Goal: Task Accomplishment & Management: Use online tool/utility

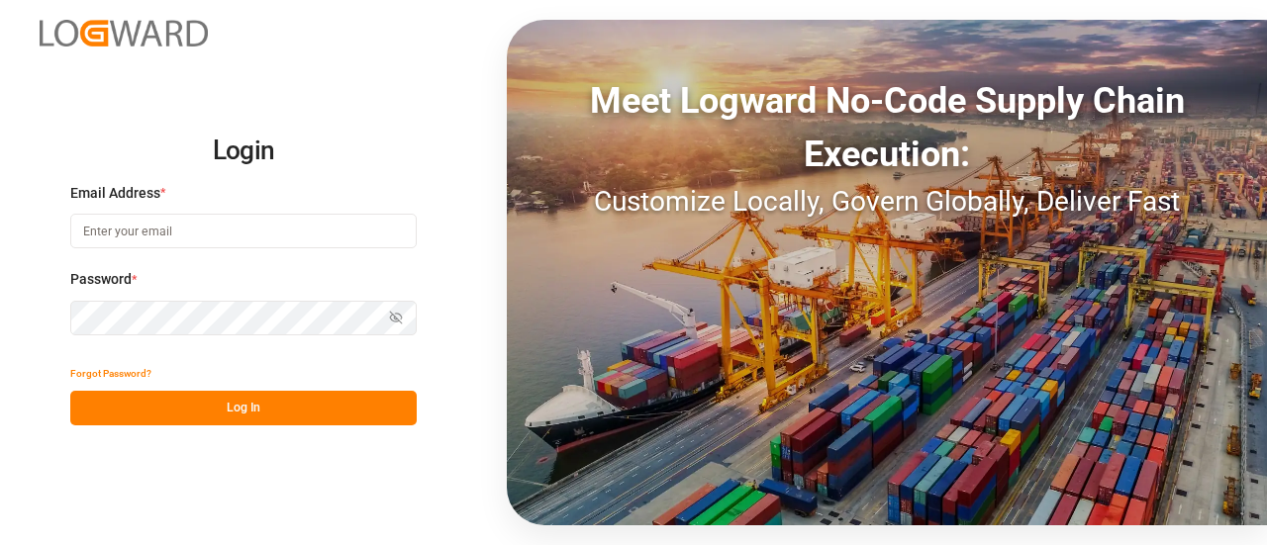
click at [311, 219] on input at bounding box center [243, 231] width 346 height 35
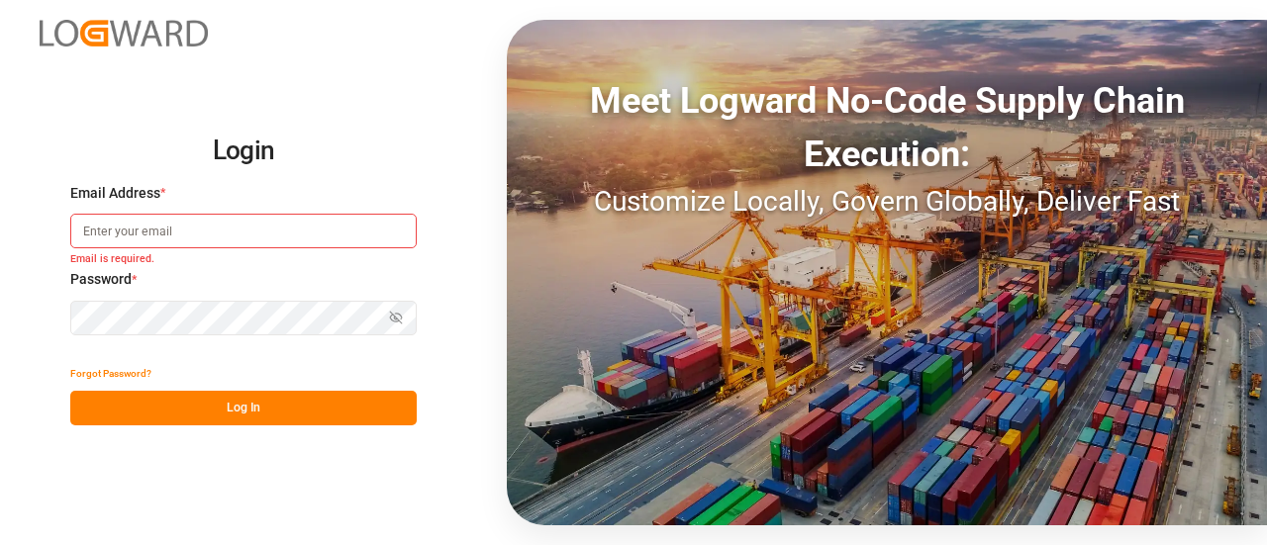
type input "[PERSON_NAME][EMAIL_ADDRESS][PERSON_NAME][DOMAIN_NAME]"
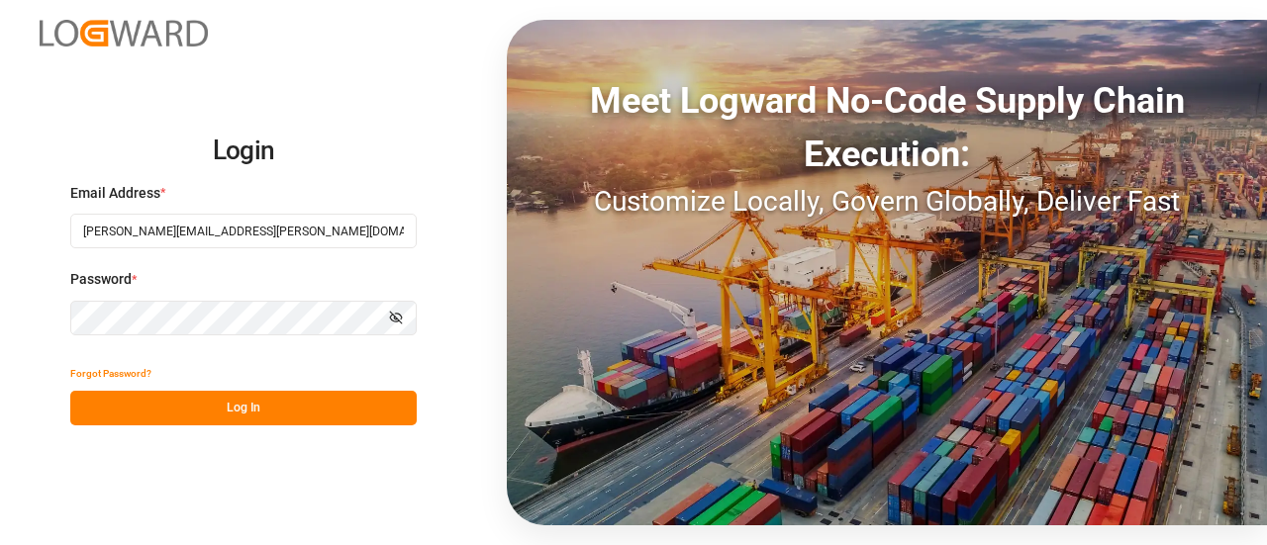
click at [284, 395] on button "Log In" at bounding box center [243, 408] width 346 height 35
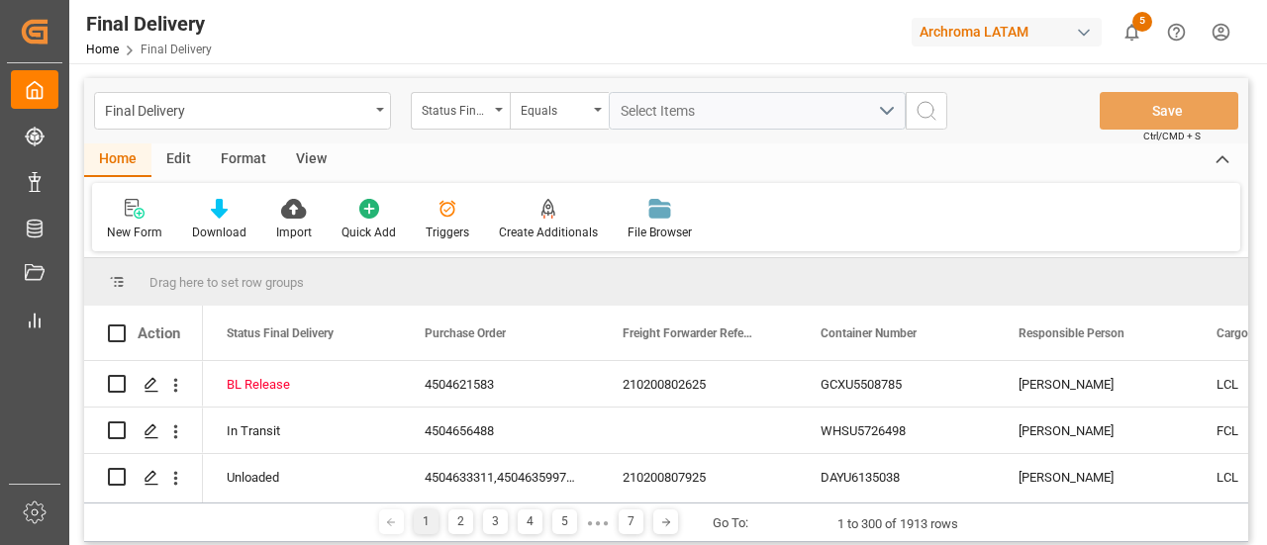
click at [987, 34] on div "Archroma LATAM" at bounding box center [1007, 32] width 190 height 29
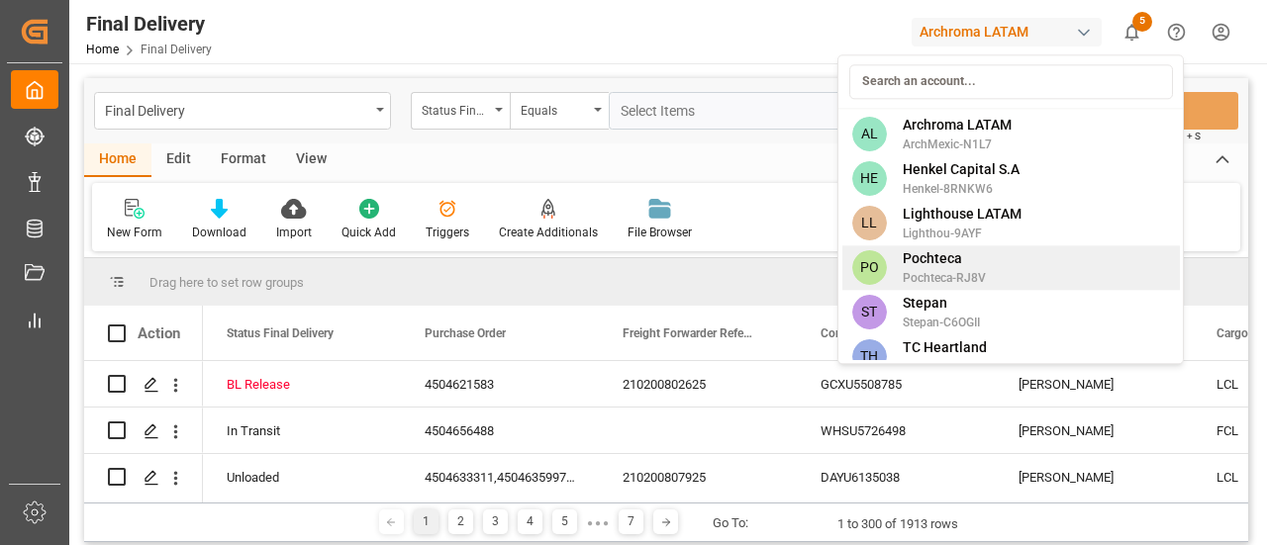
click at [966, 272] on span "Pochteca-RJ8V" at bounding box center [944, 278] width 83 height 18
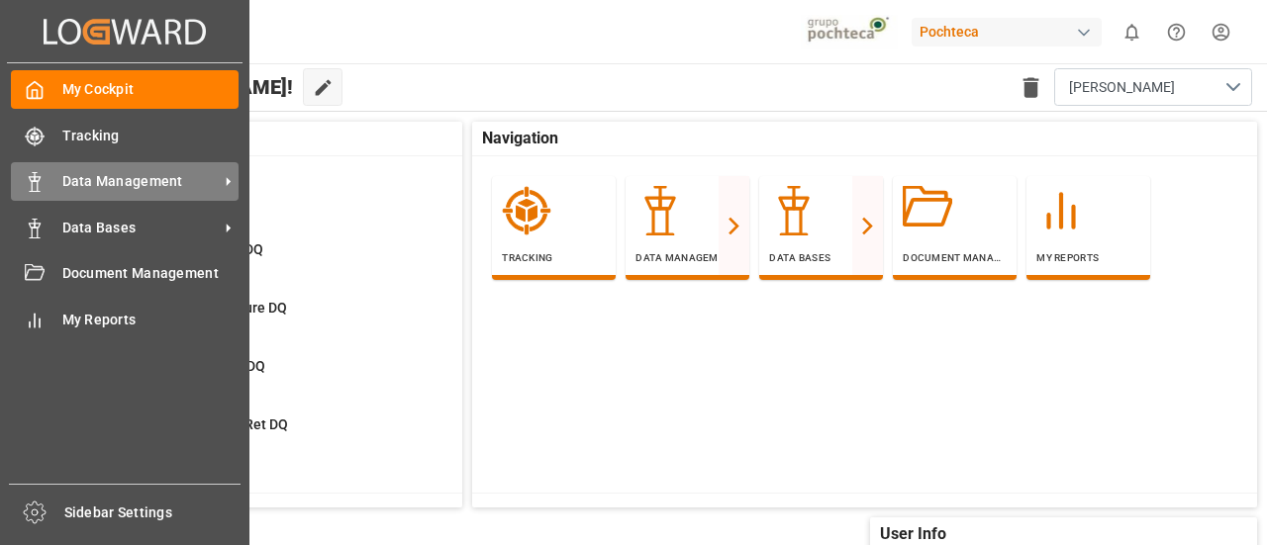
click at [108, 190] on span "Data Management" at bounding box center [140, 181] width 156 height 21
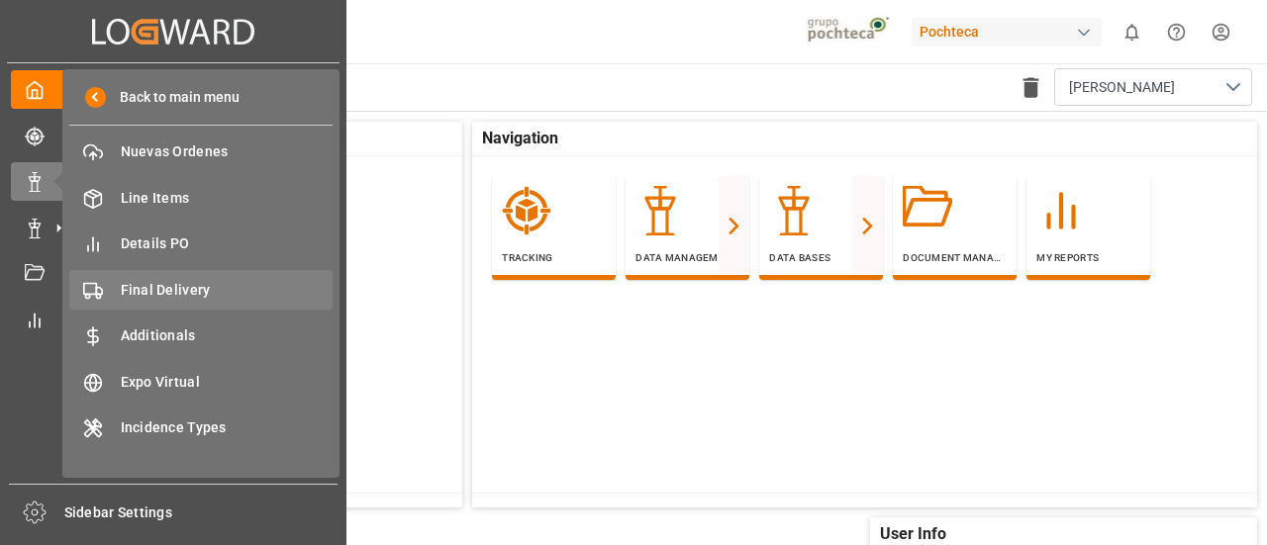
click at [192, 298] on span "Final Delivery" at bounding box center [227, 290] width 213 height 21
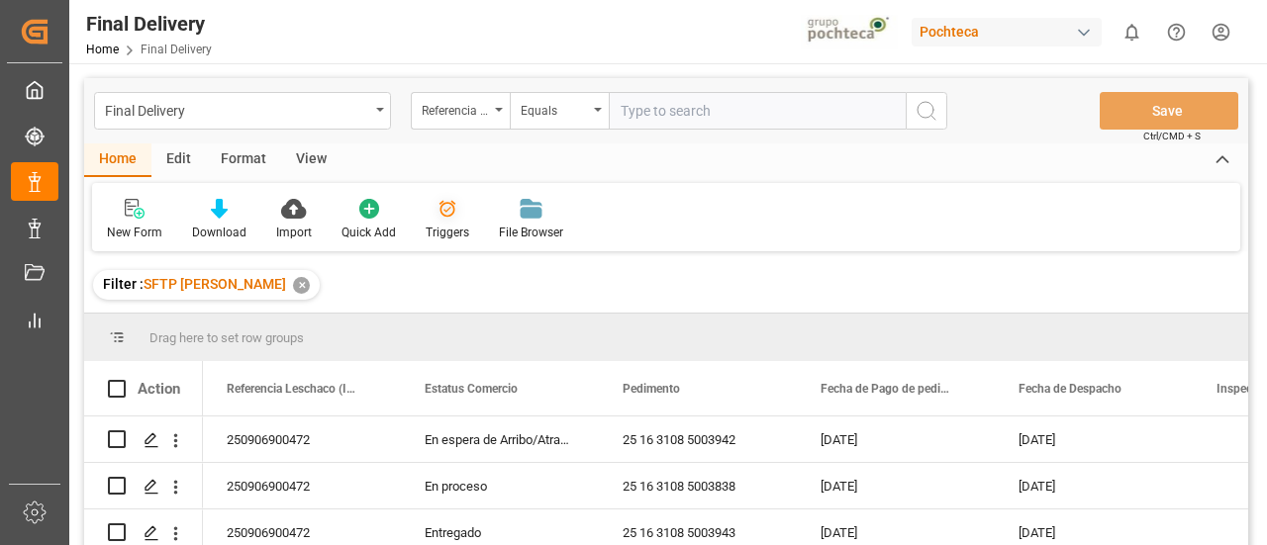
click at [452, 226] on div "Triggers" at bounding box center [448, 233] width 44 height 18
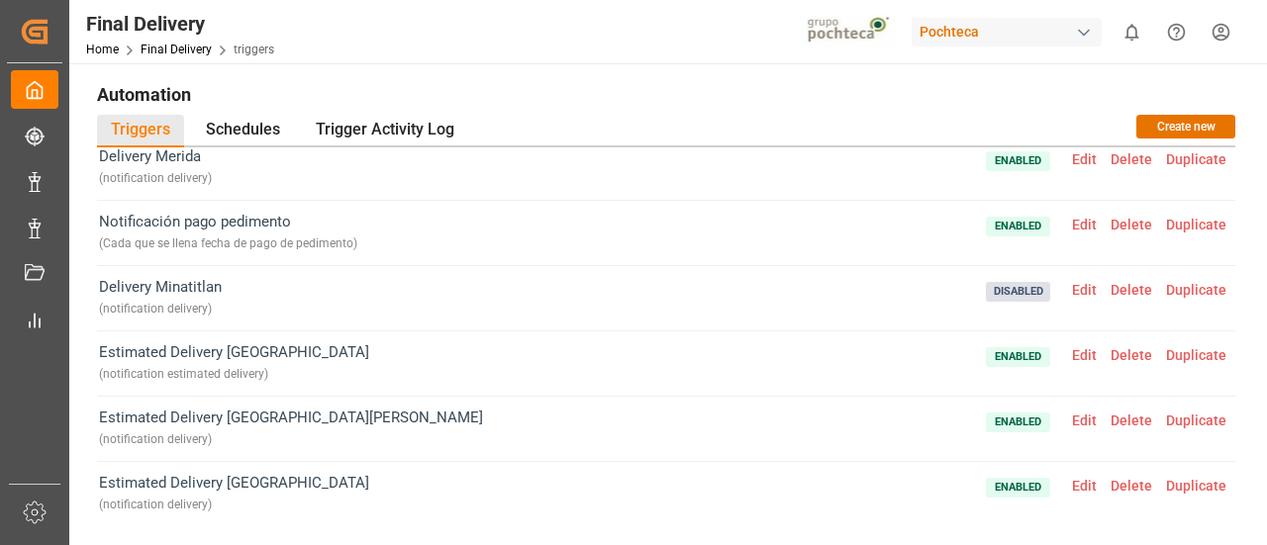
scroll to position [962, 0]
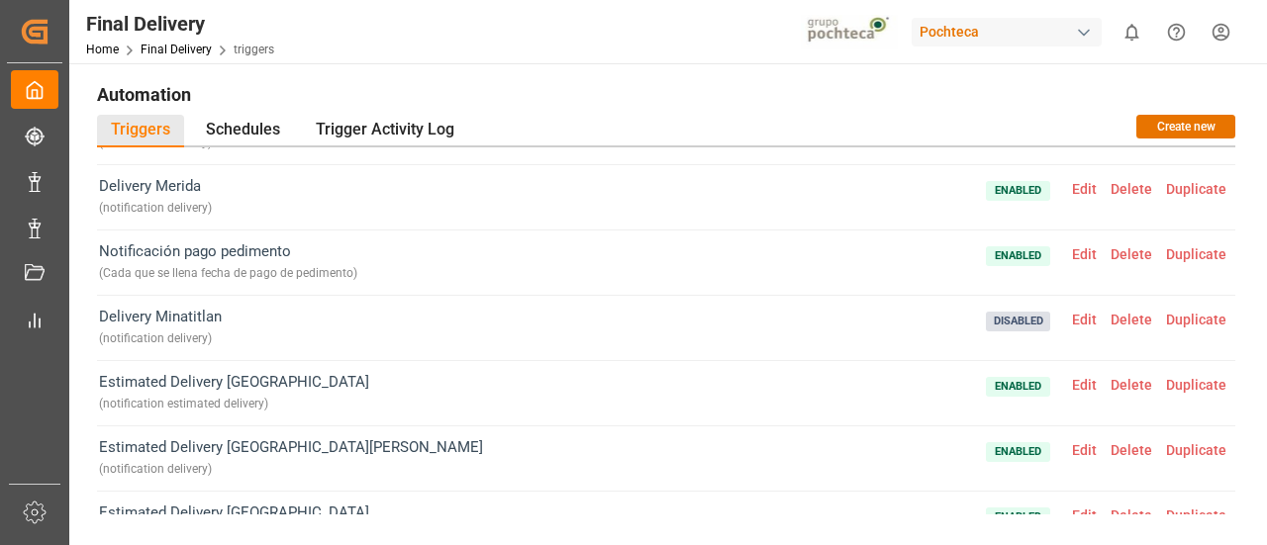
click at [1077, 316] on span "Edit" at bounding box center [1084, 320] width 39 height 16
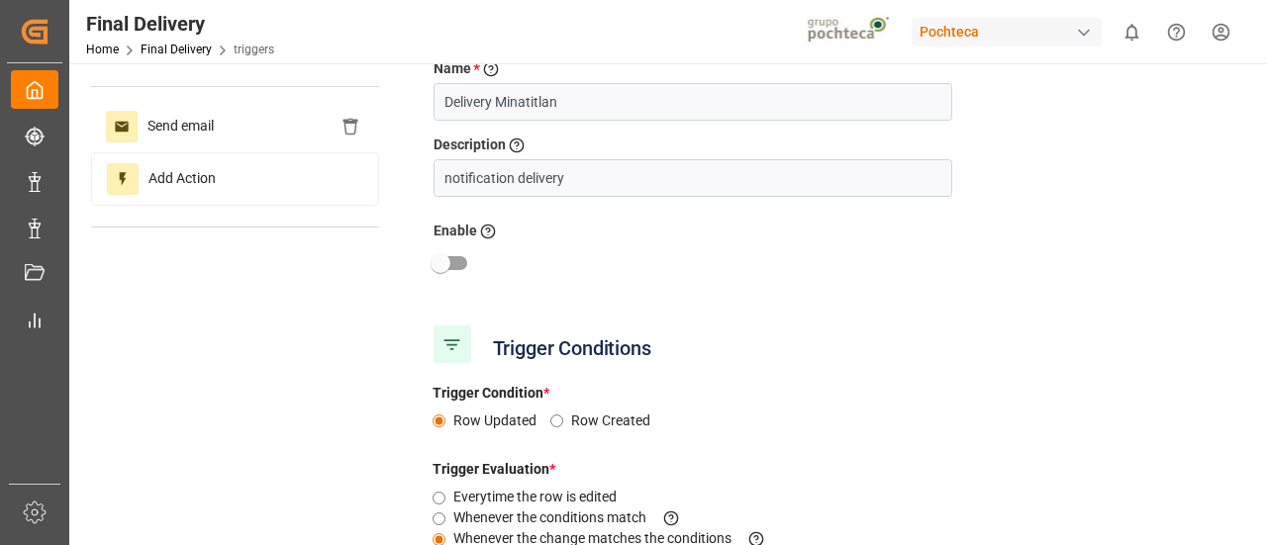
scroll to position [45, 0]
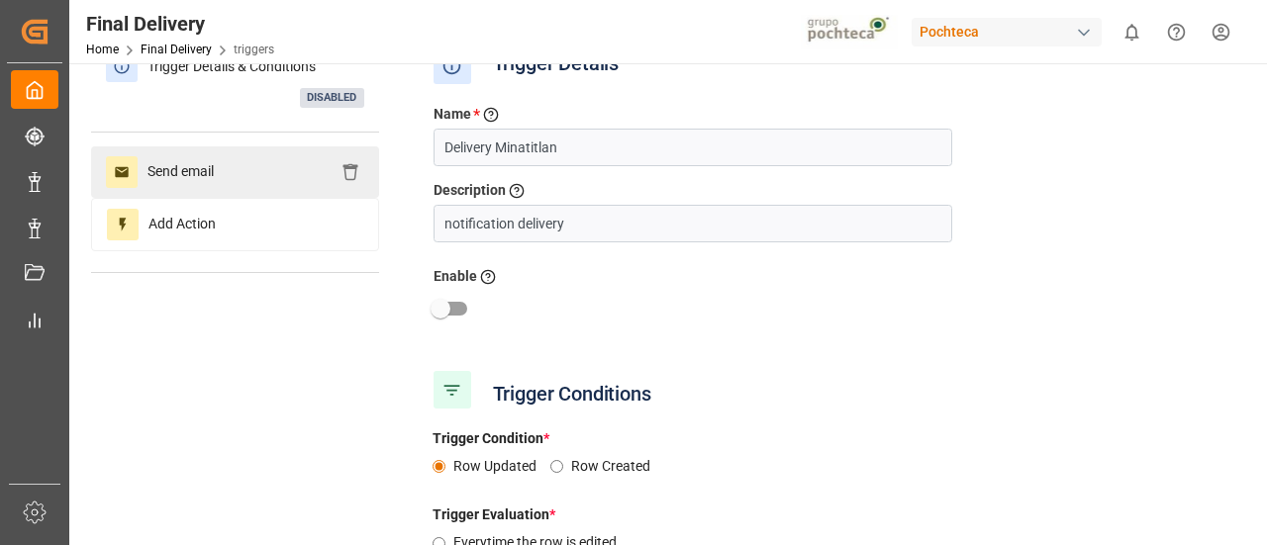
click at [224, 168] on span "Send email" at bounding box center [181, 172] width 86 height 32
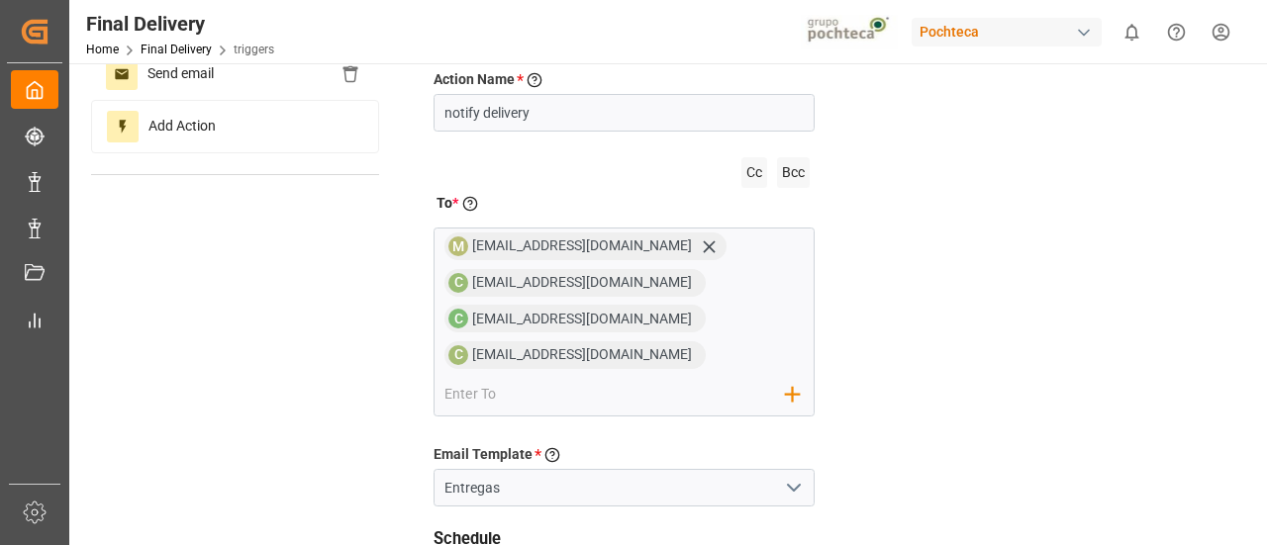
scroll to position [146, 0]
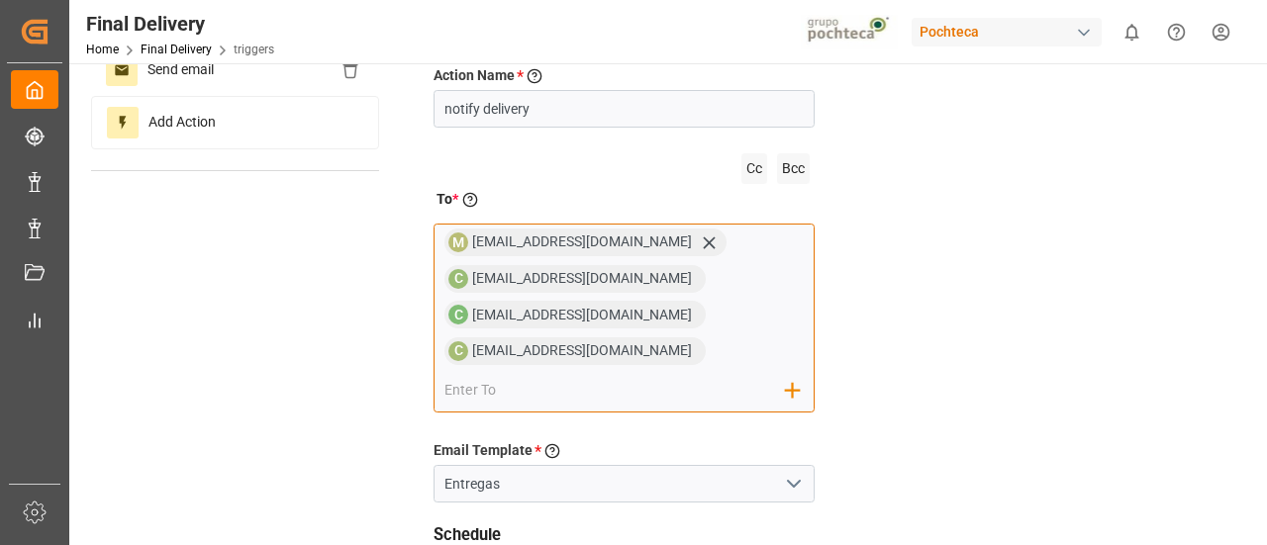
click at [705, 375] on input "email" at bounding box center [614, 390] width 341 height 30
paste input ""[EMAIL_ADDRESS][DOMAIN_NAME] [EMAIL_ADDRESS][DOMAIN_NAME] [EMAIL_ADDRESS][DOMA…"
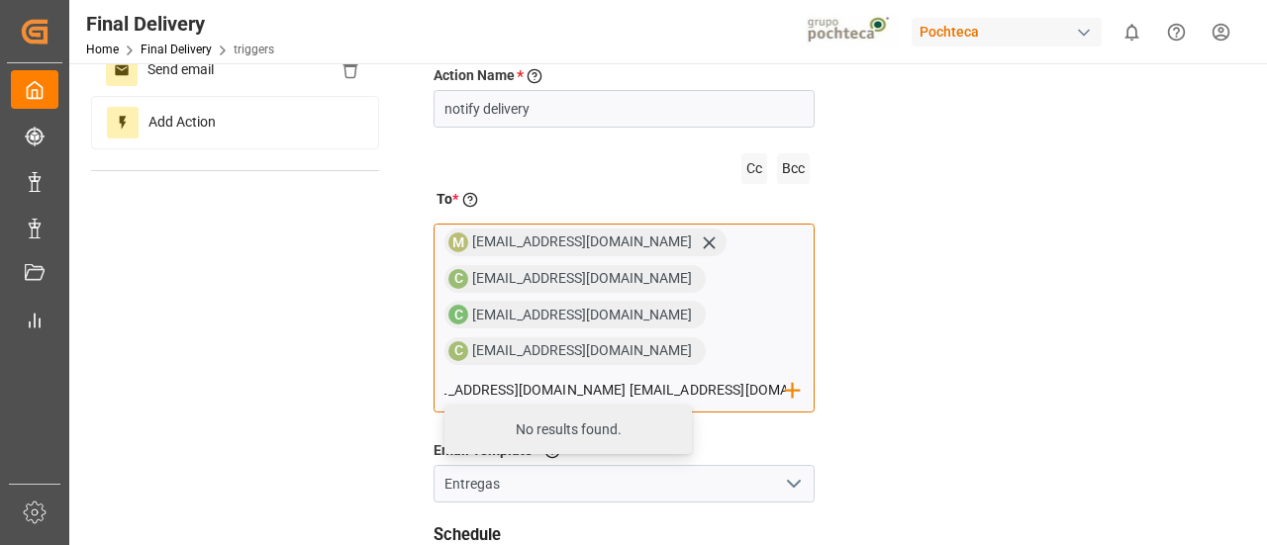
scroll to position [0, 495]
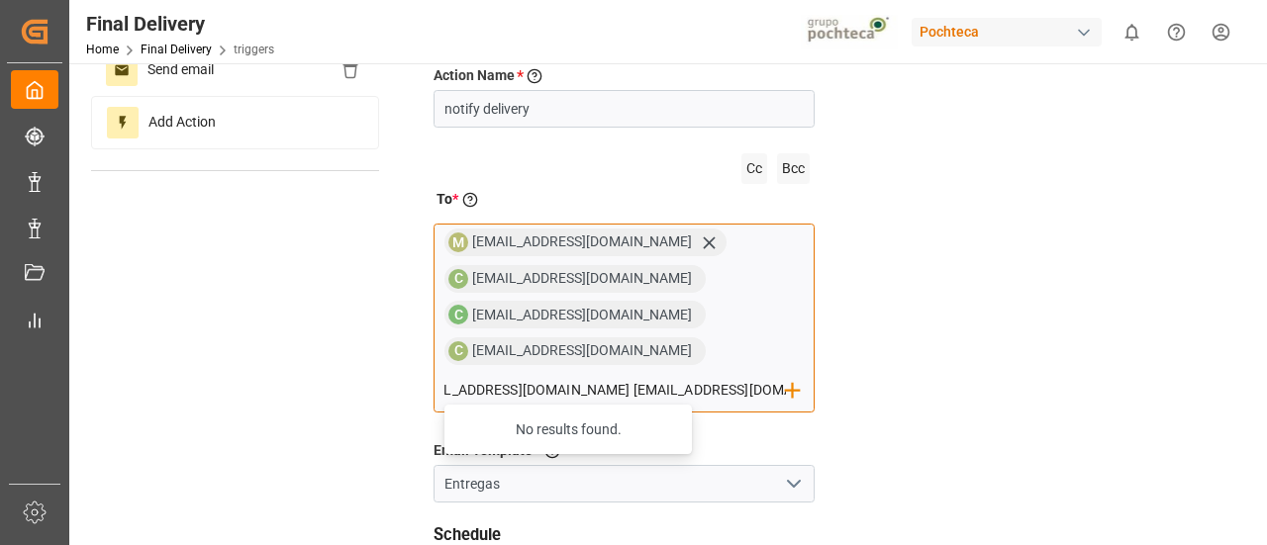
click at [689, 375] on input ""[EMAIL_ADDRESS][DOMAIN_NAME] [EMAIL_ADDRESS][DOMAIN_NAME] [EMAIL_ADDRESS][DOMA…" at bounding box center [614, 390] width 341 height 30
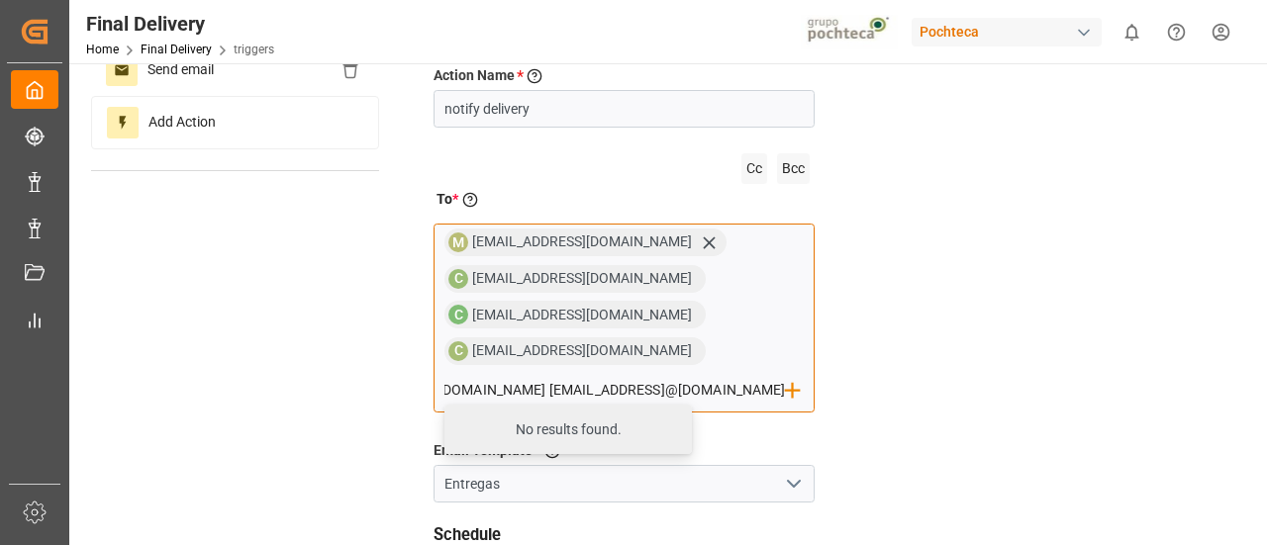
scroll to position [0, 486]
click at [692, 405] on div "No results found." at bounding box center [567, 429] width 247 height 49
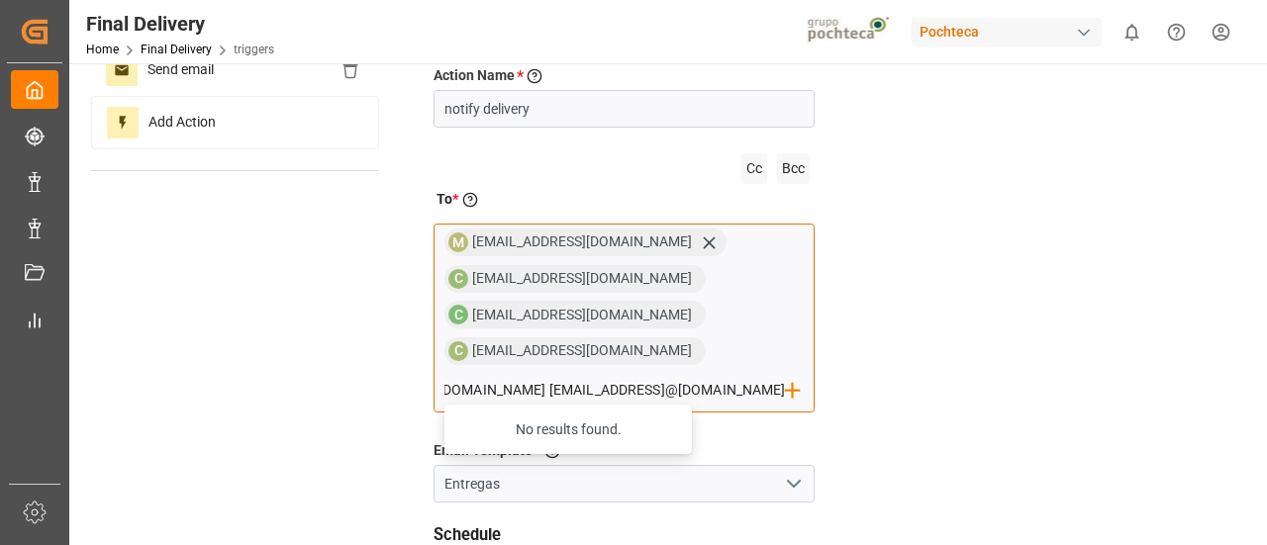
click at [747, 375] on input ""[EMAIL_ADDRESS][DOMAIN_NAME] [EMAIL_ADDRESS][DOMAIN_NAME] [EMAIL_ADDRESS]@[DOM…" at bounding box center [614, 390] width 341 height 30
click at [692, 375] on input ""[EMAIL_ADDRESS][DOMAIN_NAME] [EMAIL_ADDRESS][DOMAIN_NAME] [EMAIL_ADDRESS]@[DOM…" at bounding box center [614, 390] width 341 height 30
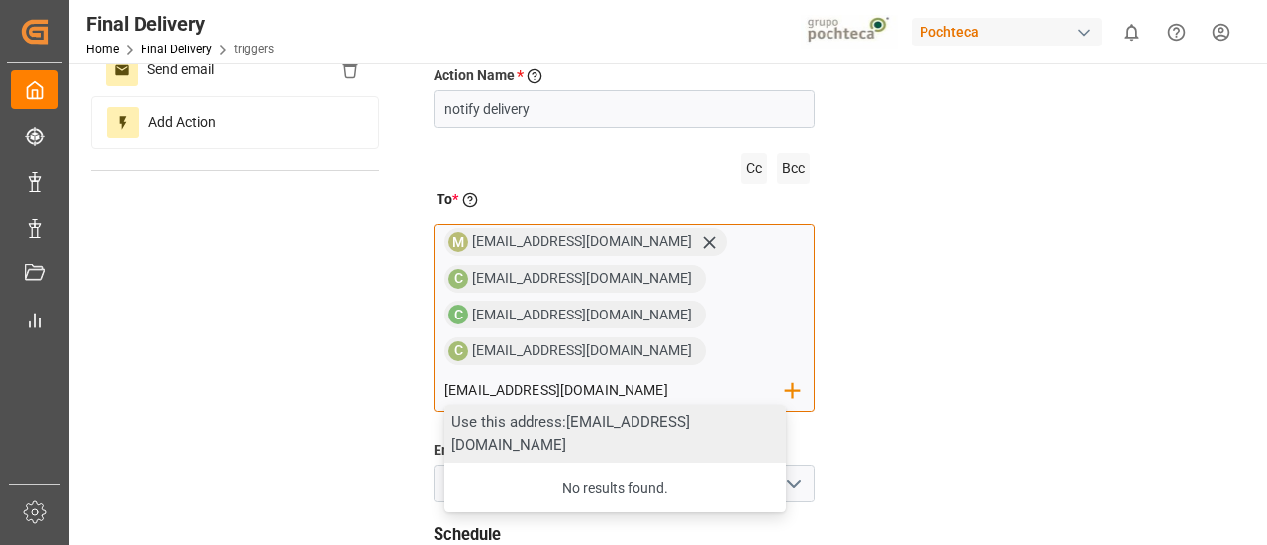
scroll to position [0, 0]
type input "[EMAIL_ADDRESS][DOMAIN_NAME]"
click at [732, 405] on div "Use this address: [EMAIL_ADDRESS][DOMAIN_NAME]" at bounding box center [614, 434] width 341 height 58
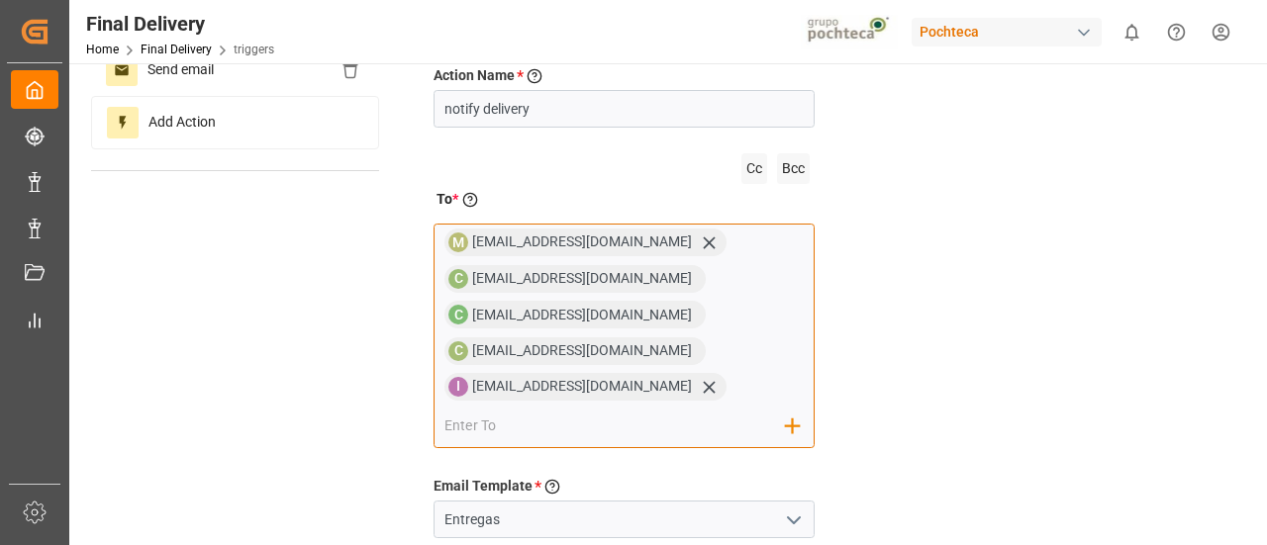
paste input "[EMAIL_ADDRESS][DOMAIN_NAME] [EMAIL_ADDRESS]@[DOMAIN_NAME]"
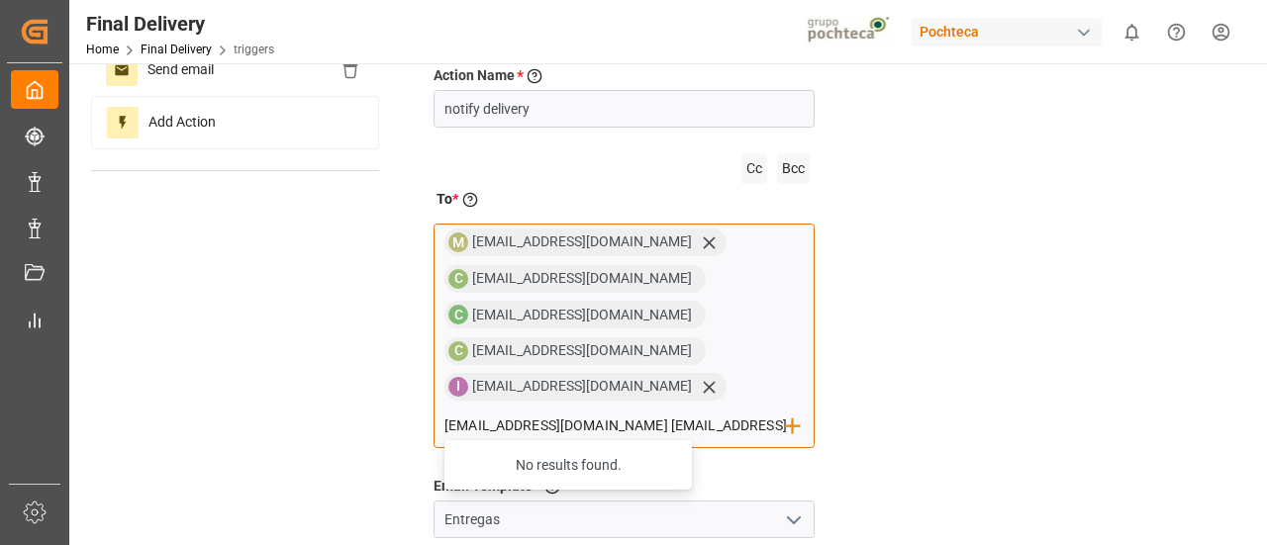
click at [594, 426] on input "[EMAIL_ADDRESS][DOMAIN_NAME] [EMAIL_ADDRESS]@[DOMAIN_NAME]" at bounding box center [614, 427] width 341 height 30
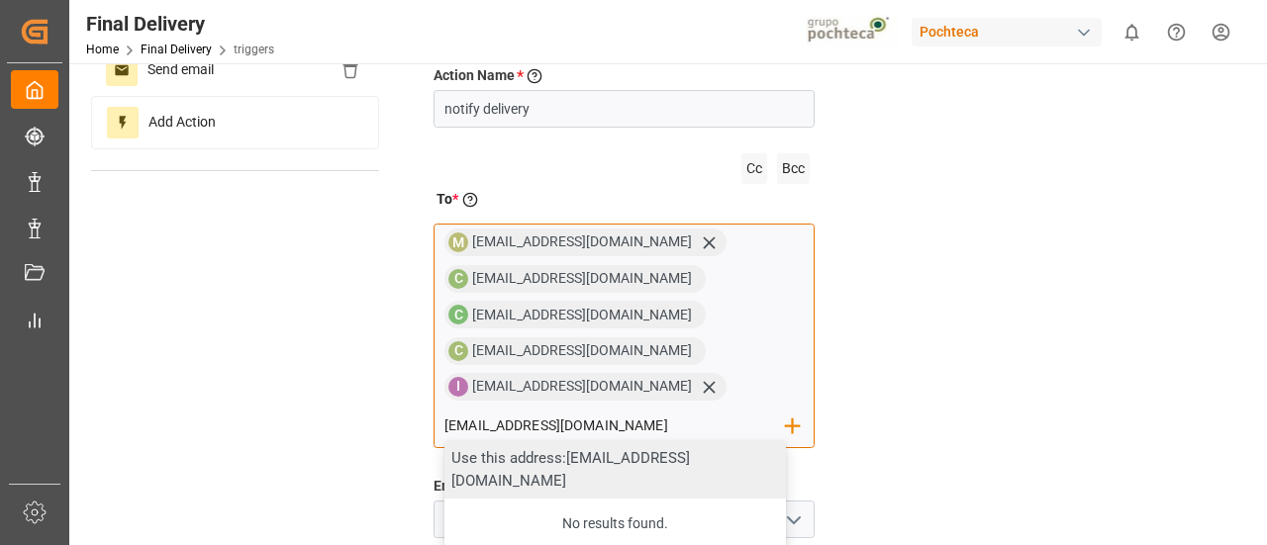
type input "[EMAIL_ADDRESS][DOMAIN_NAME]"
click at [597, 454] on div "Use this address: [EMAIL_ADDRESS][DOMAIN_NAME]" at bounding box center [614, 469] width 341 height 58
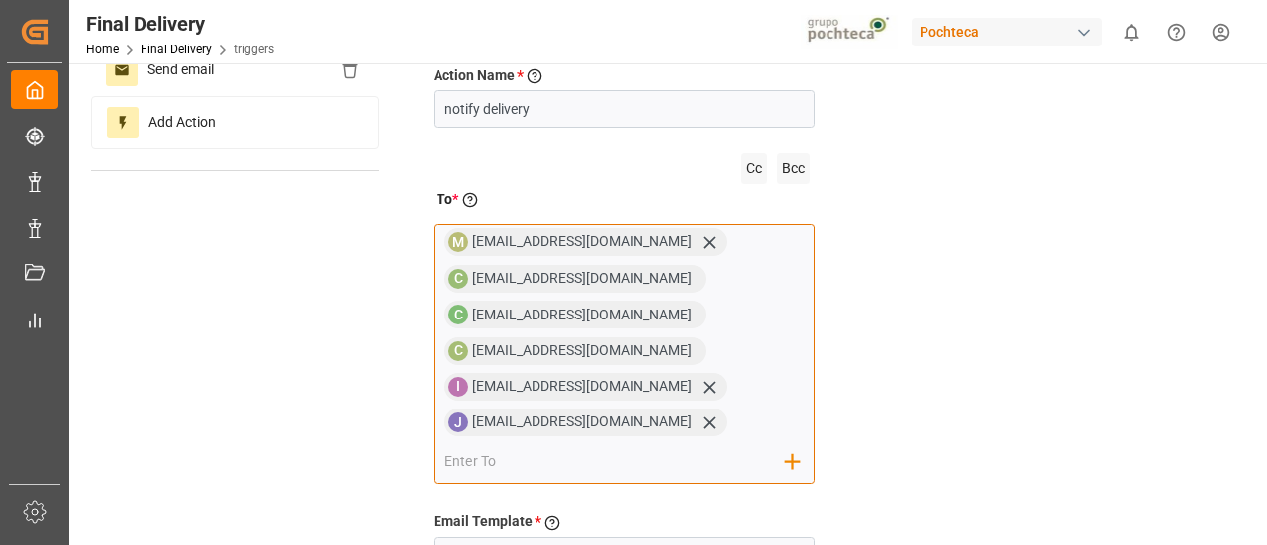
paste input "odominguezv@pochteca.neamugicap@[DOMAIN_NAME]"
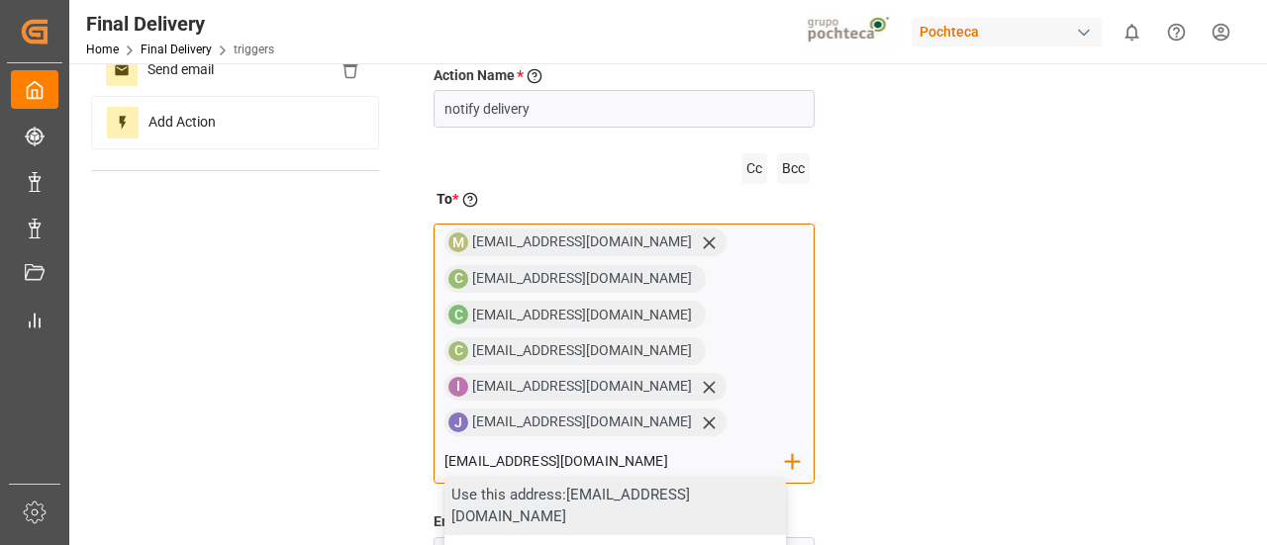
scroll to position [0, 27]
type input "[EMAIL_ADDRESS][DOMAIN_NAME]"
click at [732, 477] on div "Use this address: [EMAIL_ADDRESS][DOMAIN_NAME]" at bounding box center [614, 506] width 341 height 58
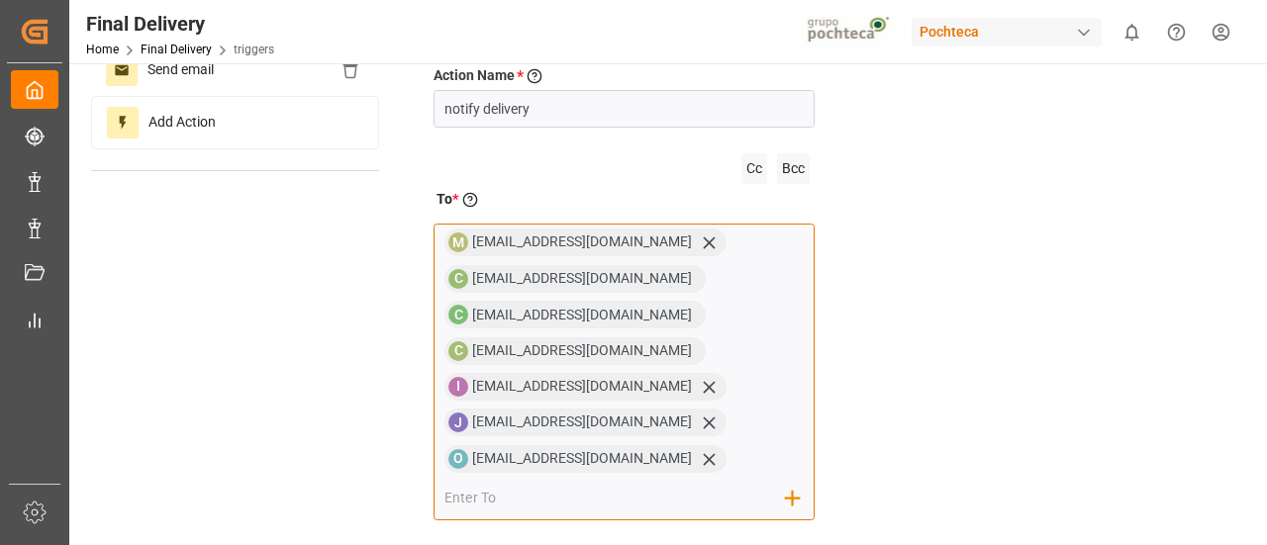
paste input "[EMAIL_ADDRESS][DOMAIN_NAME]"
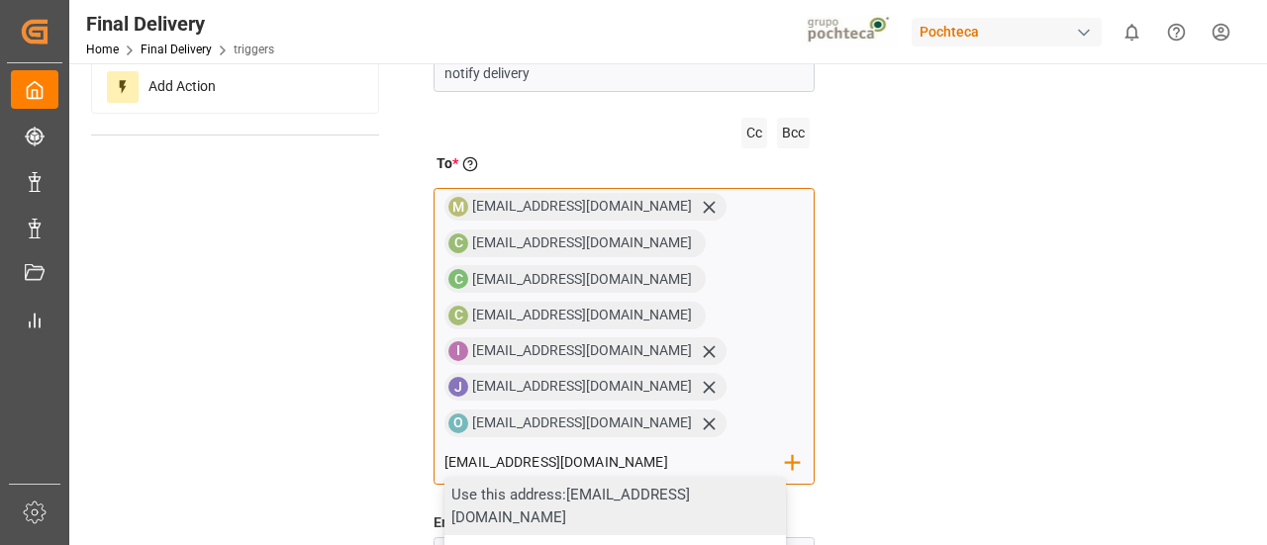
scroll to position [183, 0]
type input "[EMAIL_ADDRESS][DOMAIN_NAME]"
click at [604, 485] on div "Use this address: [EMAIL_ADDRESS][DOMAIN_NAME]" at bounding box center [614, 505] width 341 height 58
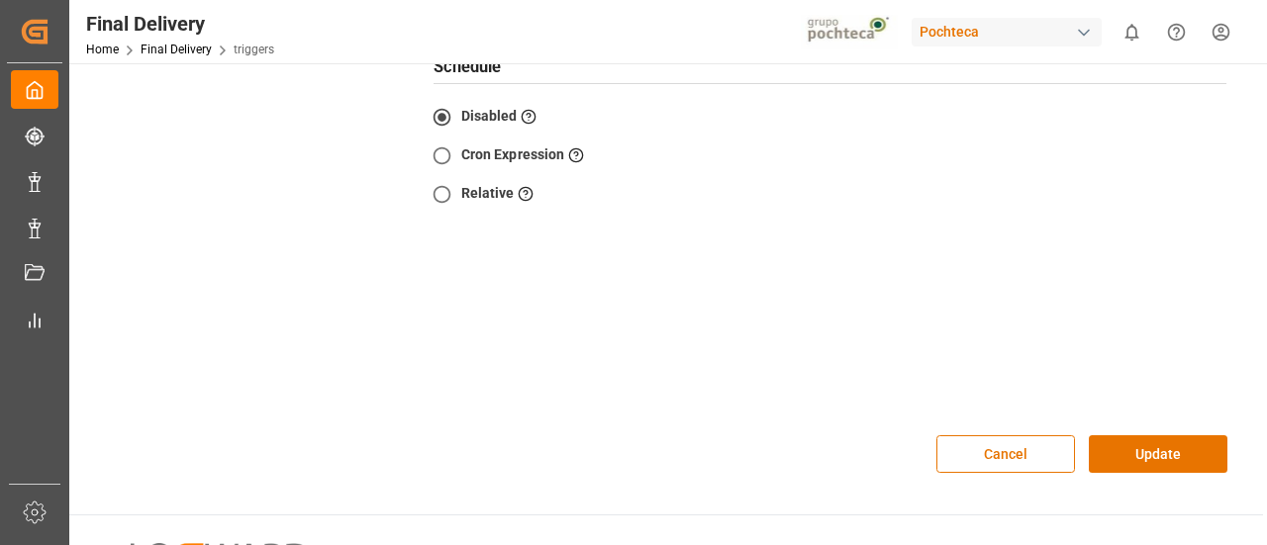
scroll to position [780, 0]
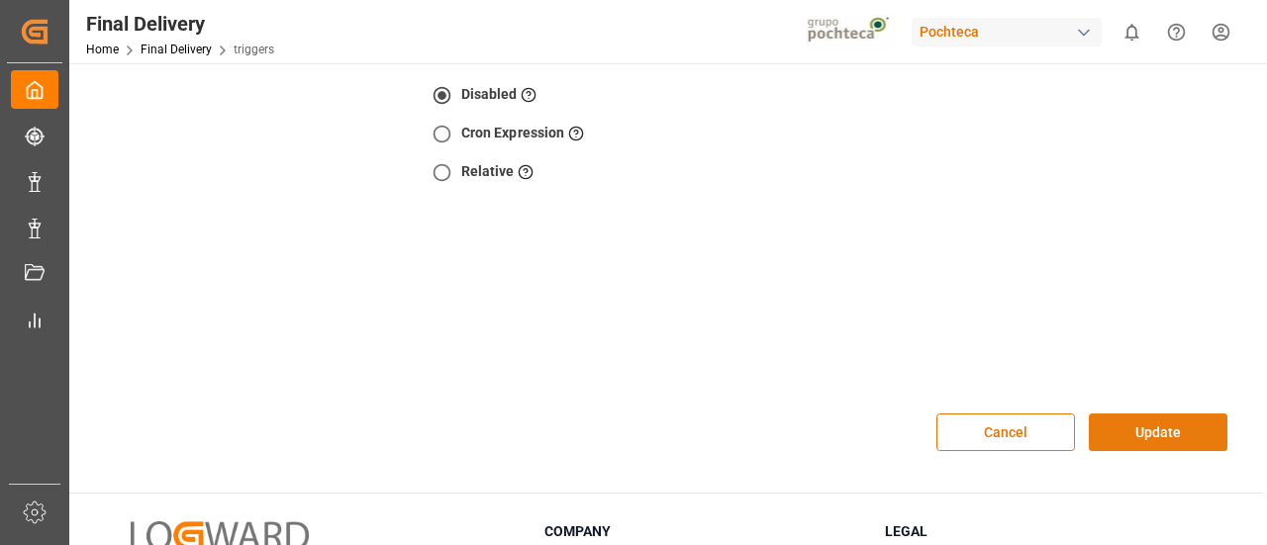
click at [1153, 432] on button "Update" at bounding box center [1158, 433] width 139 height 38
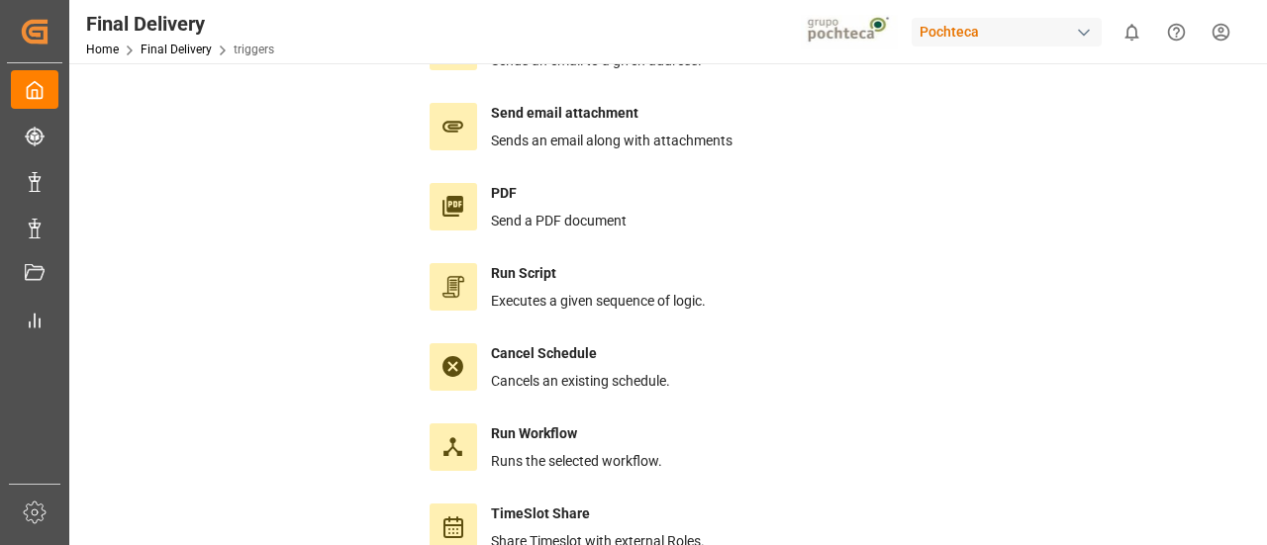
scroll to position [0, 0]
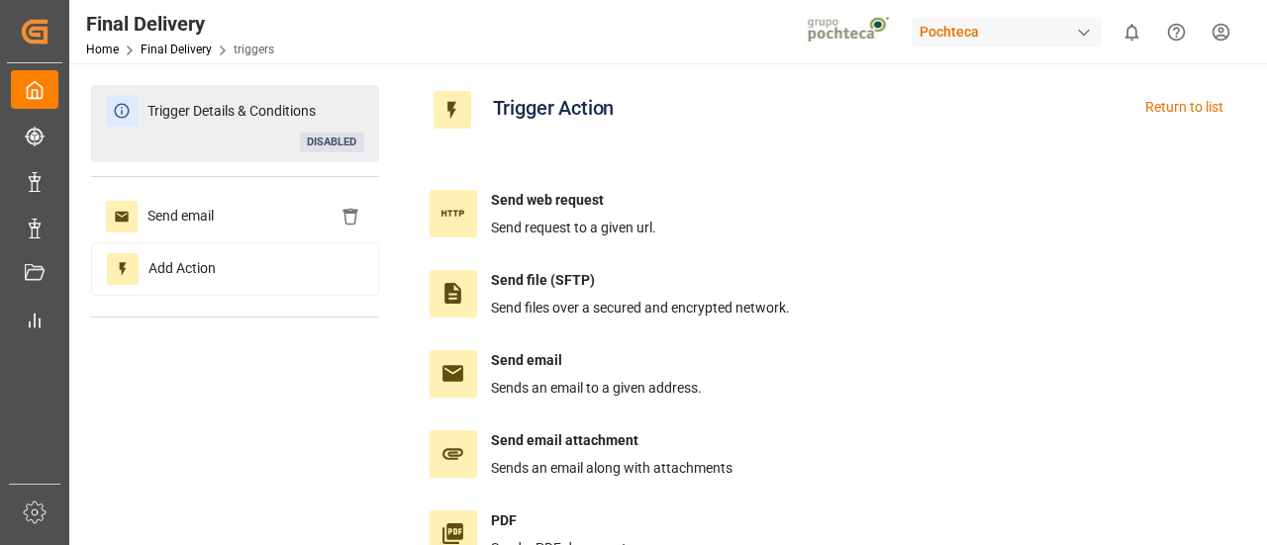
click at [204, 125] on span "Trigger Details & Conditions" at bounding box center [232, 111] width 188 height 31
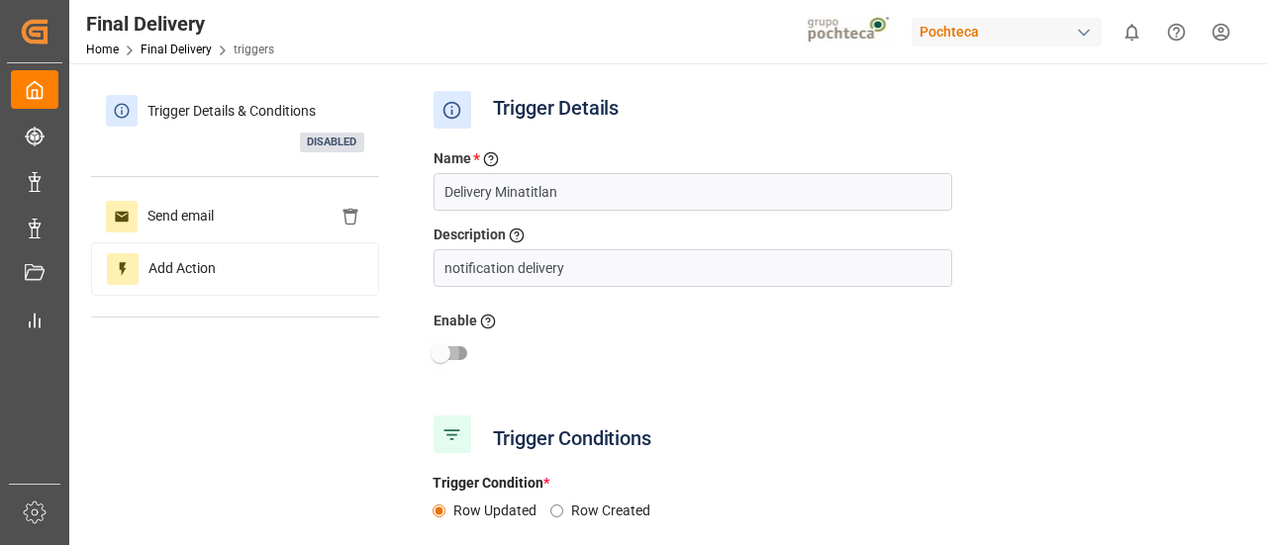
click at [453, 348] on input "checkbox" at bounding box center [440, 354] width 113 height 38
checkbox input "true"
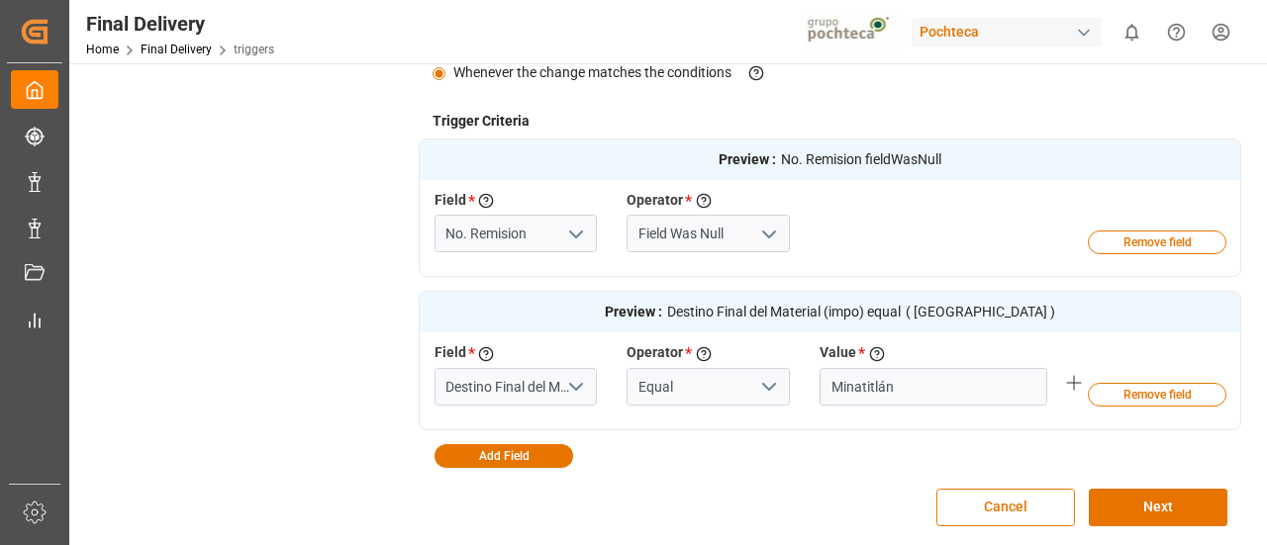
scroll to position [556, 0]
click at [1166, 502] on button "Next" at bounding box center [1158, 508] width 139 height 38
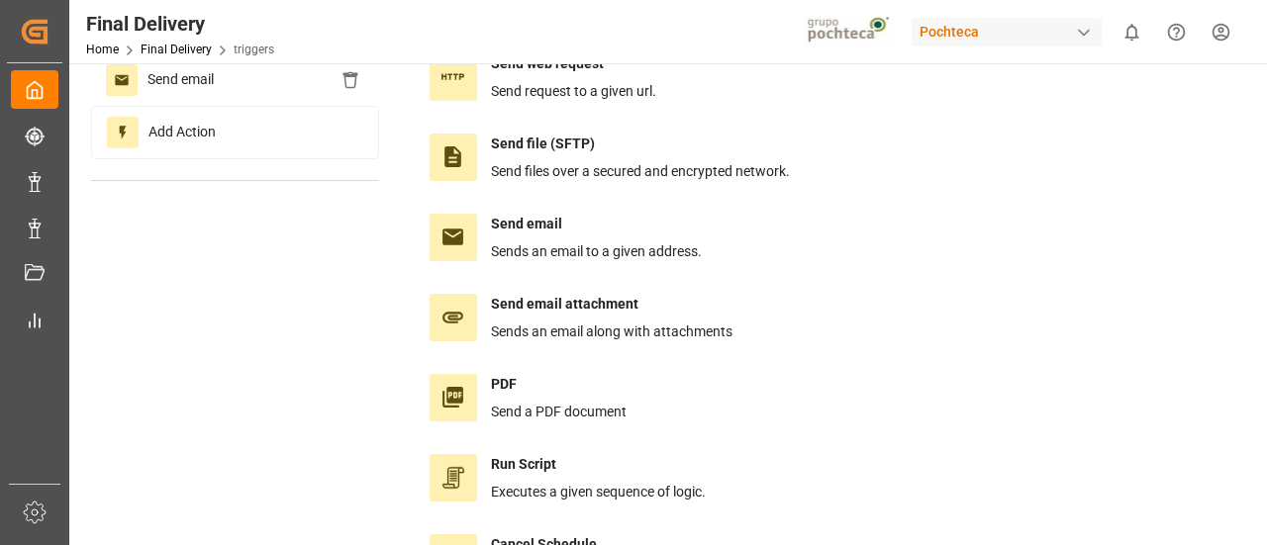
scroll to position [0, 0]
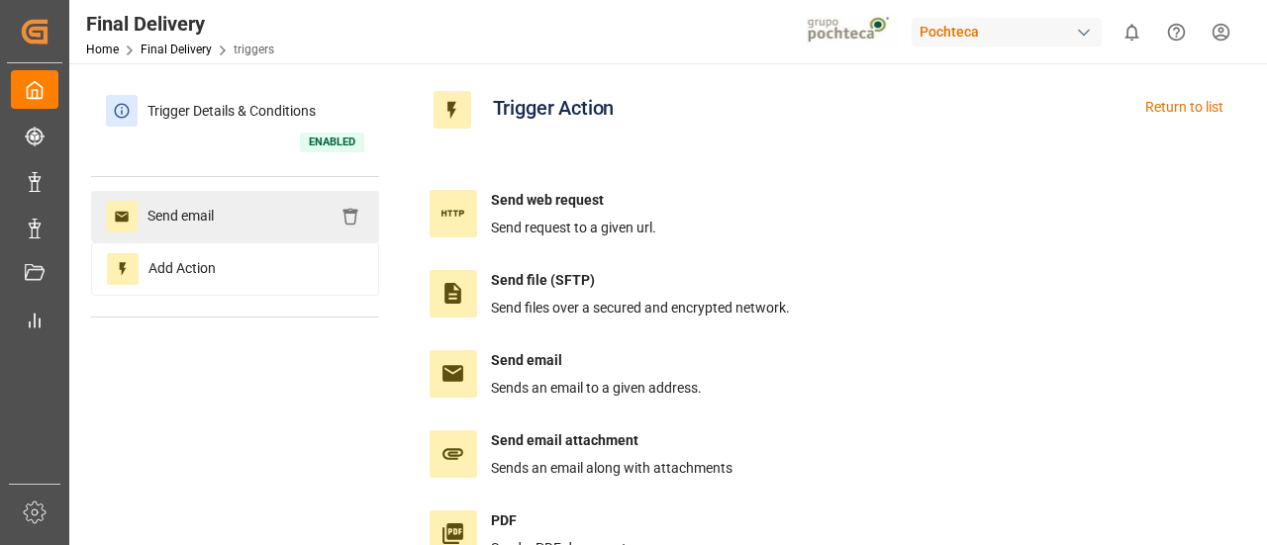
click at [226, 225] on div "Send email" at bounding box center [235, 216] width 288 height 51
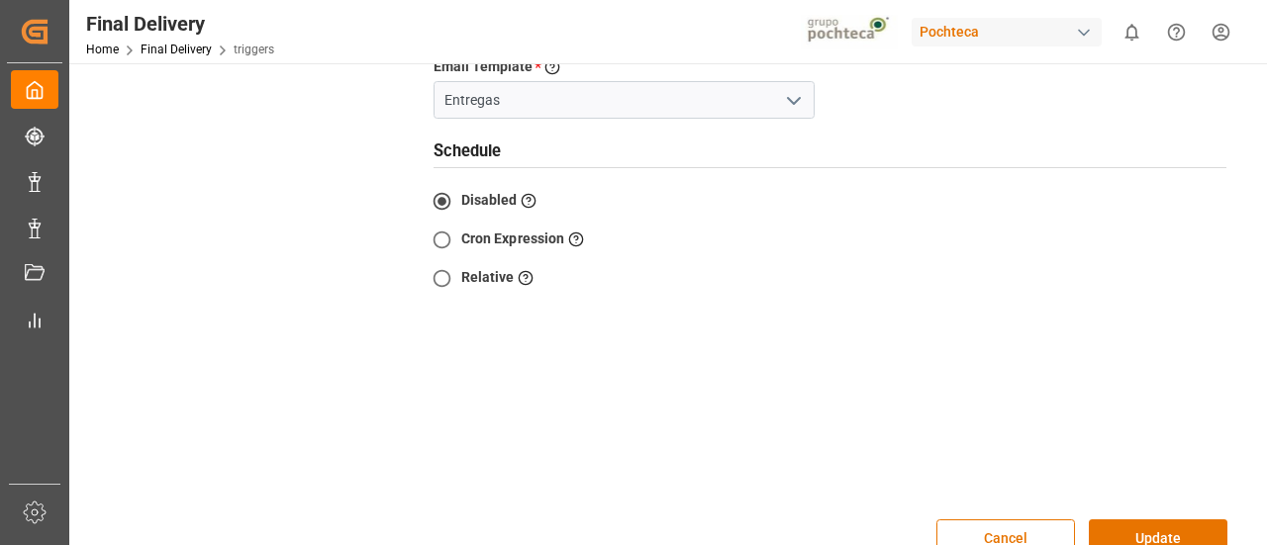
scroll to position [673, 0]
click at [1141, 530] on button "Update" at bounding box center [1158, 540] width 139 height 38
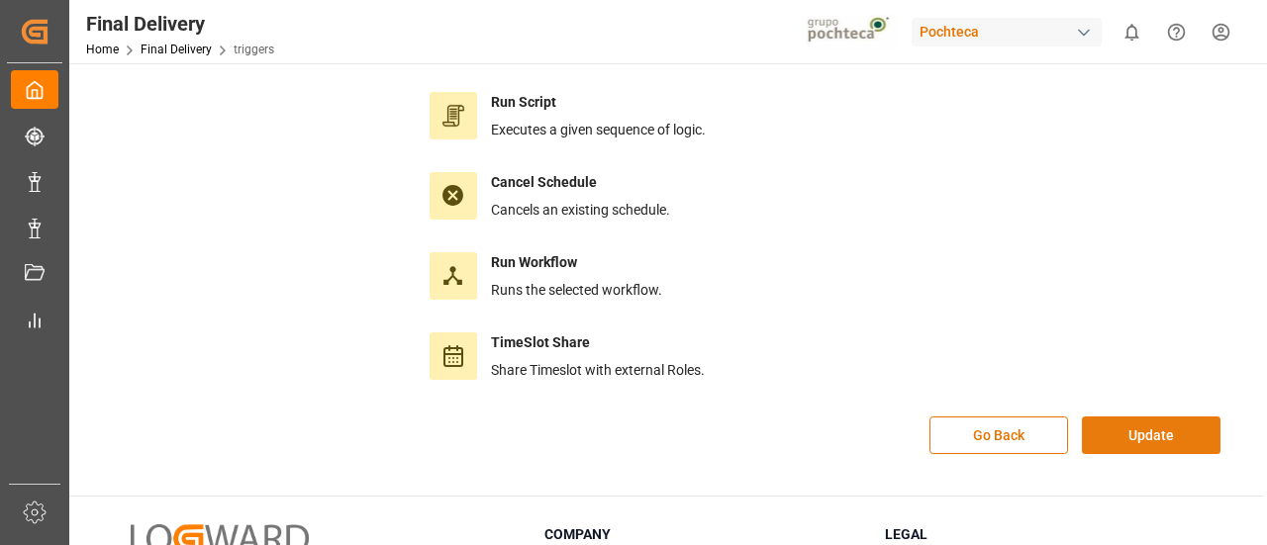
click at [1164, 430] on button "Update" at bounding box center [1151, 436] width 139 height 38
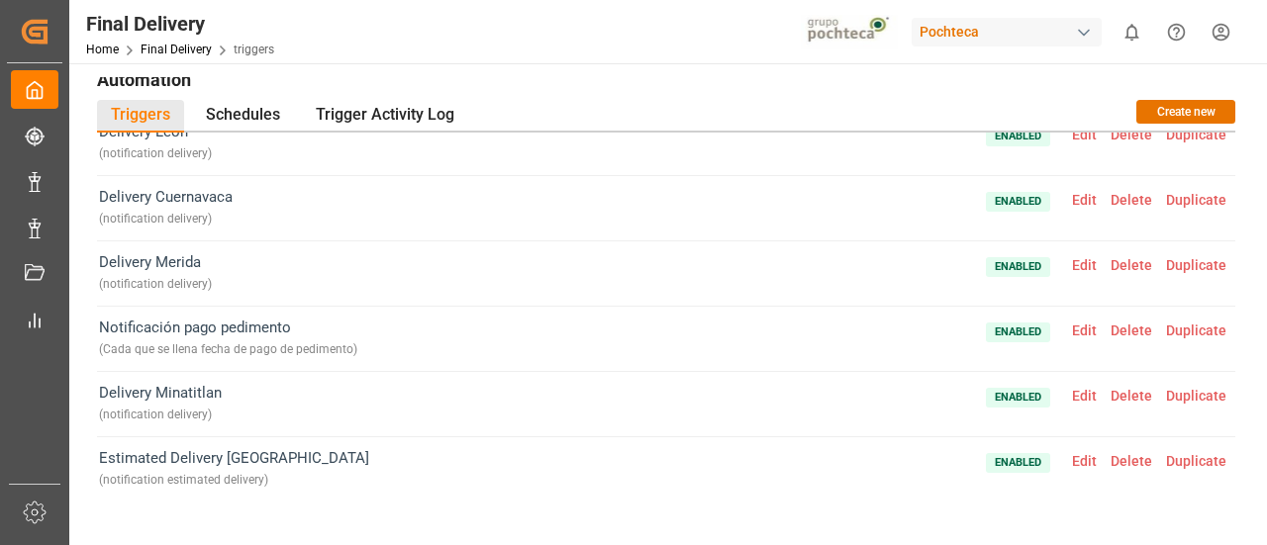
scroll to position [869, 0]
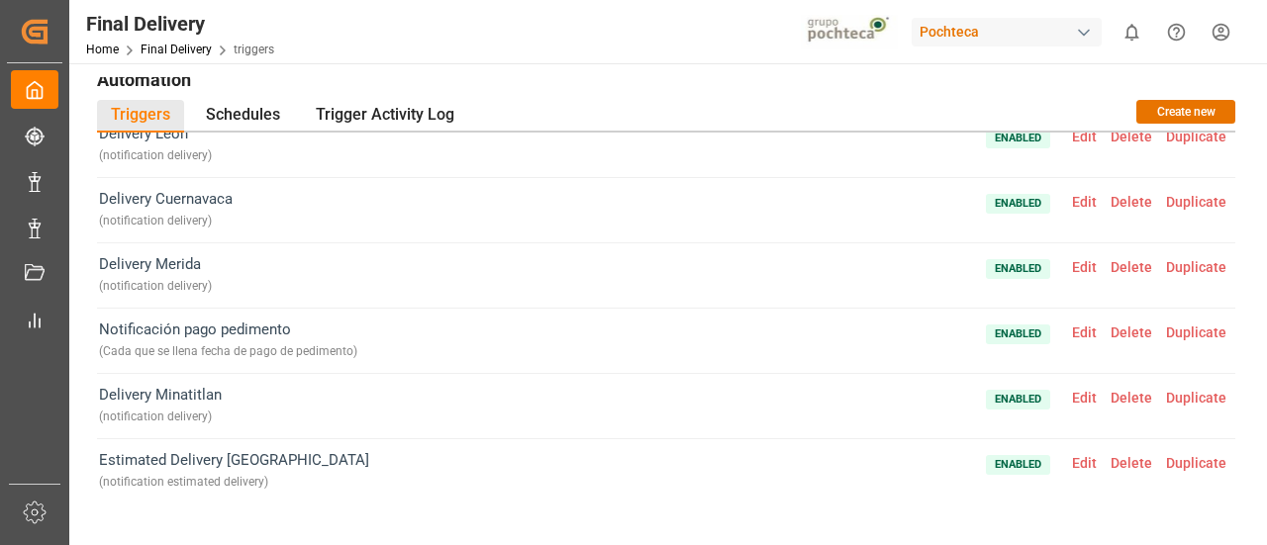
click at [1183, 390] on span "Duplicate" at bounding box center [1196, 398] width 74 height 16
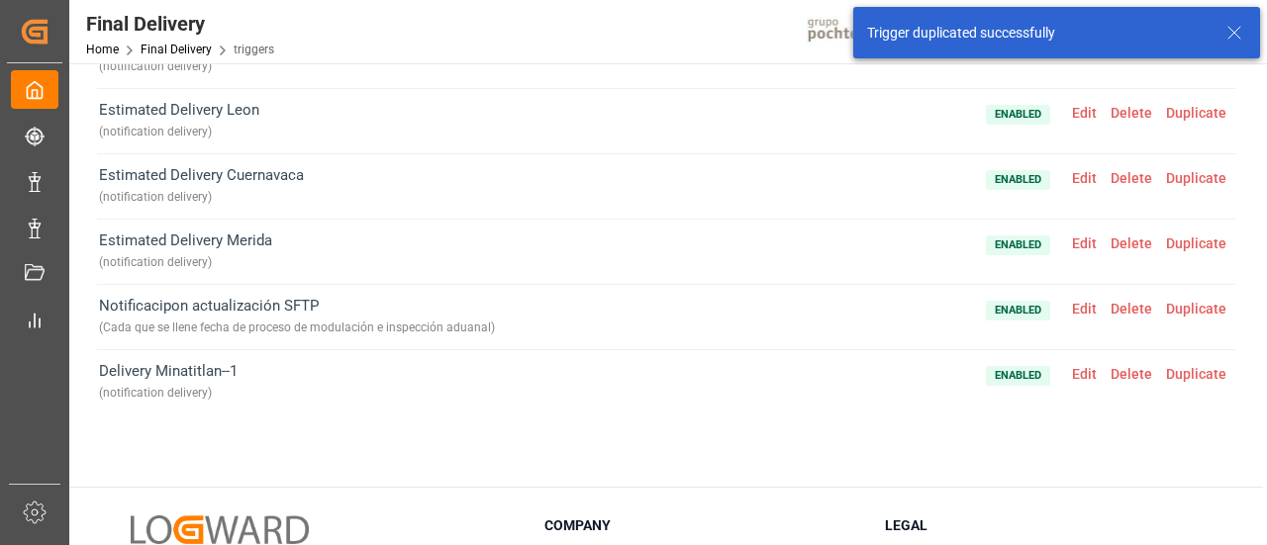
scroll to position [93, 0]
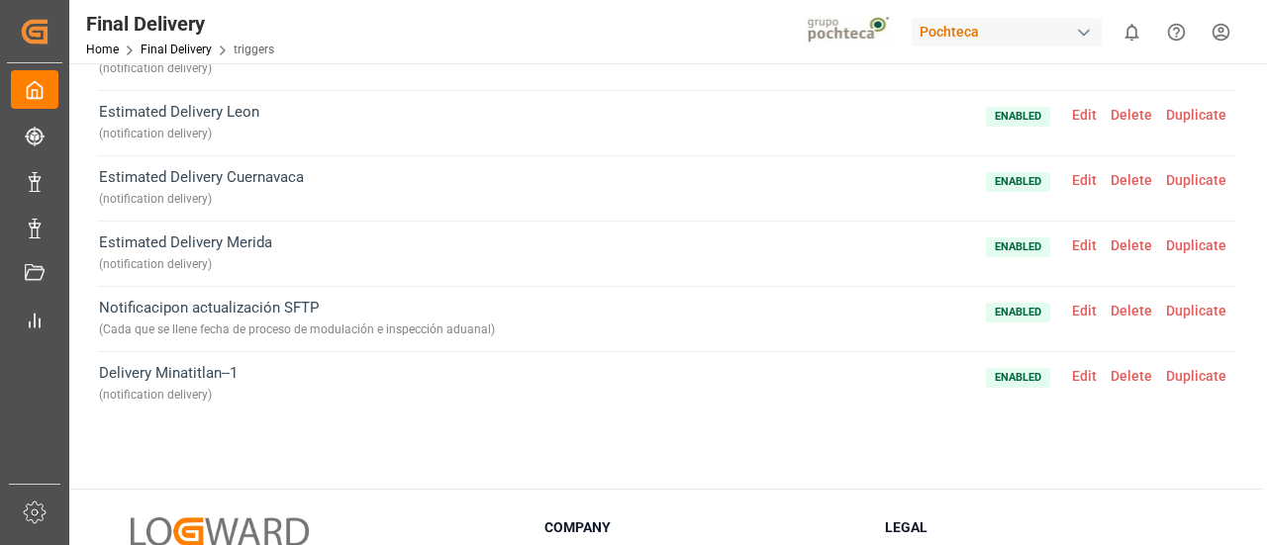
click at [1077, 369] on span "Edit" at bounding box center [1084, 376] width 39 height 16
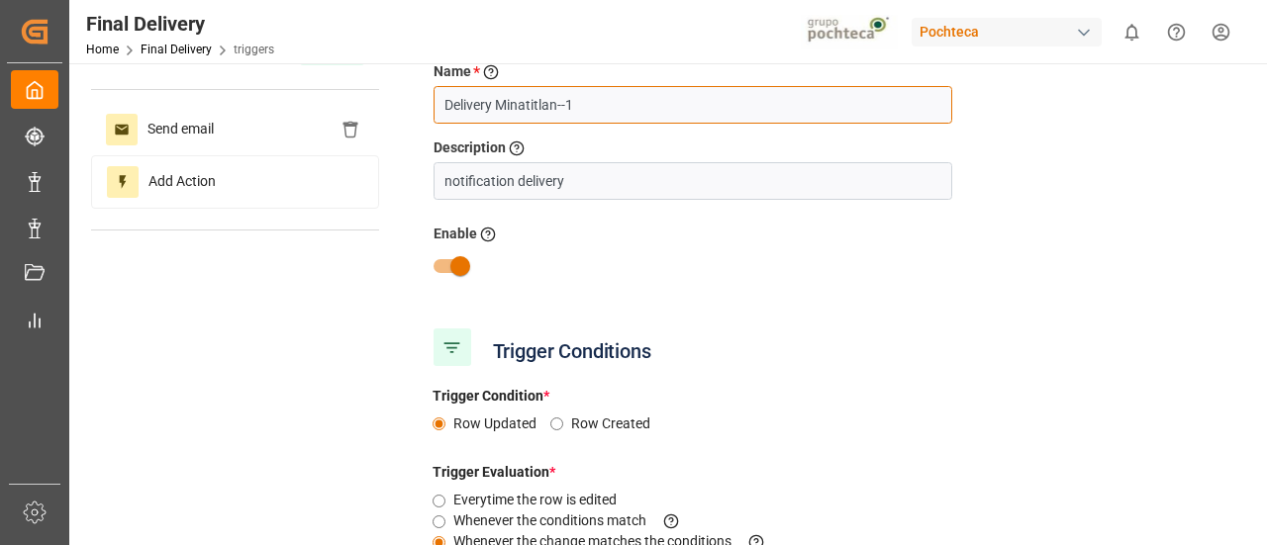
click at [443, 105] on input "Delivery Minatitlan--1" at bounding box center [693, 105] width 519 height 38
drag, startPoint x: 624, startPoint y: 110, endPoint x: 683, endPoint y: 114, distance: 59.5
click at [683, 114] on input "Estimated Delivery Minatitlan--1" at bounding box center [693, 105] width 519 height 38
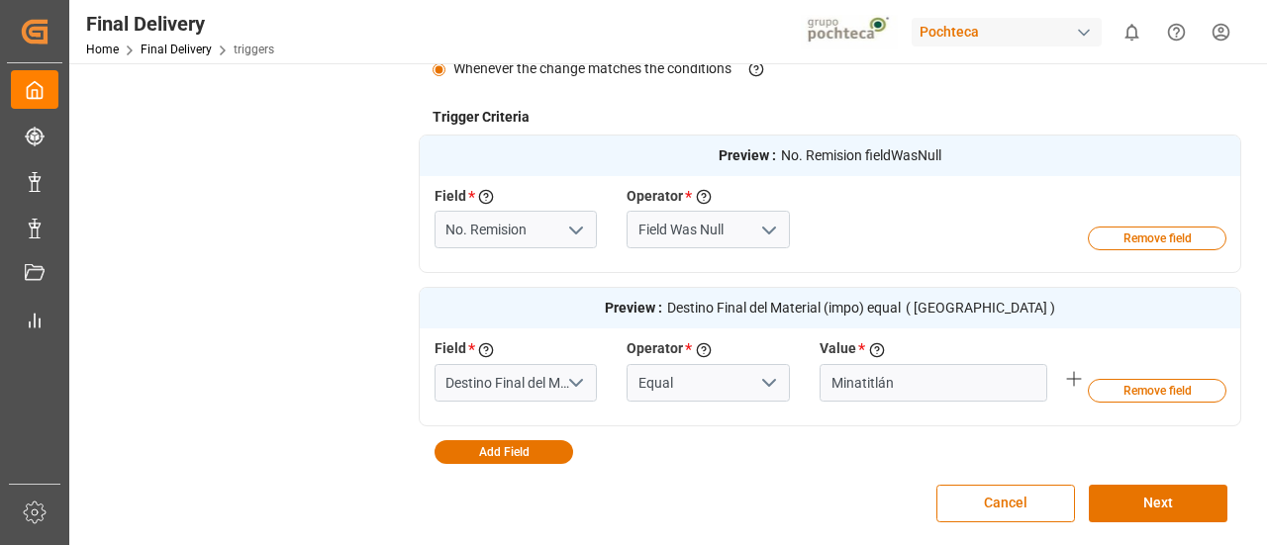
scroll to position [600, 0]
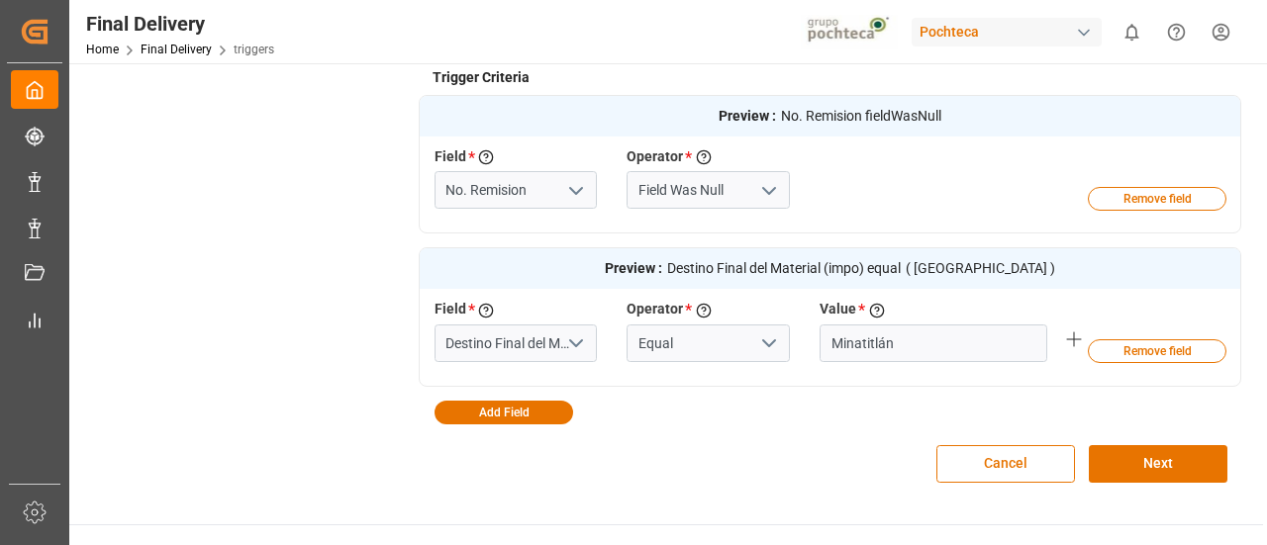
type input "Estimated Delivery Minatitlan"
click at [556, 191] on input "No. Remision" at bounding box center [515, 190] width 163 height 38
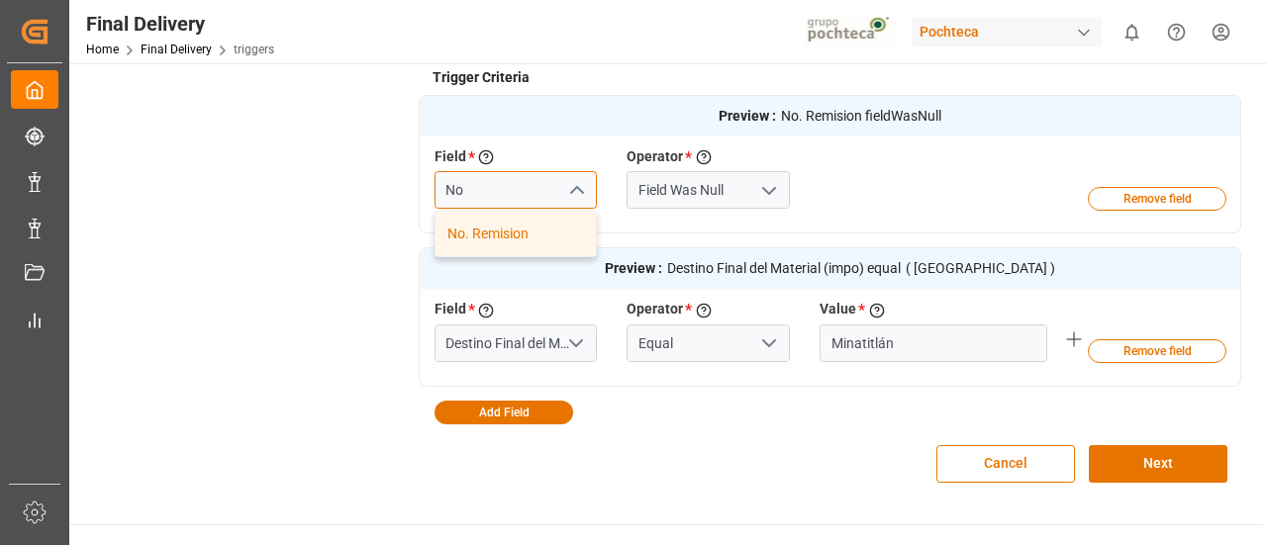
type input "N"
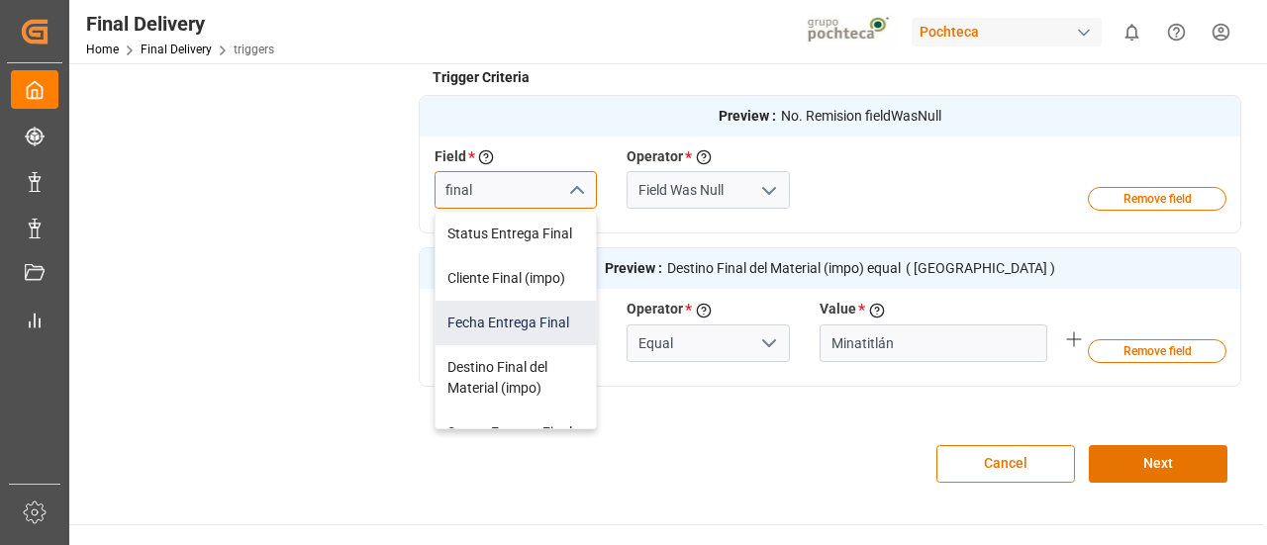
click at [525, 319] on div "Fecha Entrega Final" at bounding box center [515, 323] width 161 height 45
type input "Fecha Entrega Final"
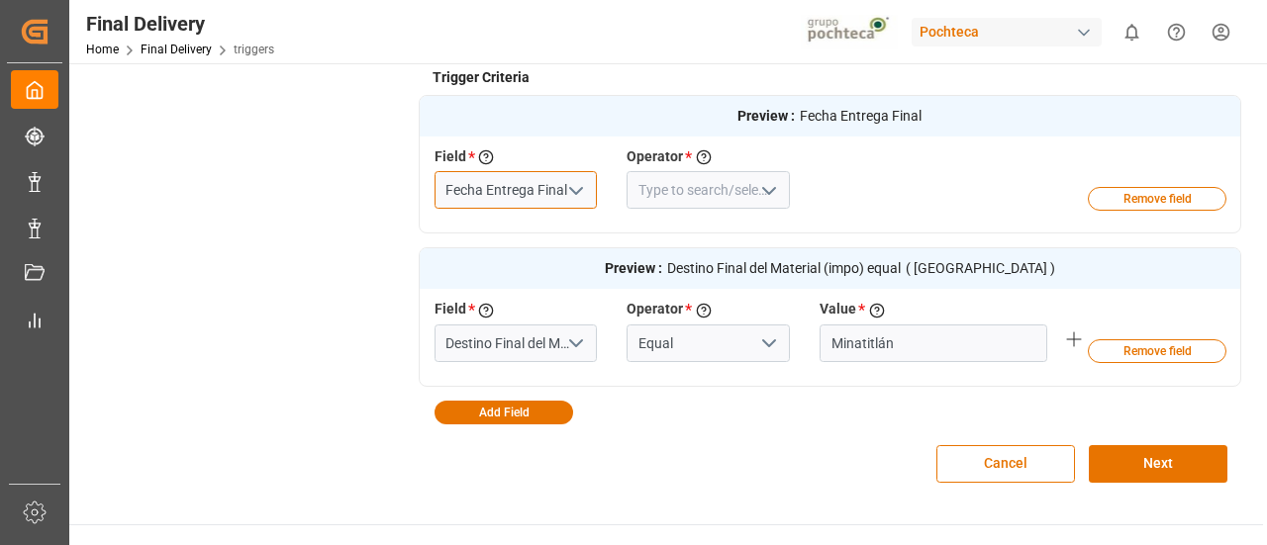
type input "Fecha Entrega Final"
click at [766, 191] on polyline "open menu" at bounding box center [769, 191] width 12 height 6
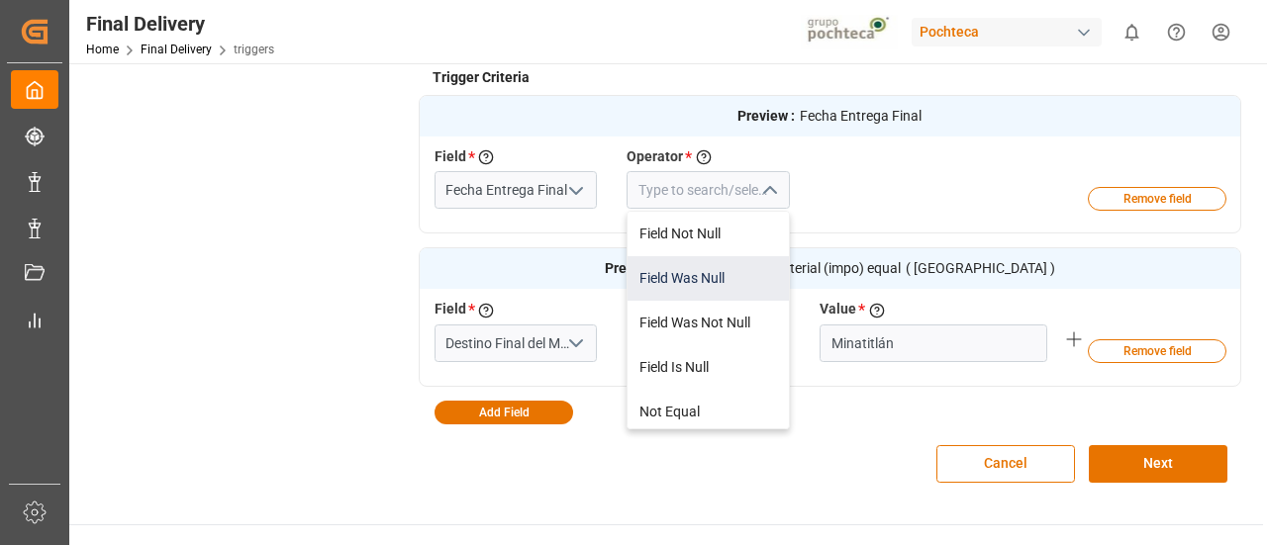
click at [714, 279] on div "Field Was Null" at bounding box center [707, 278] width 161 height 45
type input "Field Was Null"
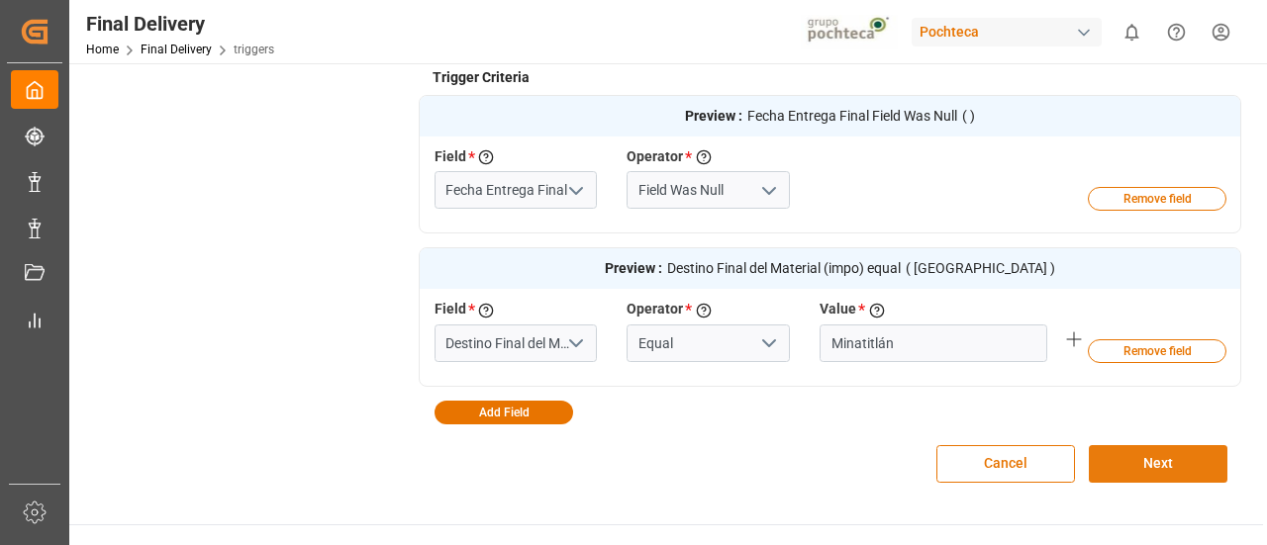
click at [1166, 471] on button "Next" at bounding box center [1158, 464] width 139 height 38
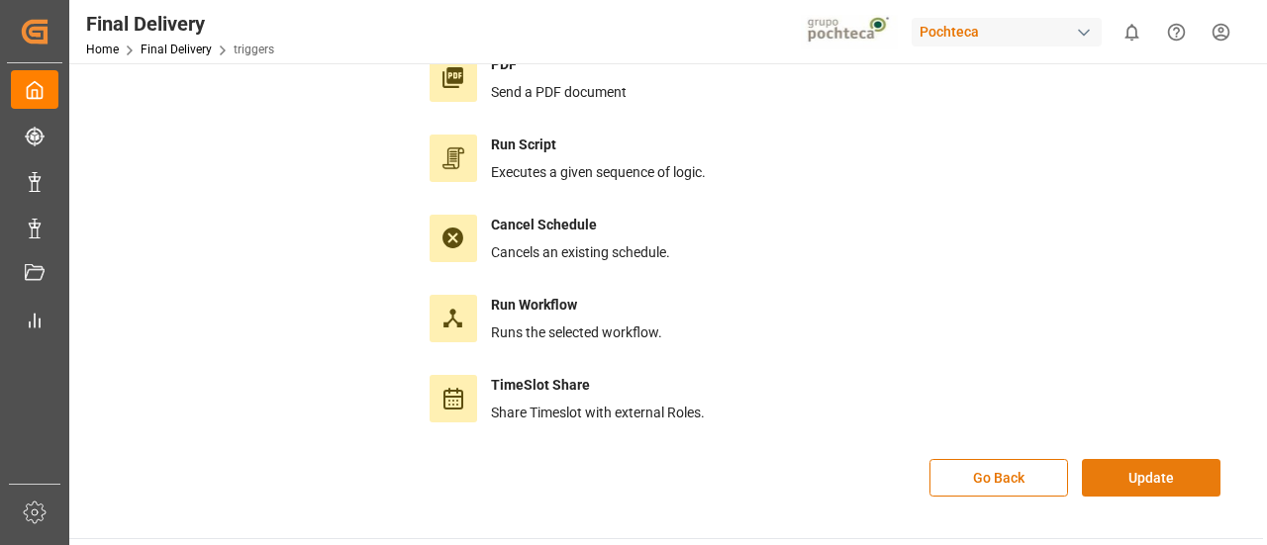
click at [1141, 470] on button "Update" at bounding box center [1151, 478] width 139 height 38
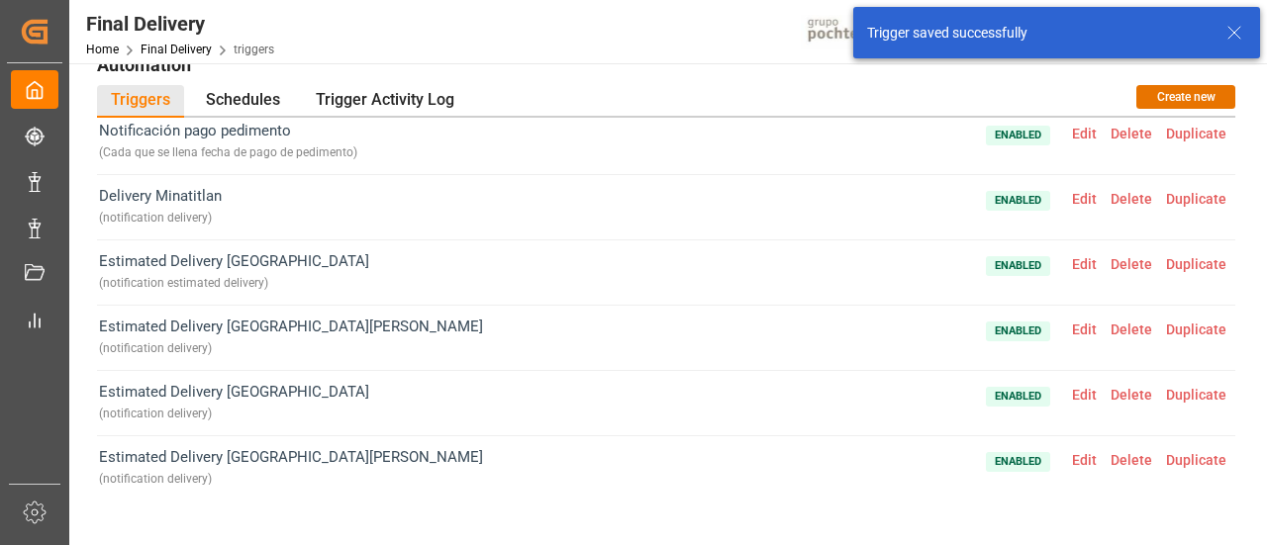
scroll to position [1516, 0]
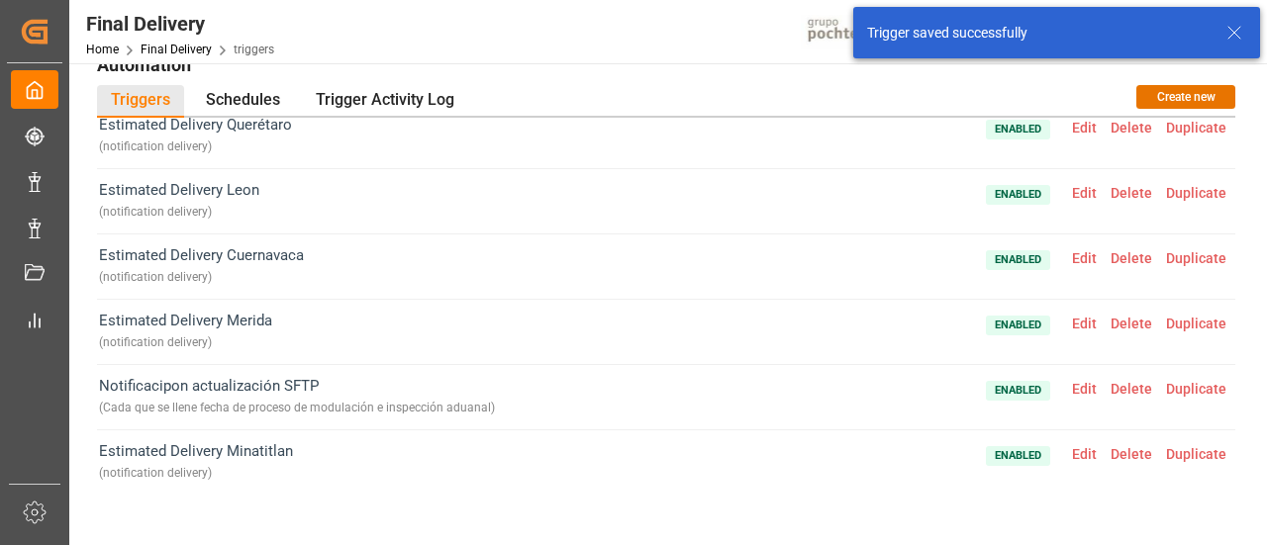
click at [1079, 446] on span "Edit" at bounding box center [1084, 454] width 39 height 16
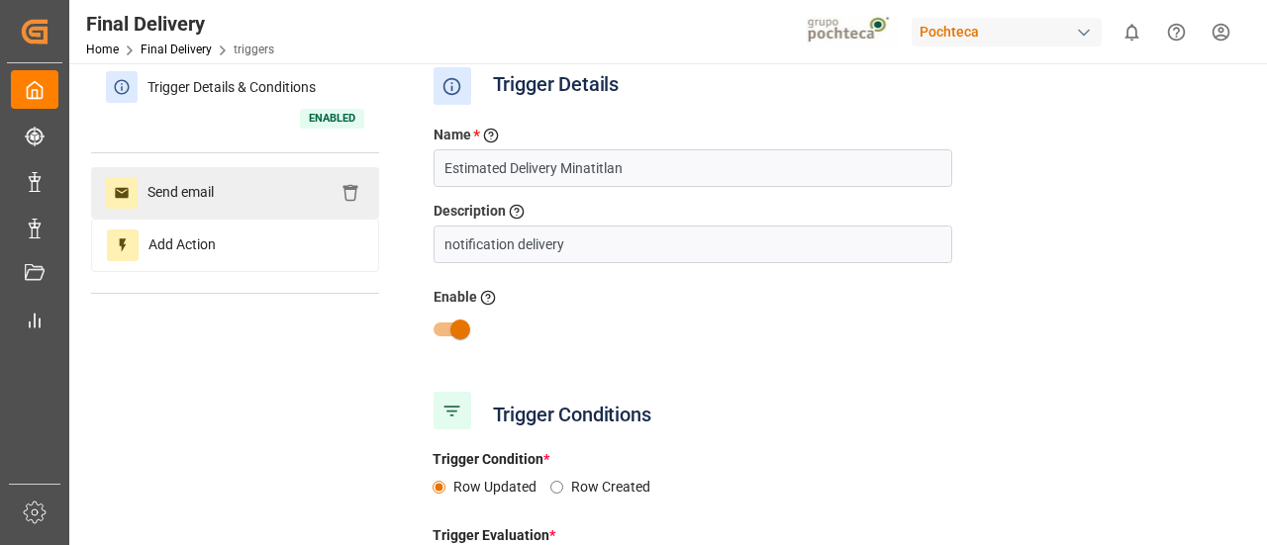
click at [279, 199] on div "Send email" at bounding box center [235, 192] width 288 height 51
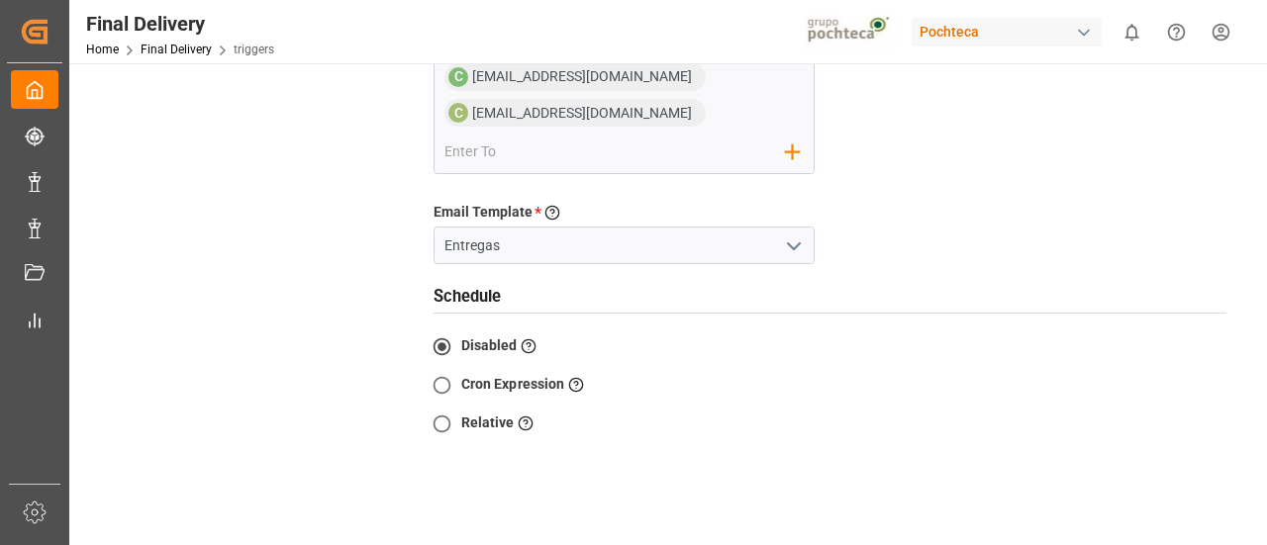
scroll to position [529, 0]
click at [791, 242] on icon "open menu" at bounding box center [794, 247] width 24 height 24
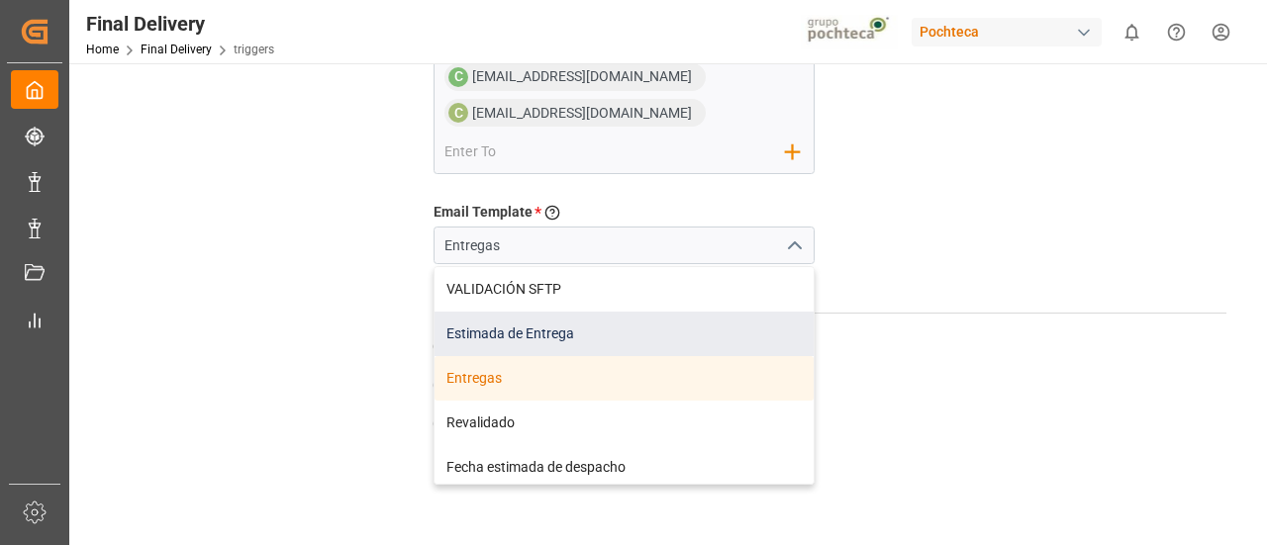
click at [641, 339] on div "Estimada de Entrega" at bounding box center [624, 334] width 380 height 45
type input "Estimada de Entrega"
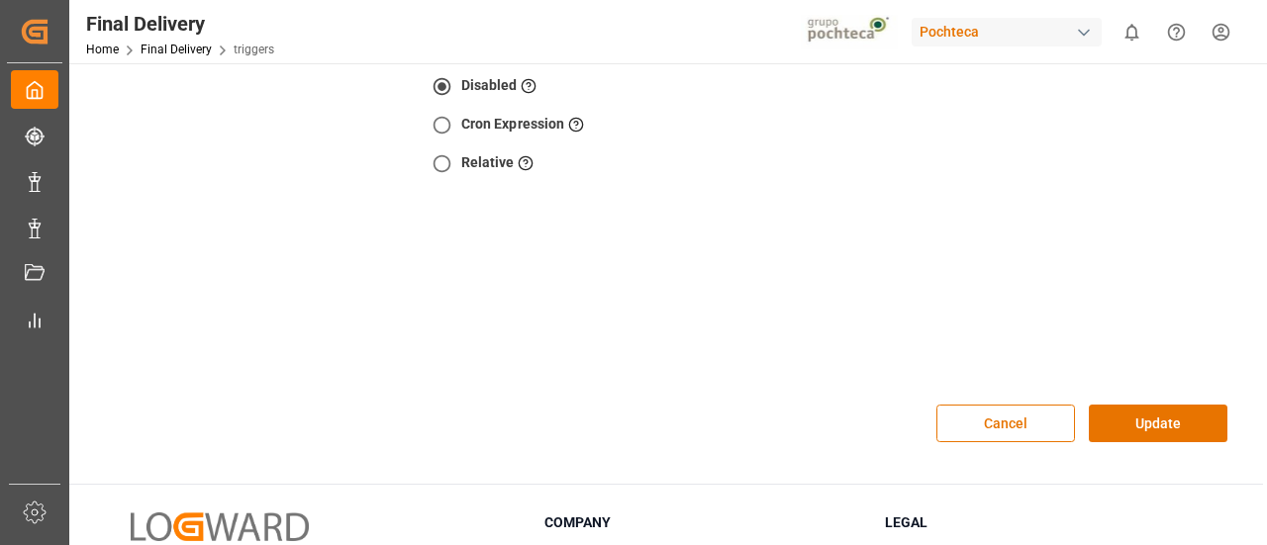
scroll to position [786, 0]
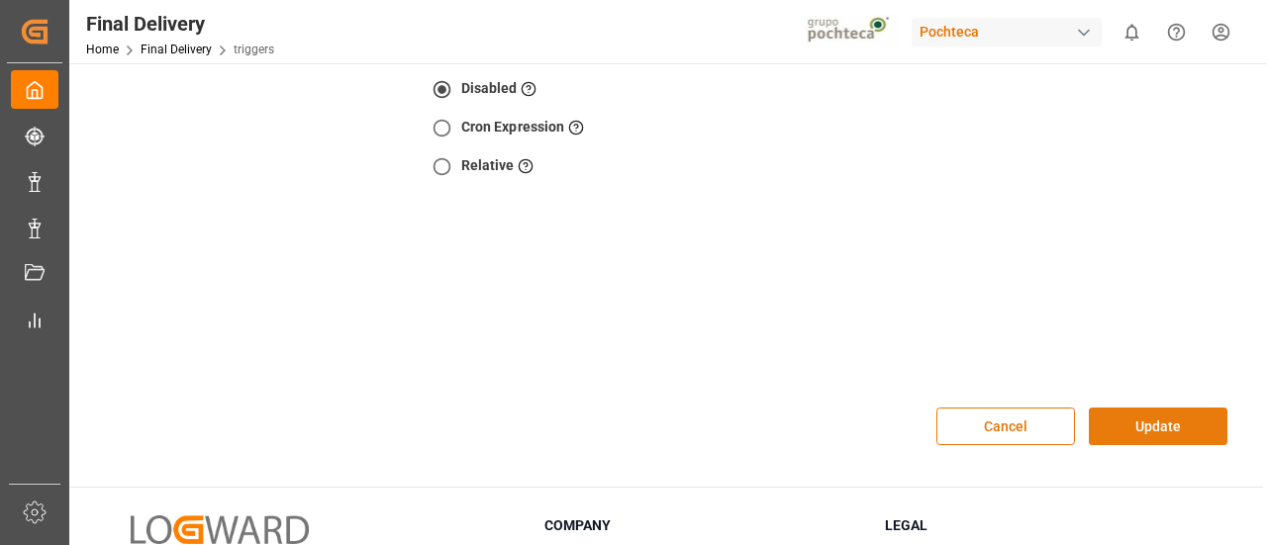
click at [1176, 427] on button "Update" at bounding box center [1158, 427] width 139 height 38
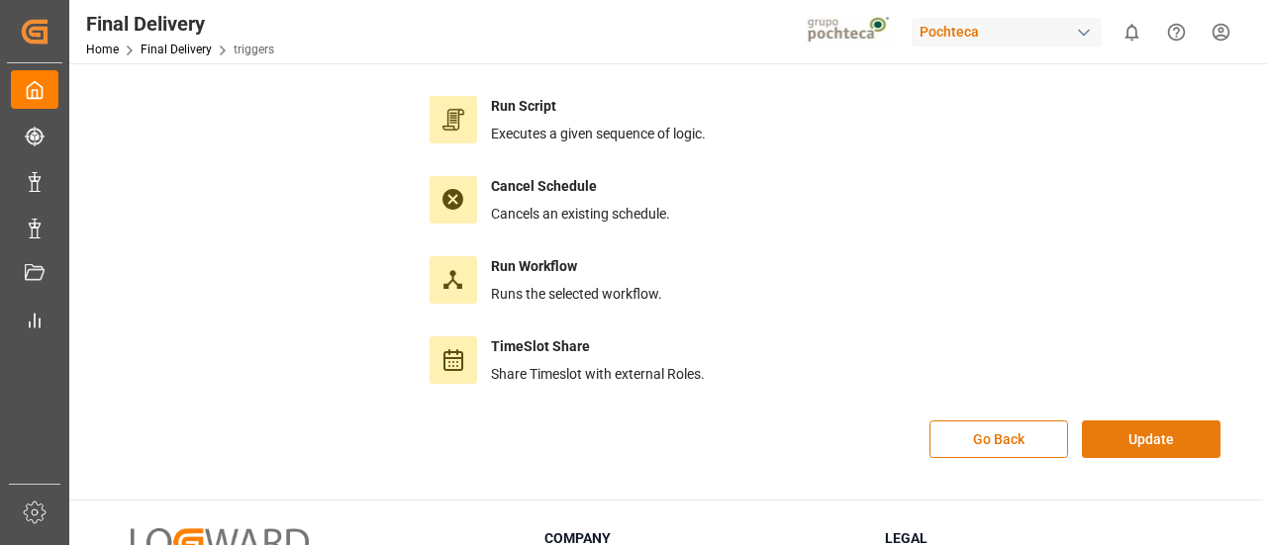
click at [1153, 436] on button "Update" at bounding box center [1151, 440] width 139 height 38
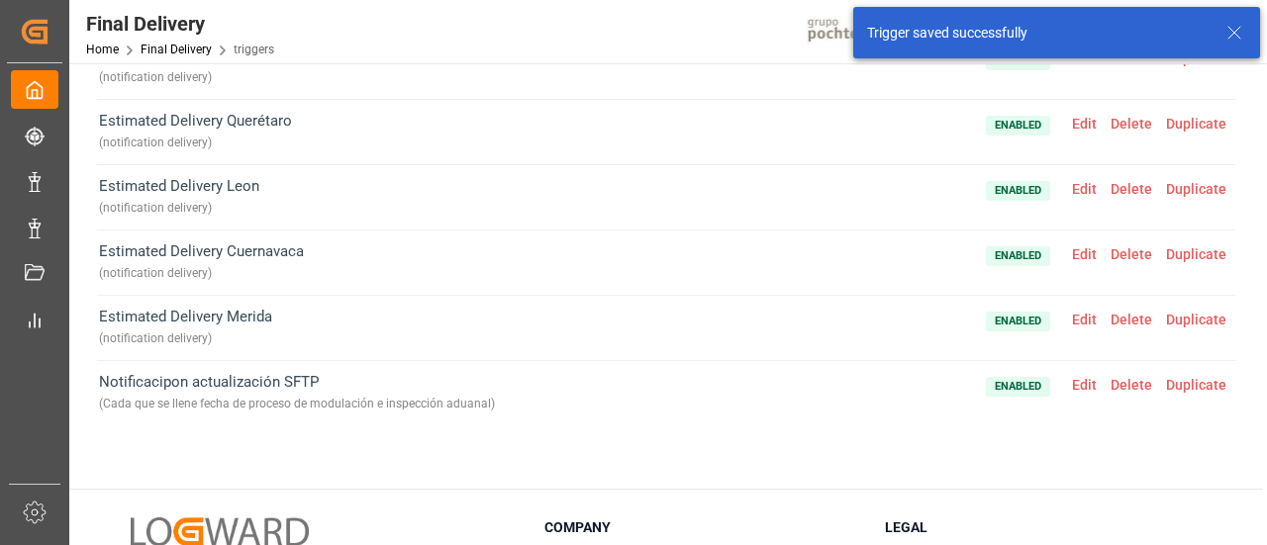
scroll to position [1456, 0]
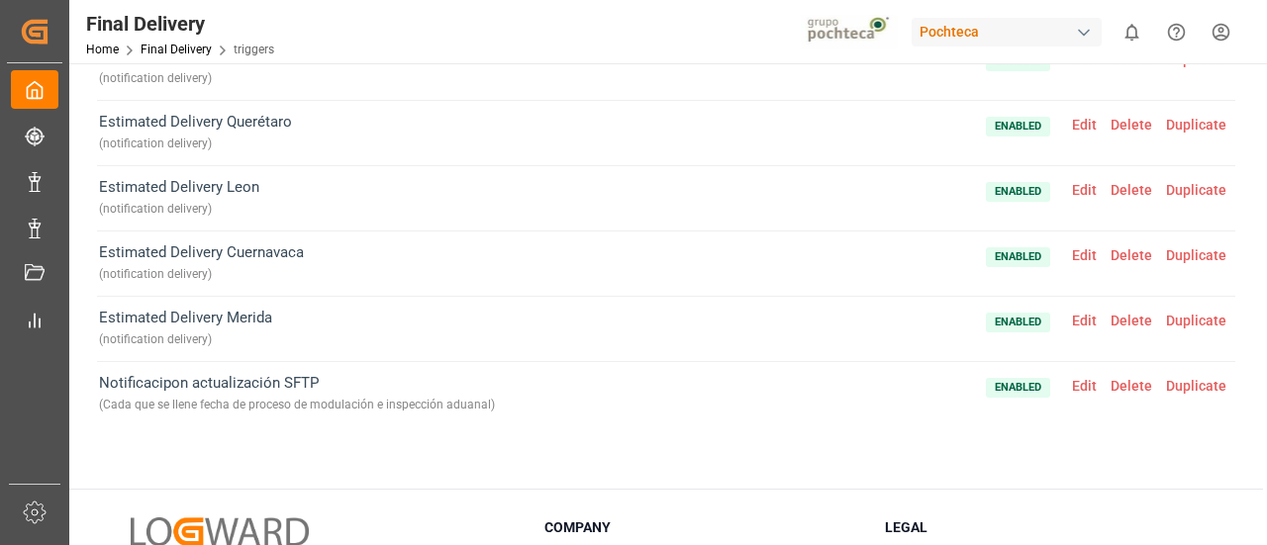
click at [1074, 378] on span "Edit" at bounding box center [1084, 386] width 39 height 16
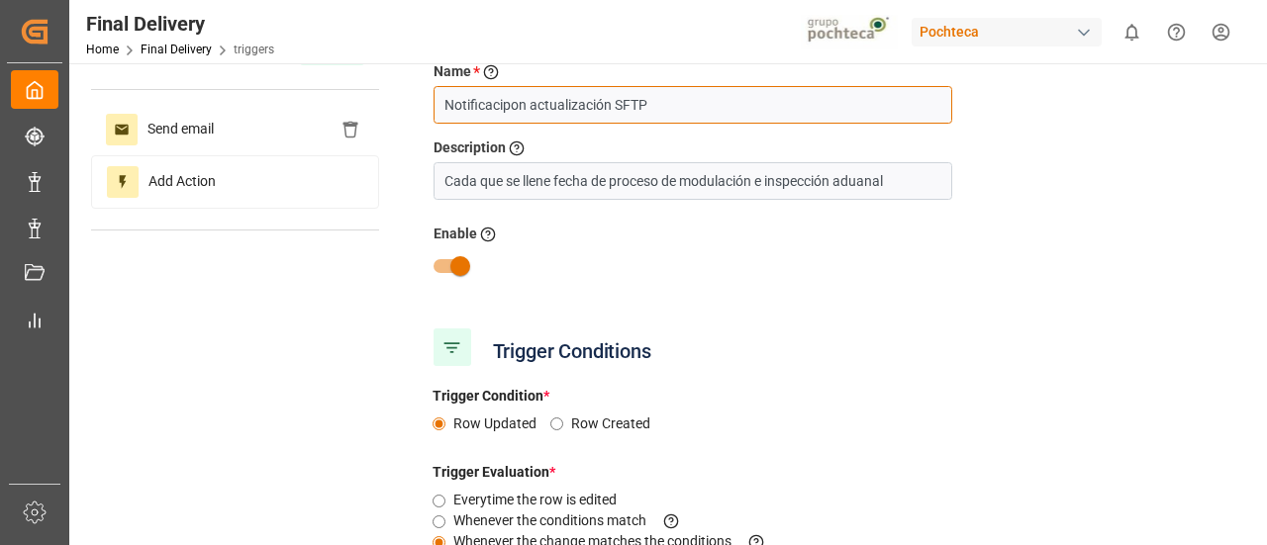
click at [511, 111] on input "Notificacipon actualización SFTP" at bounding box center [693, 105] width 519 height 38
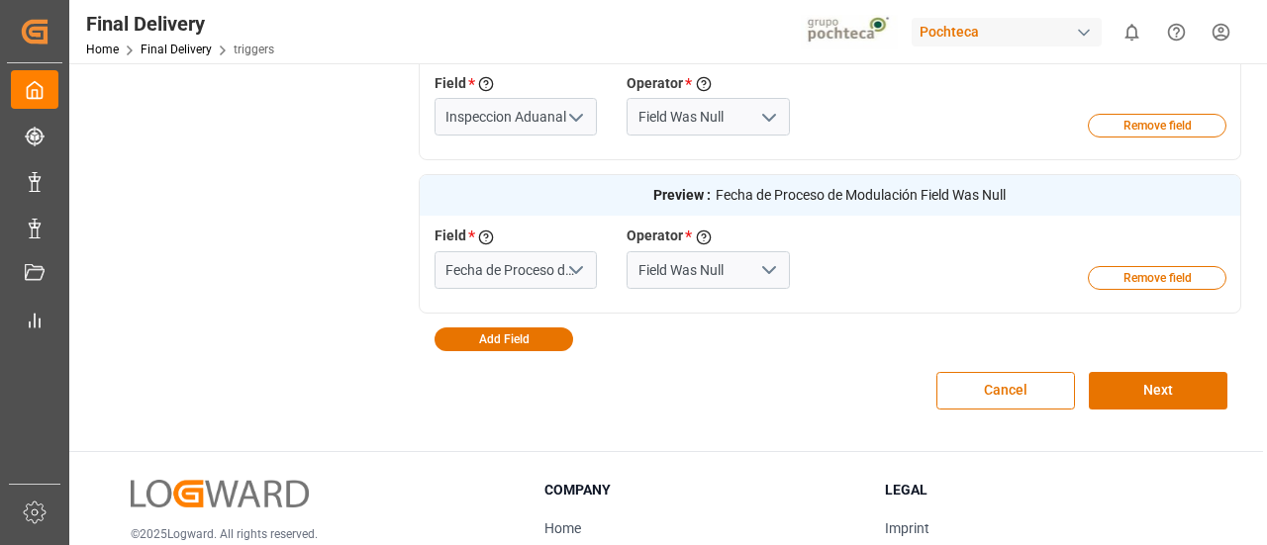
scroll to position [671, 0]
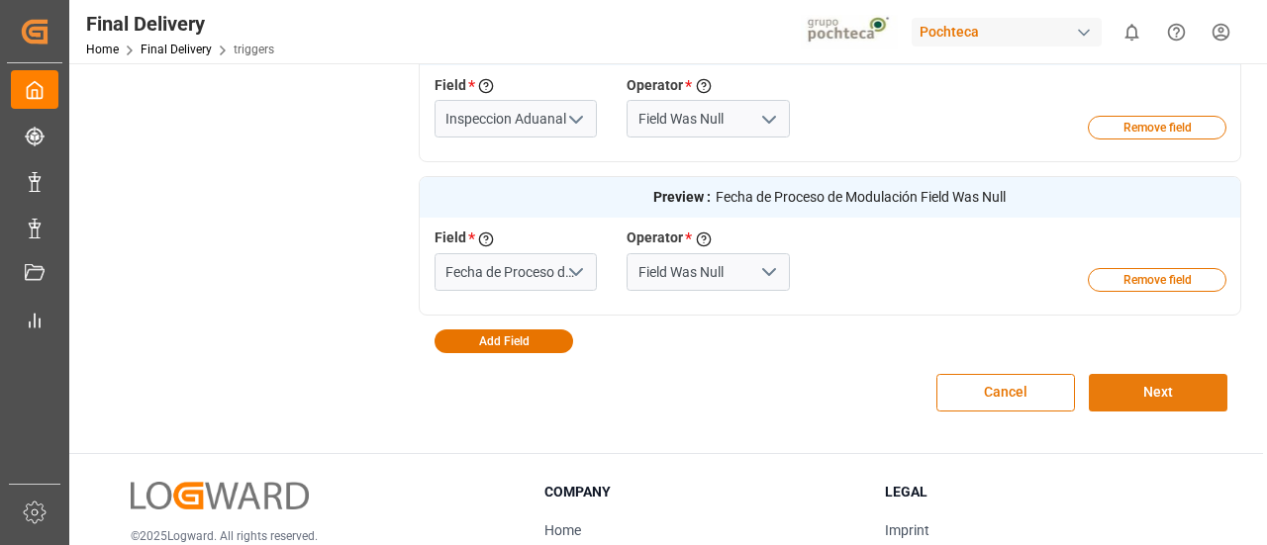
type input "Notificación actualización SFTP"
click at [1153, 402] on button "Next" at bounding box center [1158, 393] width 139 height 38
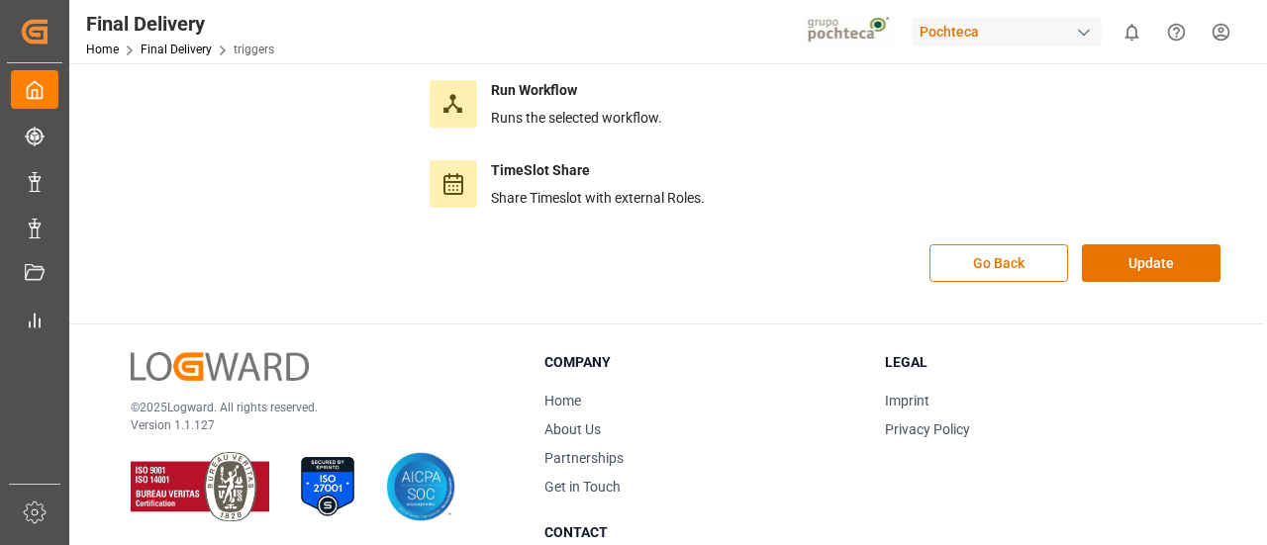
scroll to position [519, 0]
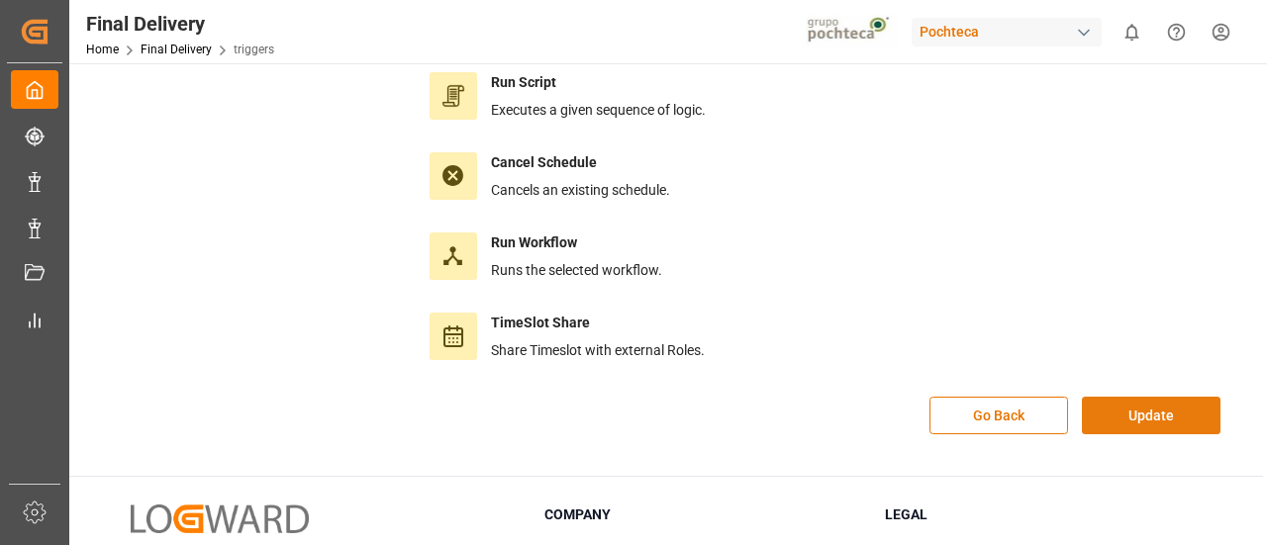
click at [1171, 411] on button "Update" at bounding box center [1151, 416] width 139 height 38
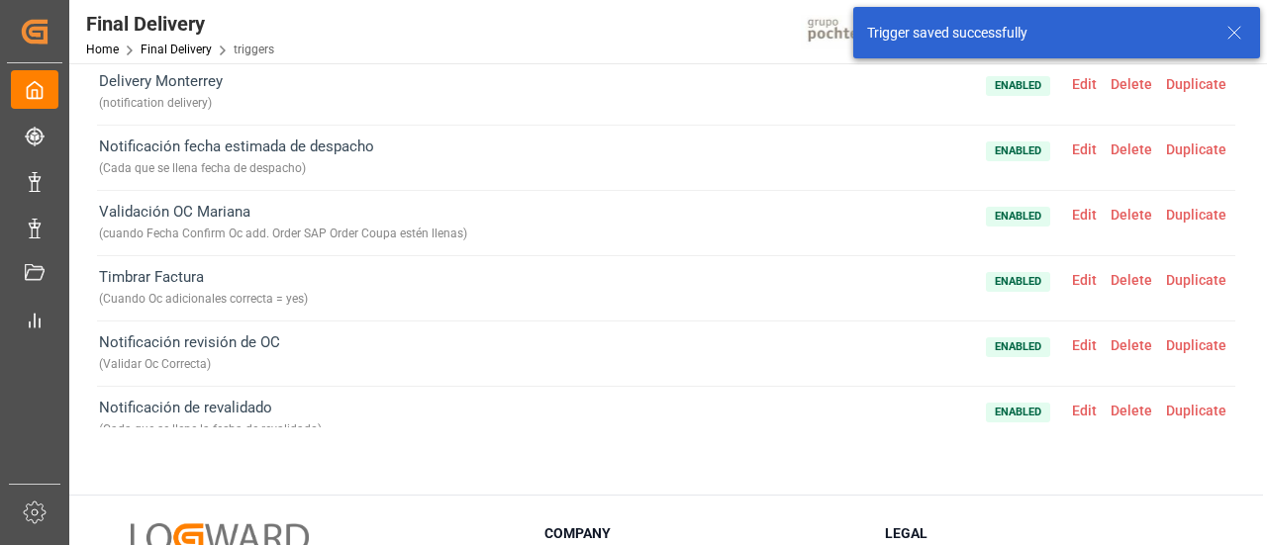
scroll to position [0, 0]
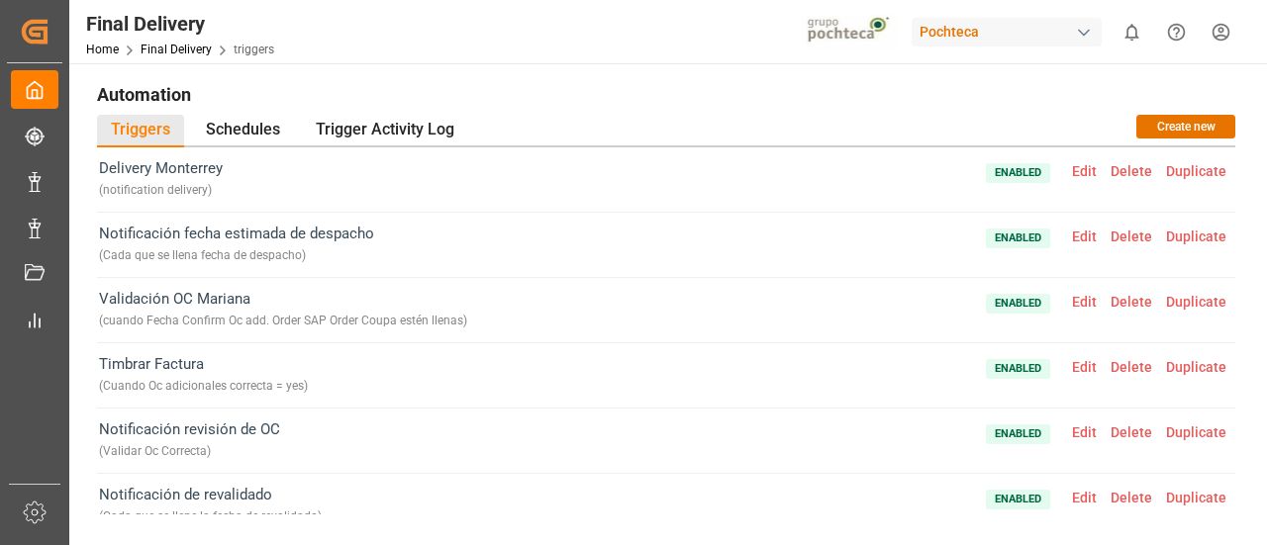
click at [602, 72] on div "Automation Triggers Schedules Trigger Activity Log Create new Delivery Monterre…" at bounding box center [666, 504] width 1194 height 883
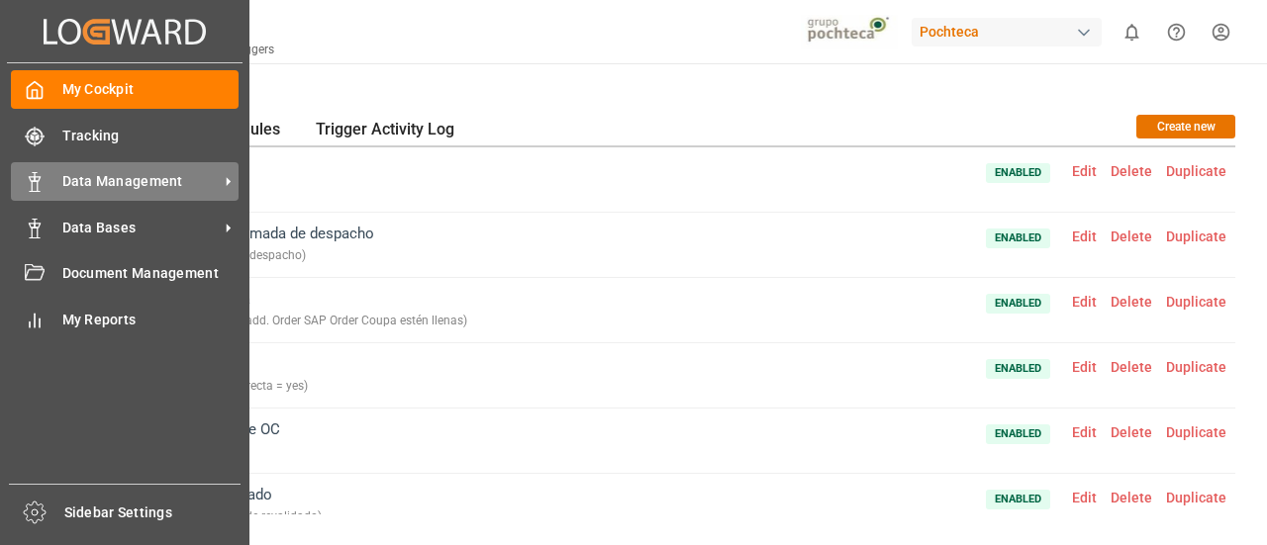
click at [154, 175] on span "Data Management" at bounding box center [140, 181] width 156 height 21
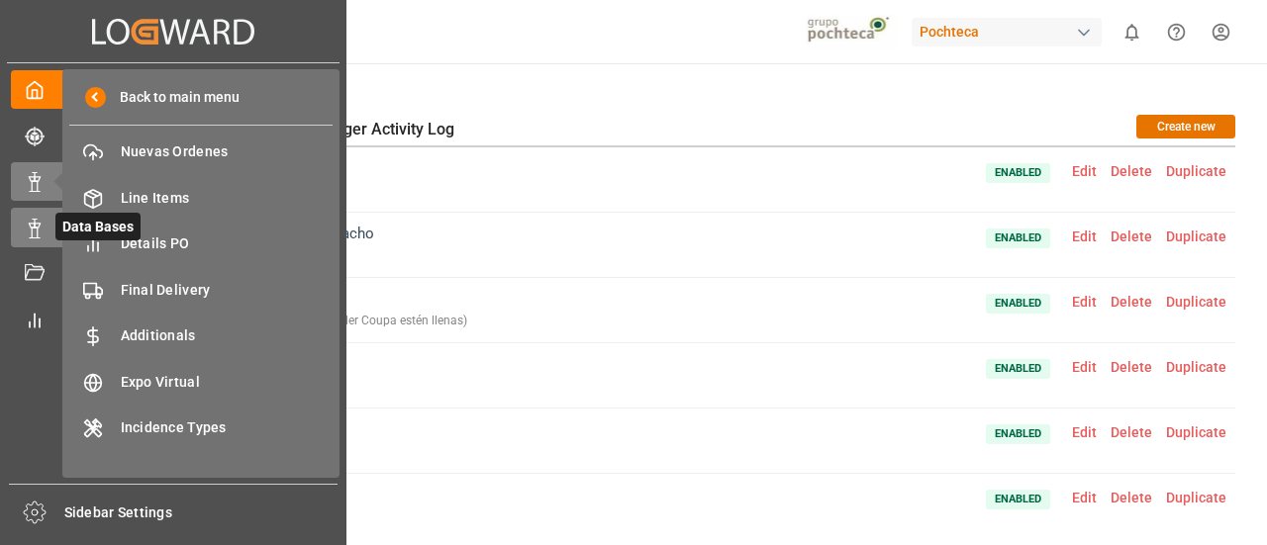
click at [25, 219] on icon at bounding box center [35, 229] width 20 height 20
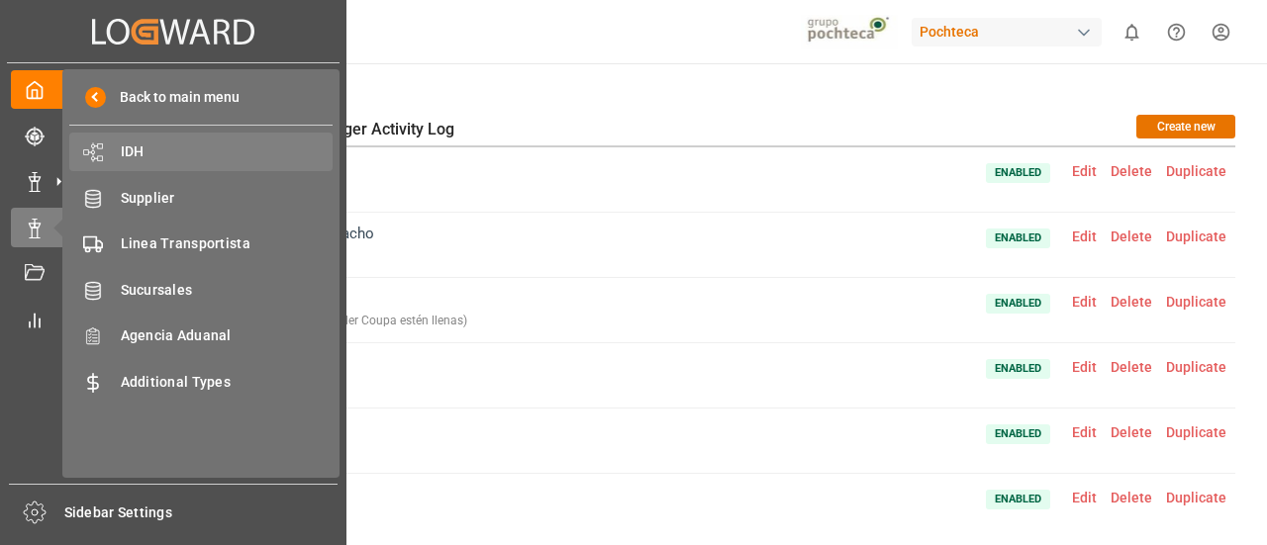
click at [196, 148] on span "IDH" at bounding box center [227, 152] width 213 height 21
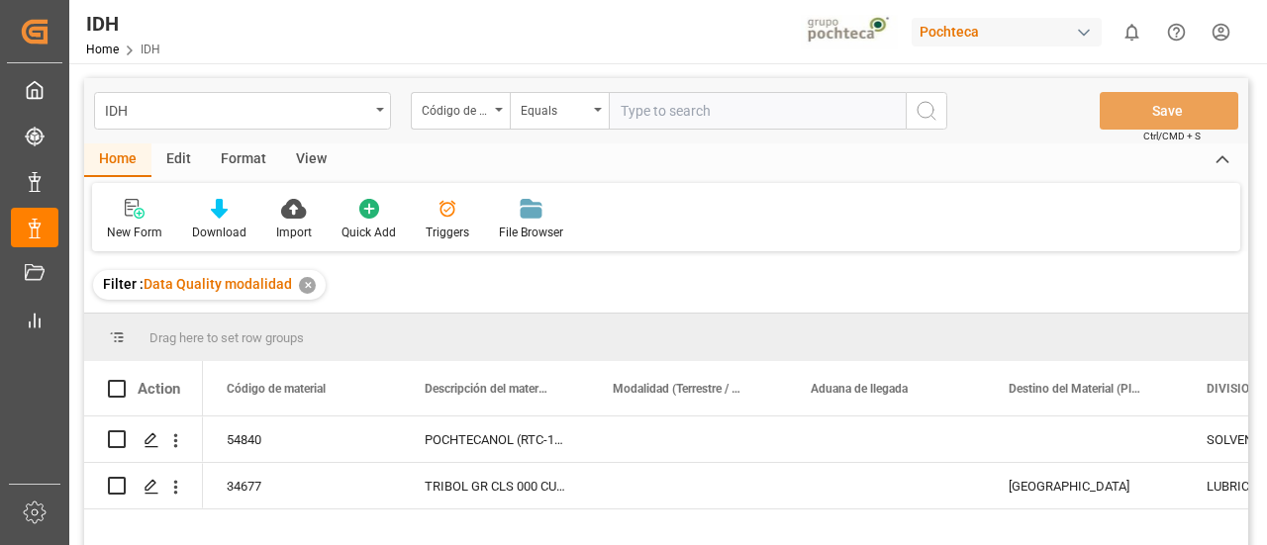
click at [303, 284] on div "✕" at bounding box center [307, 285] width 17 height 17
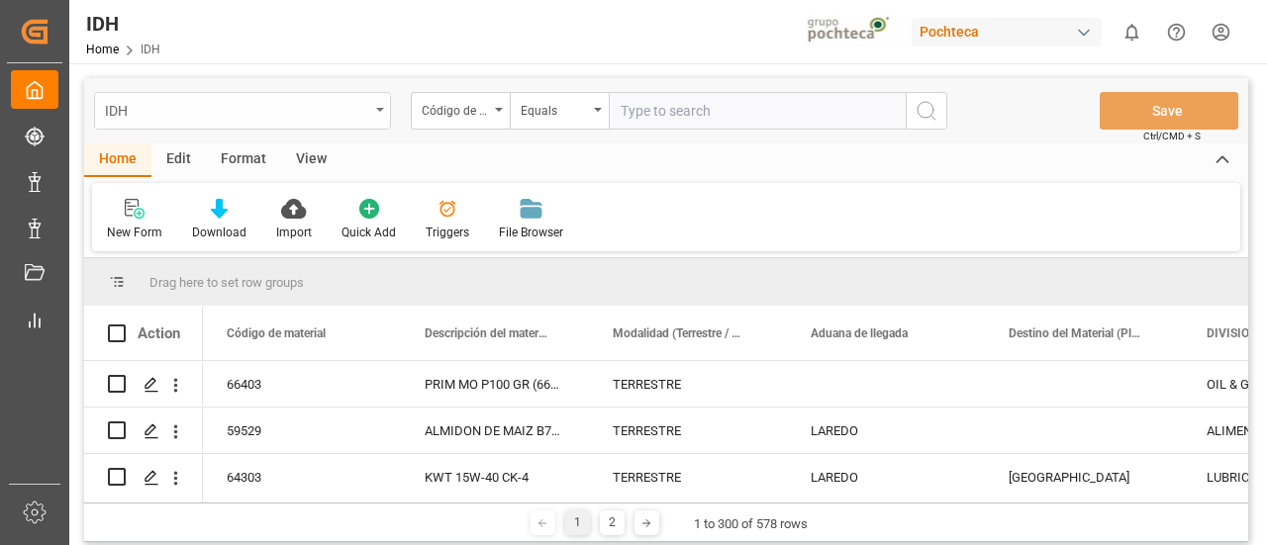
click at [369, 114] on div "IDH" at bounding box center [242, 111] width 297 height 38
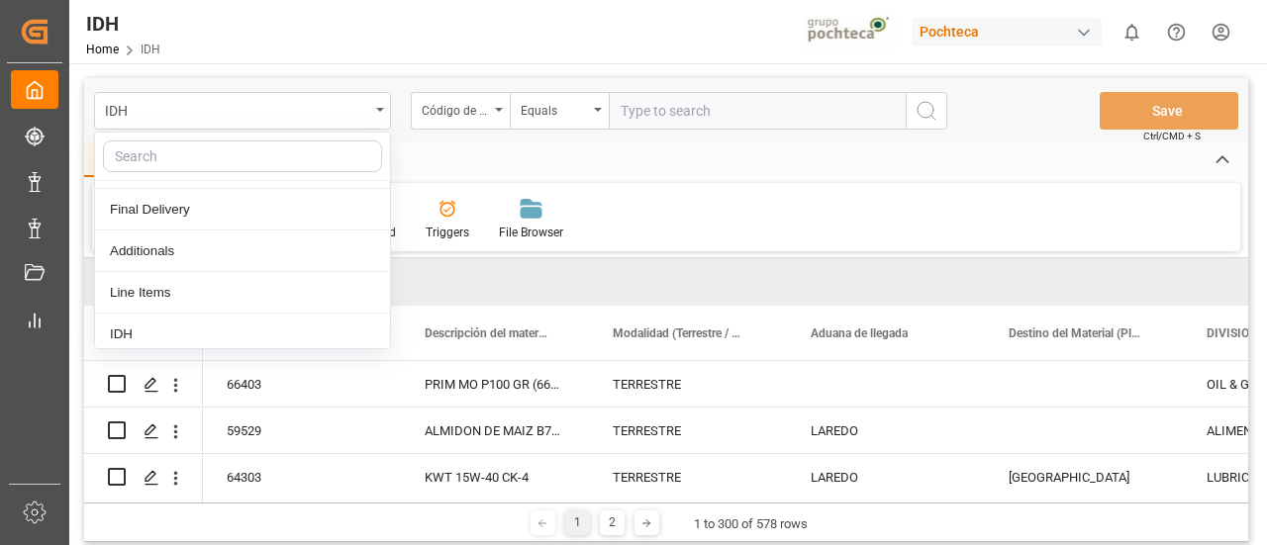
scroll to position [118, 0]
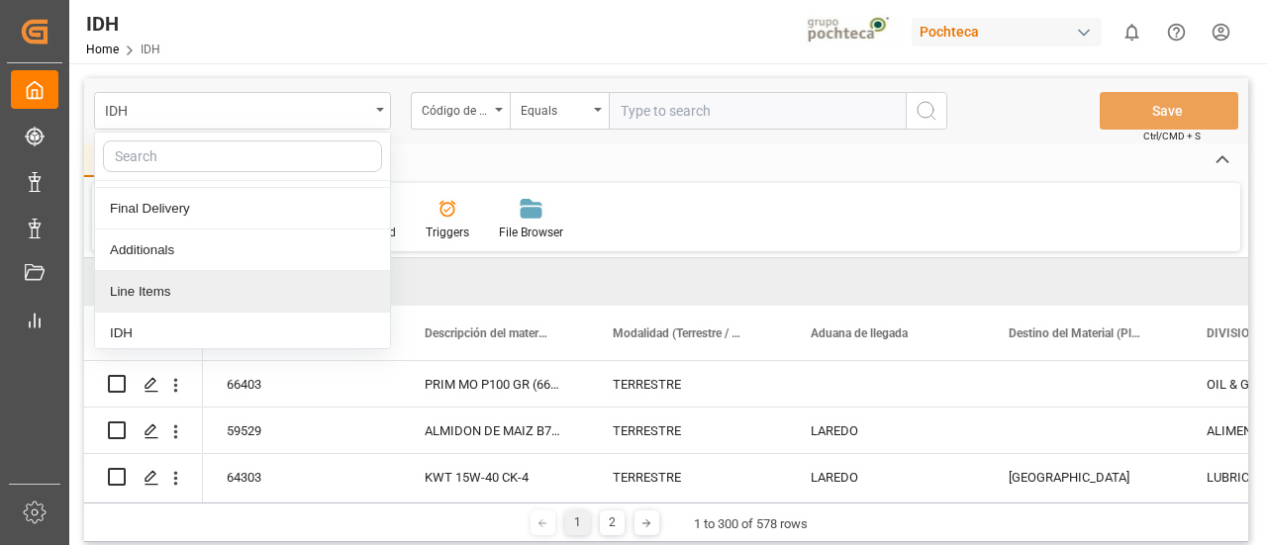
click at [213, 280] on div "Line Items" at bounding box center [242, 292] width 295 height 42
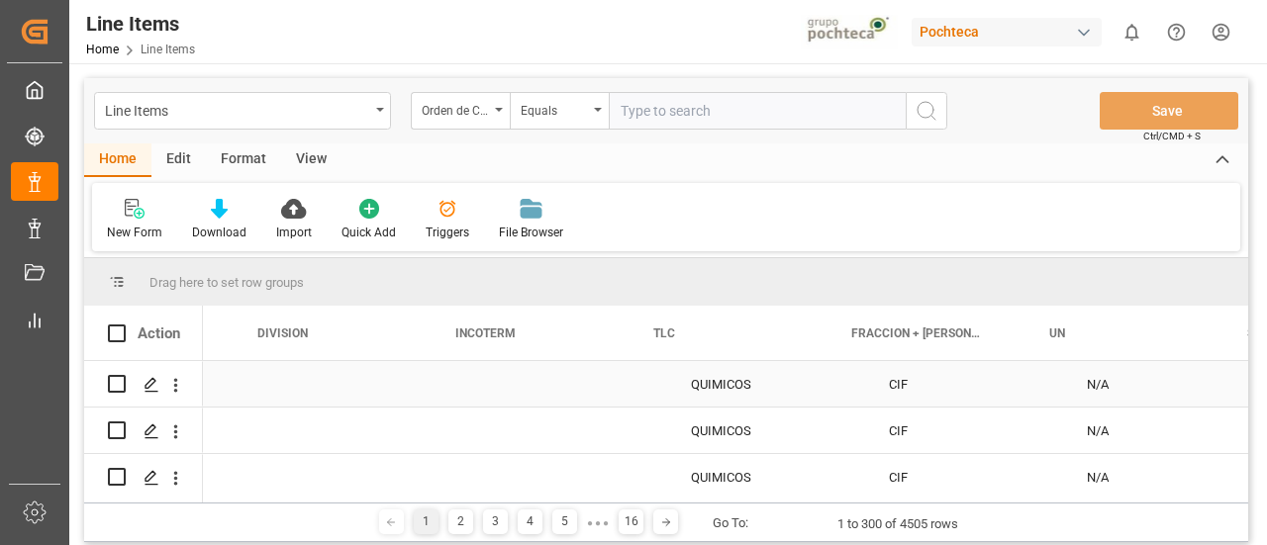
scroll to position [0, 2360]
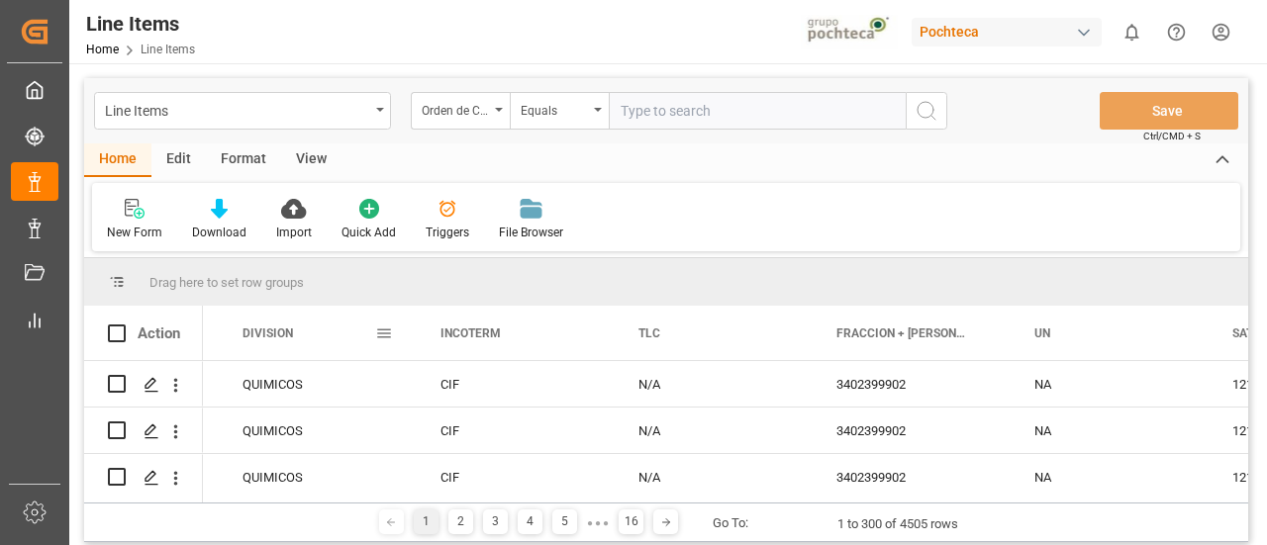
click at [383, 332] on span at bounding box center [384, 334] width 18 height 18
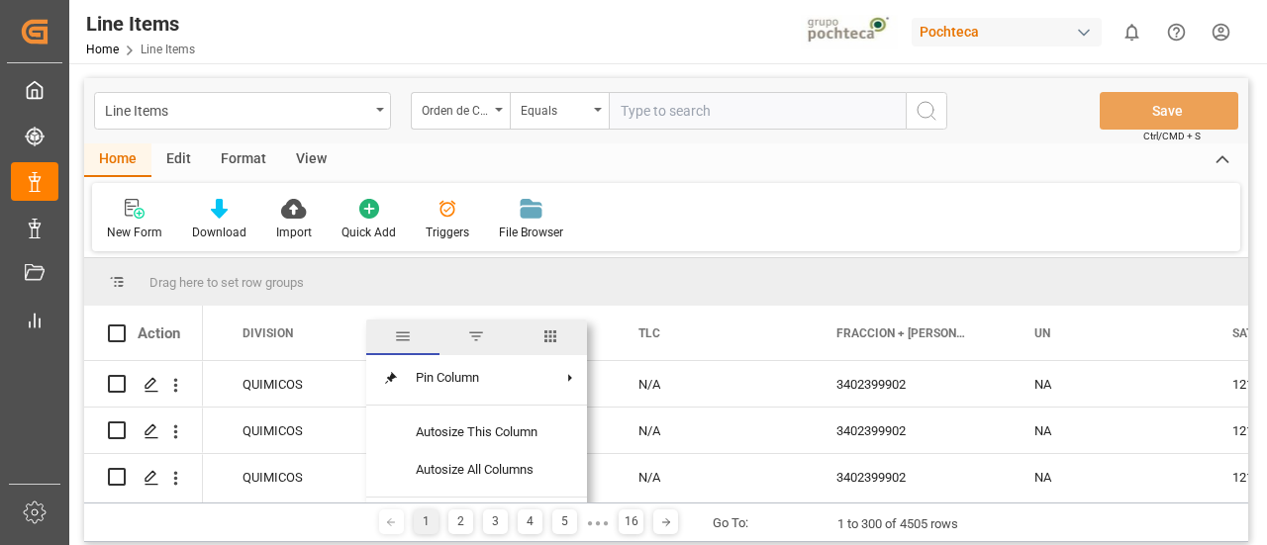
click at [548, 338] on span "columns" at bounding box center [550, 337] width 18 height 18
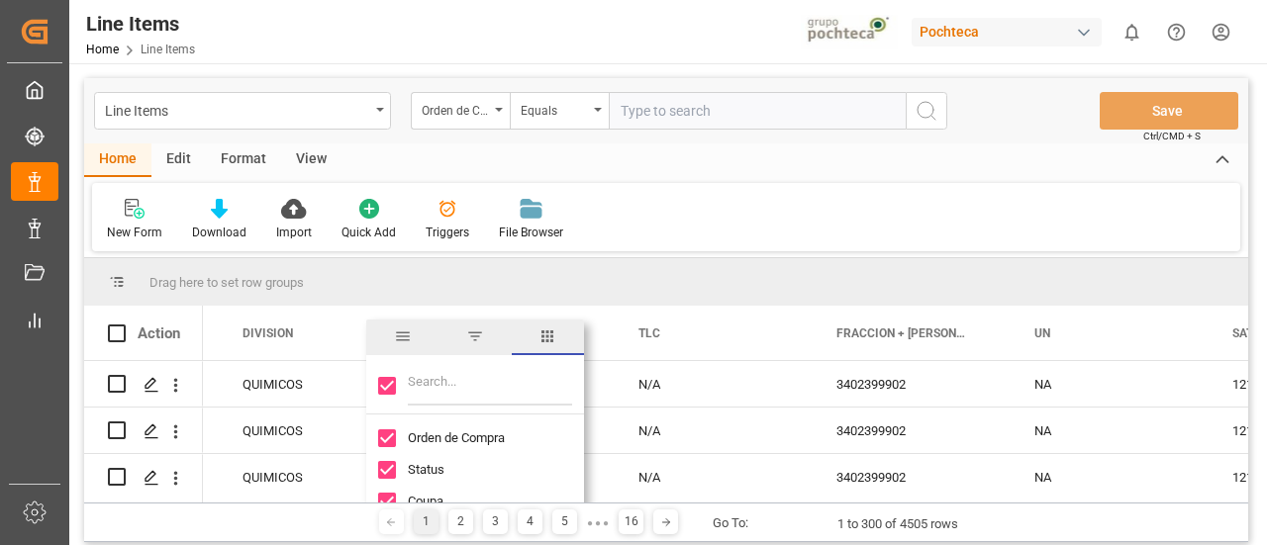
click at [477, 376] on input "Filter Columns Input" at bounding box center [490, 386] width 164 height 40
type input "l"
click at [368, 118] on div "Line Items" at bounding box center [237, 109] width 264 height 25
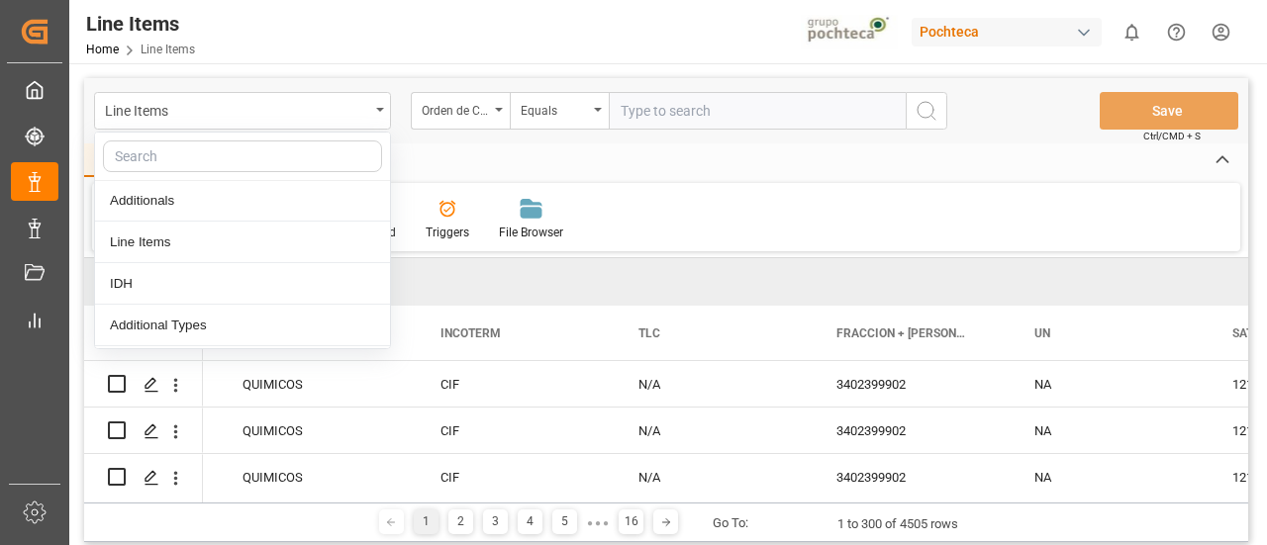
scroll to position [168, 0]
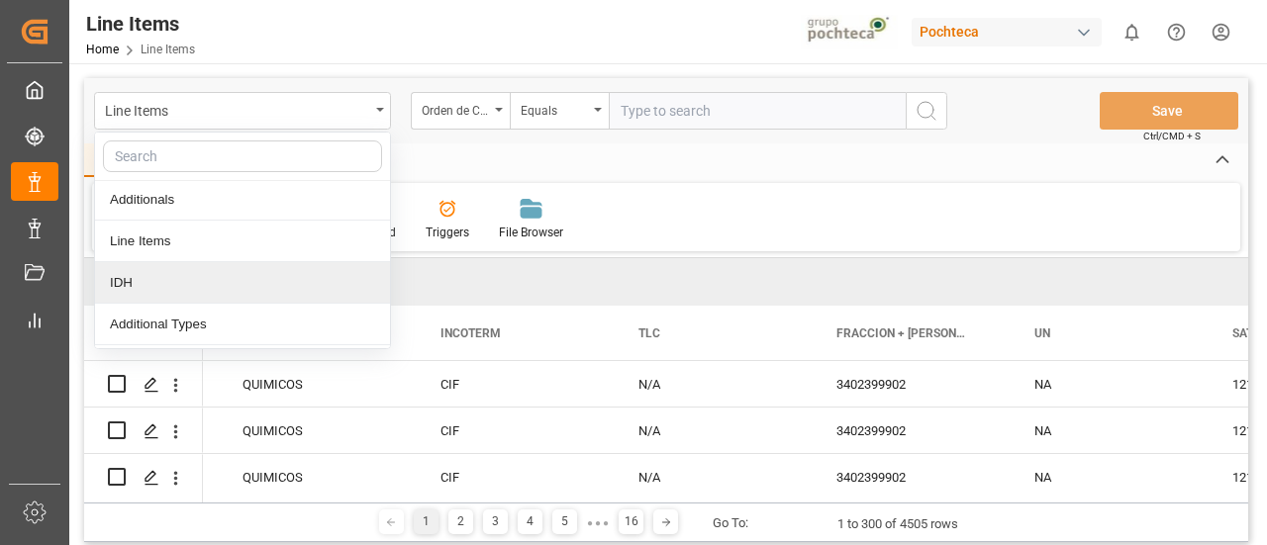
click at [168, 278] on div "IDH" at bounding box center [242, 283] width 295 height 42
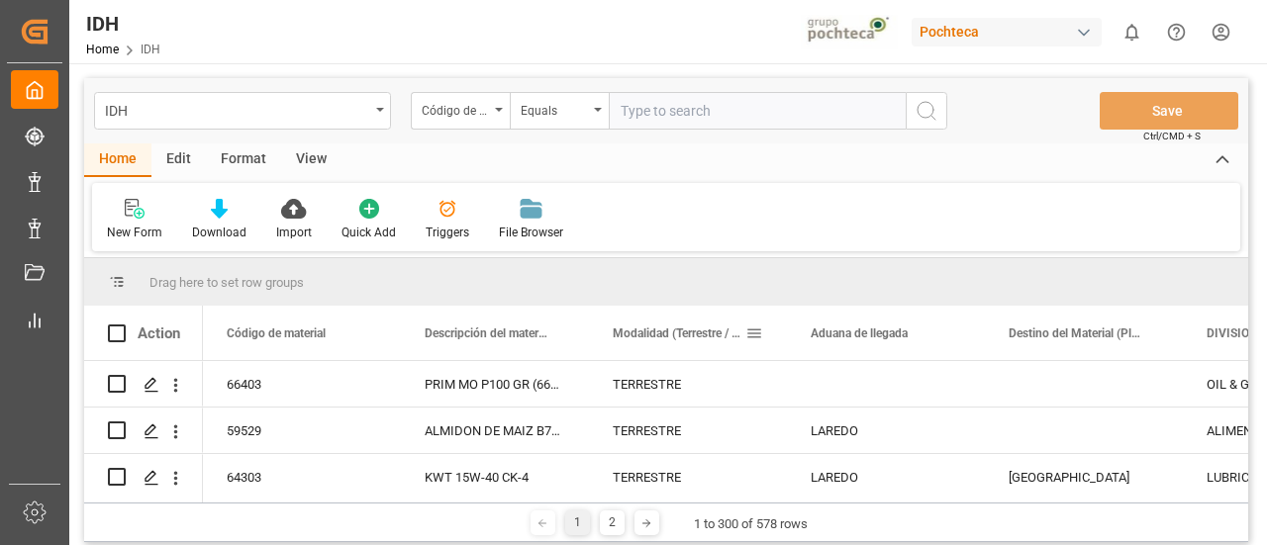
click at [759, 333] on span at bounding box center [754, 334] width 18 height 18
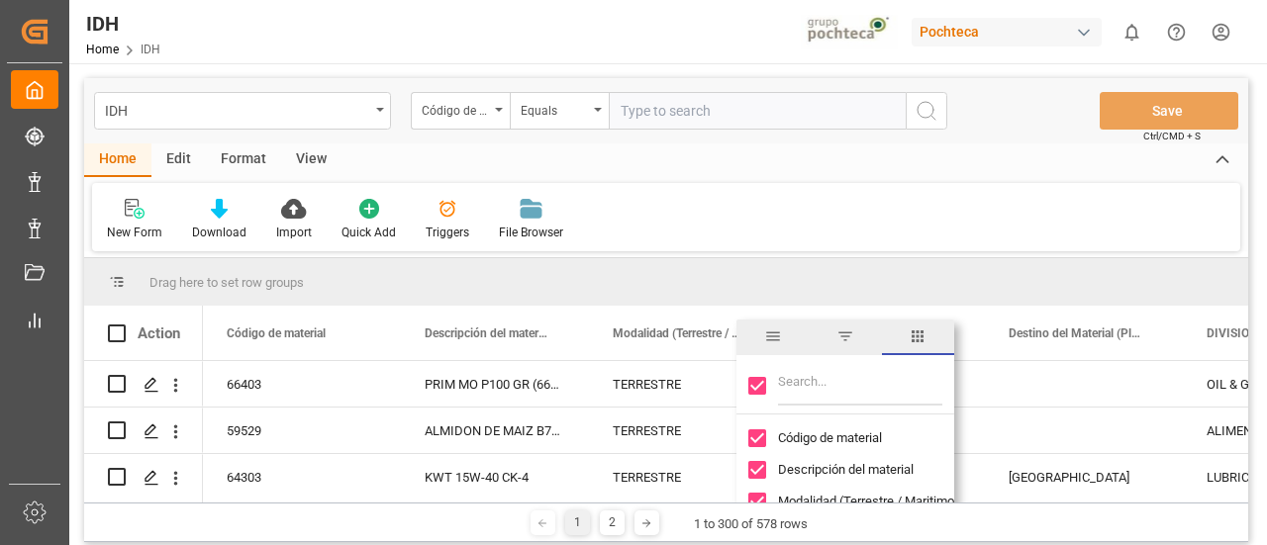
click at [825, 392] on input "Filter Columns Input" at bounding box center [860, 386] width 164 height 40
type input "line"
checkbox input "false"
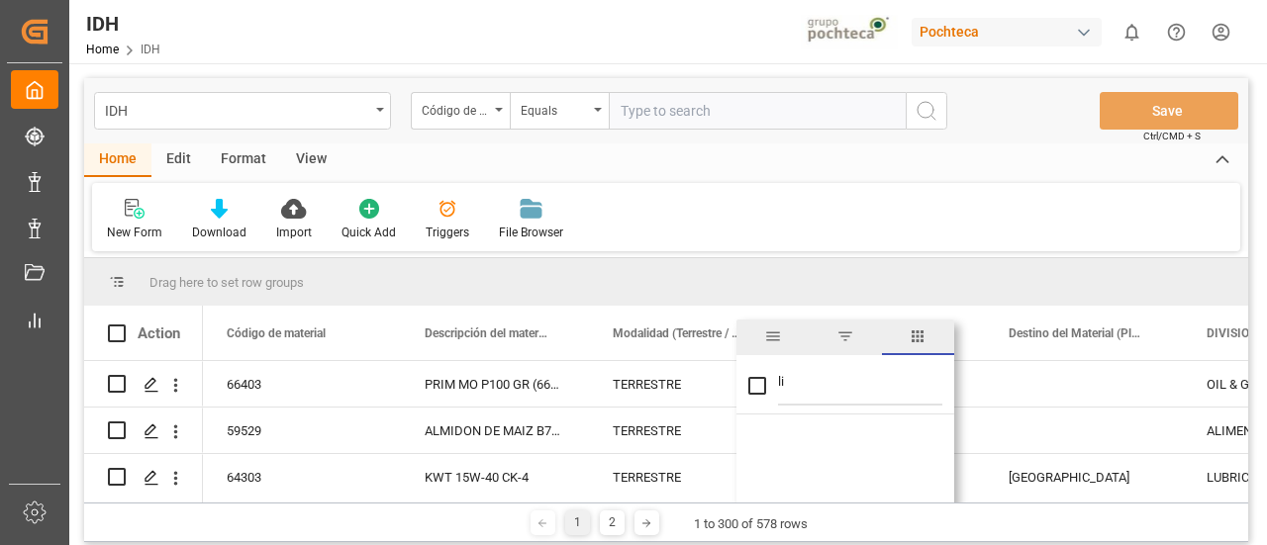
type input "l"
checkbox input "true"
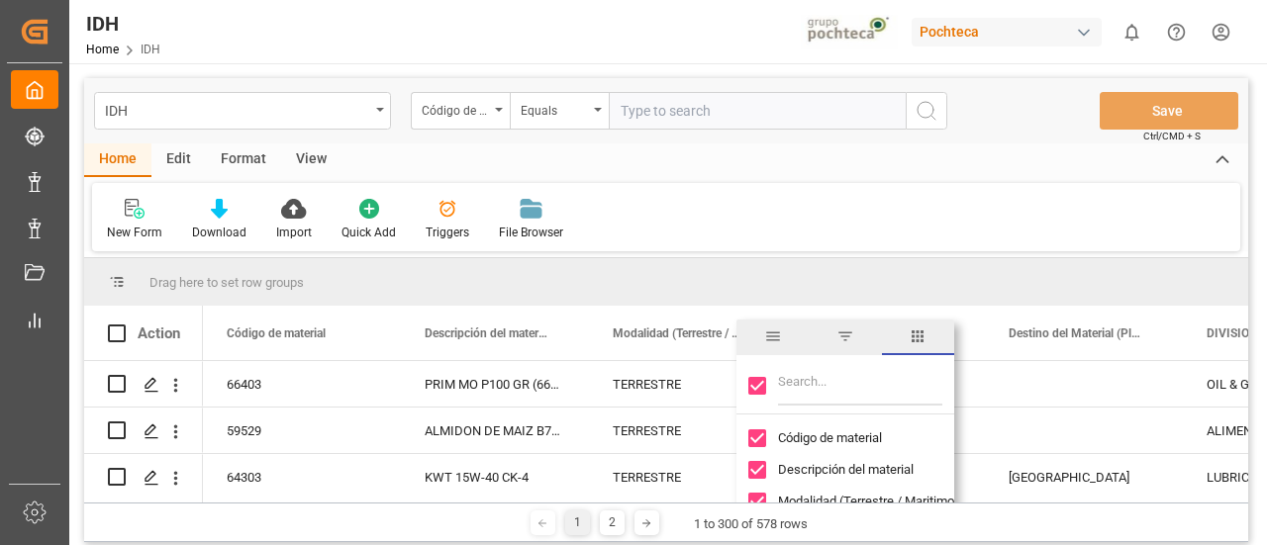
click at [188, 161] on div "Edit" at bounding box center [178, 161] width 54 height 34
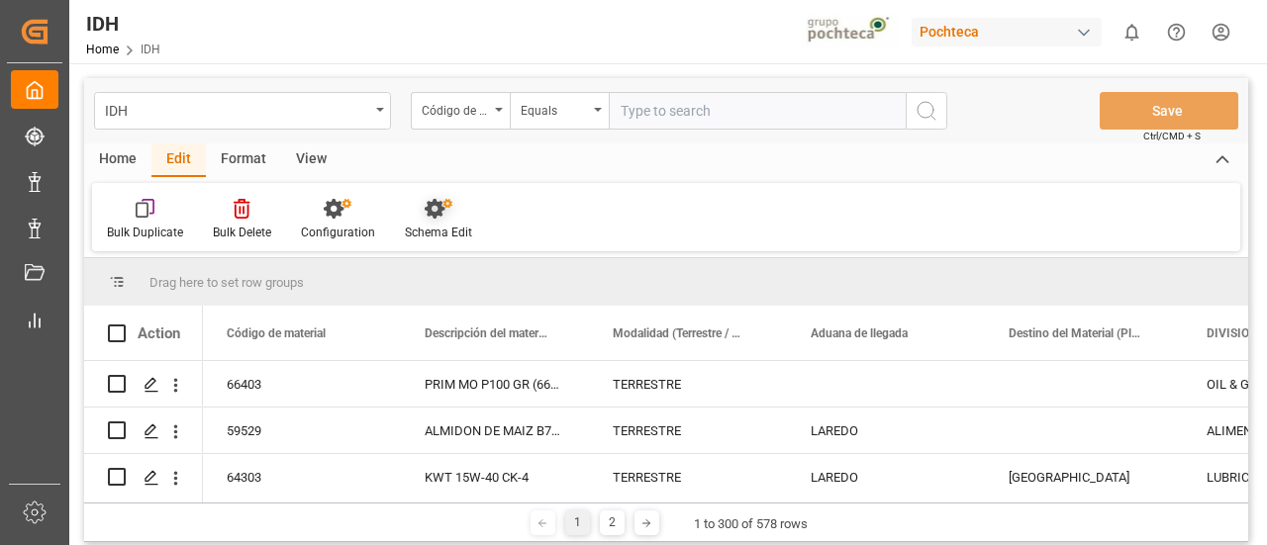
click at [435, 220] on div "Schema Edit" at bounding box center [438, 220] width 97 height 44
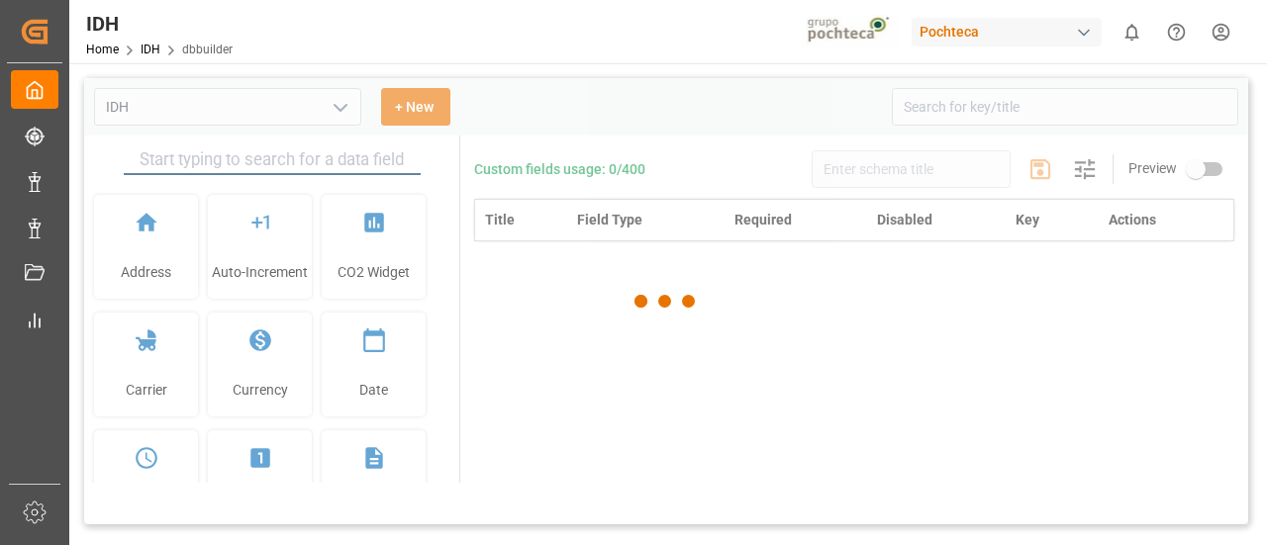
type input "IDH"
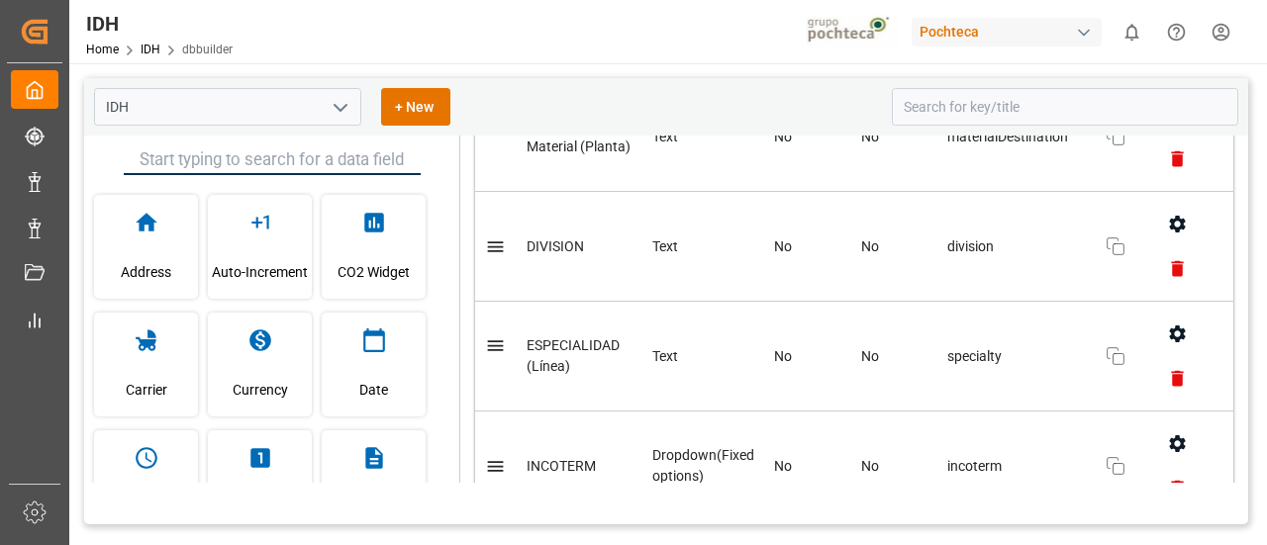
scroll to position [598, 0]
click at [1155, 333] on button "button" at bounding box center [1177, 333] width 45 height 45
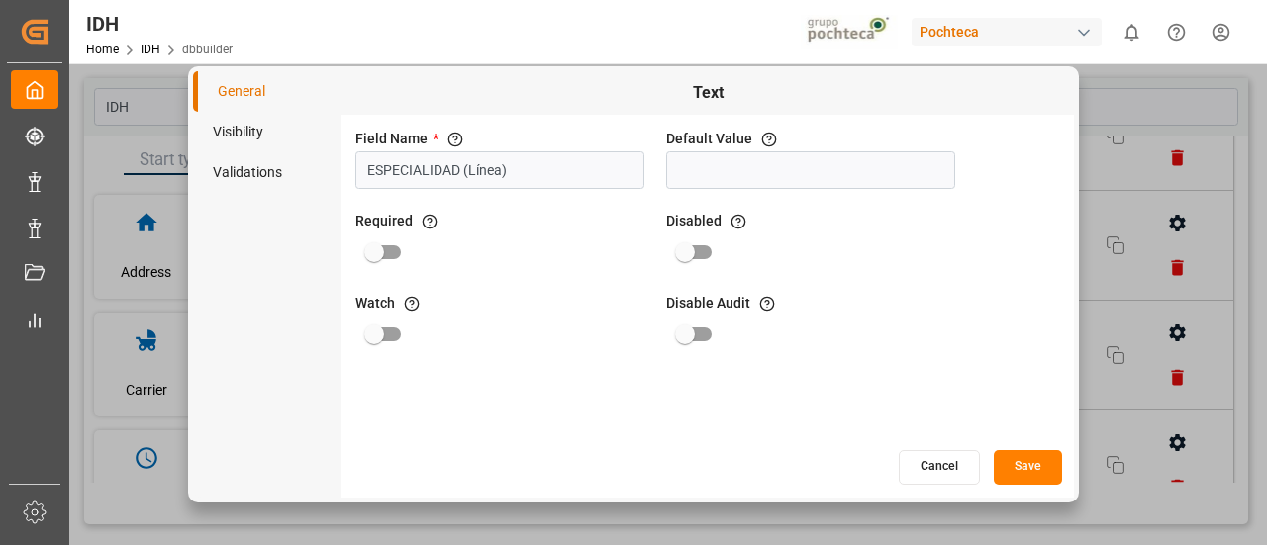
click at [247, 135] on li "Visibility" at bounding box center [267, 132] width 148 height 41
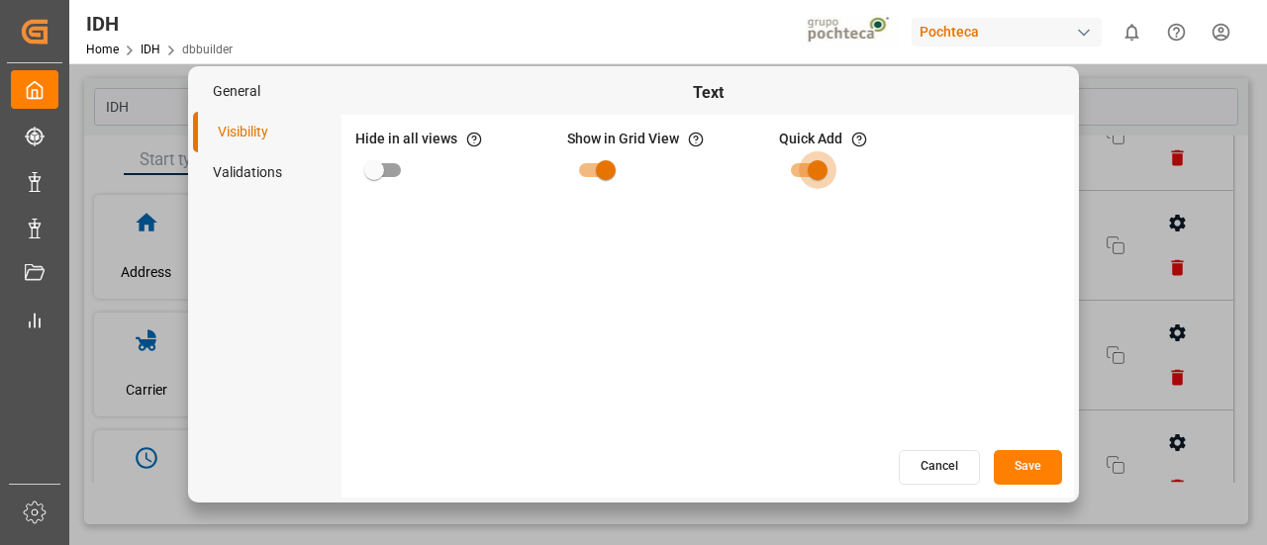
click at [806, 163] on input "primary checkbox" at bounding box center [817, 170] width 113 height 38
checkbox input "false"
click at [1025, 470] on button "Save" at bounding box center [1028, 467] width 68 height 35
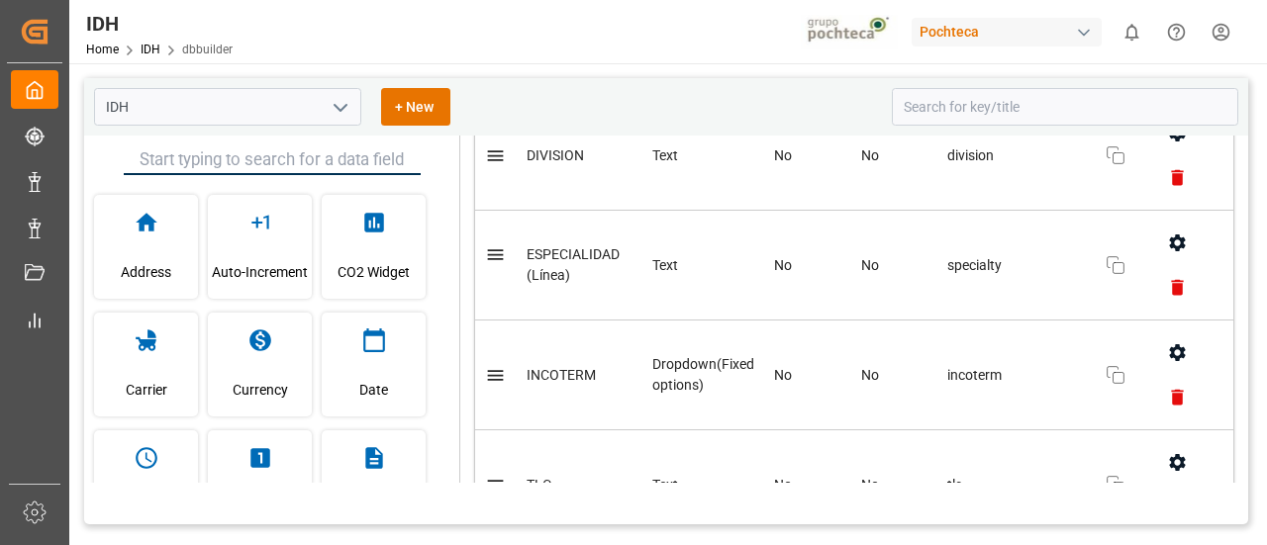
scroll to position [645, 0]
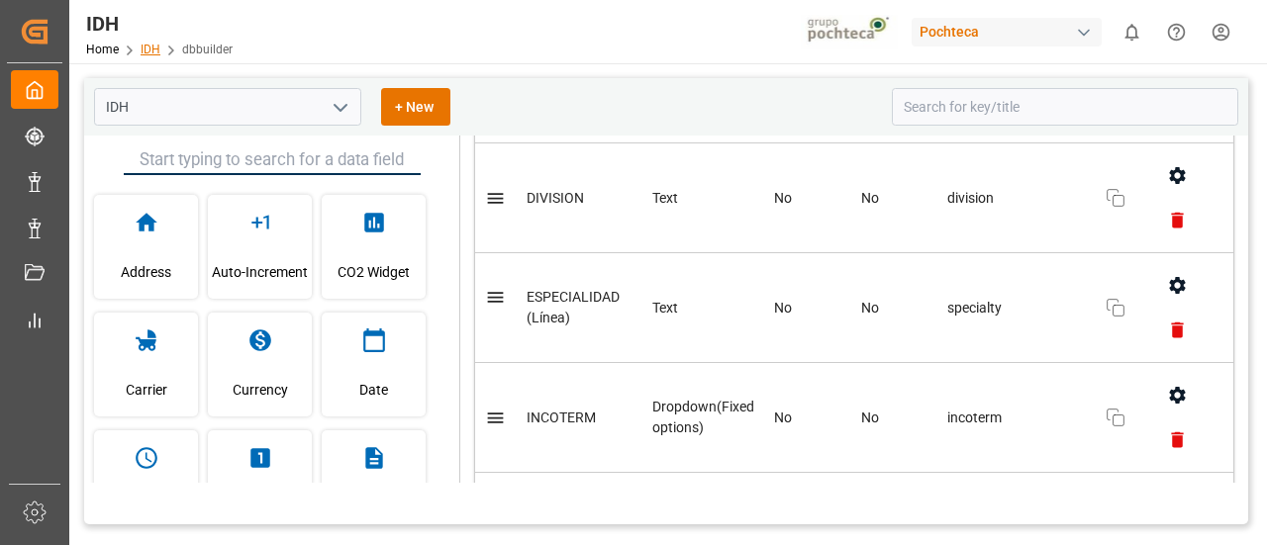
click at [147, 47] on link "IDH" at bounding box center [151, 50] width 20 height 14
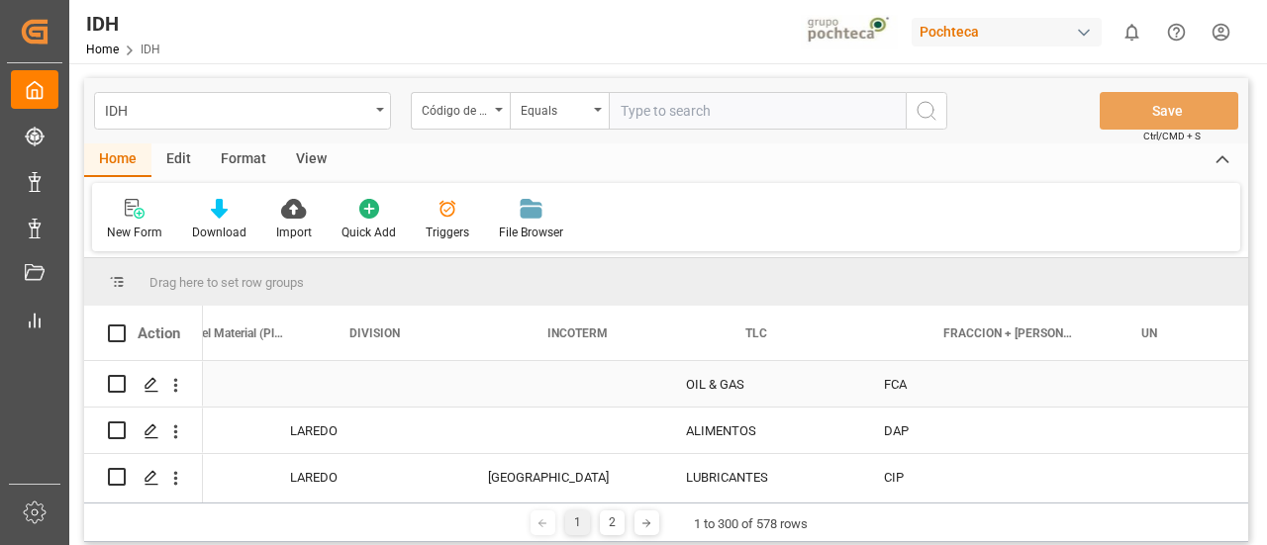
scroll to position [0, 1007]
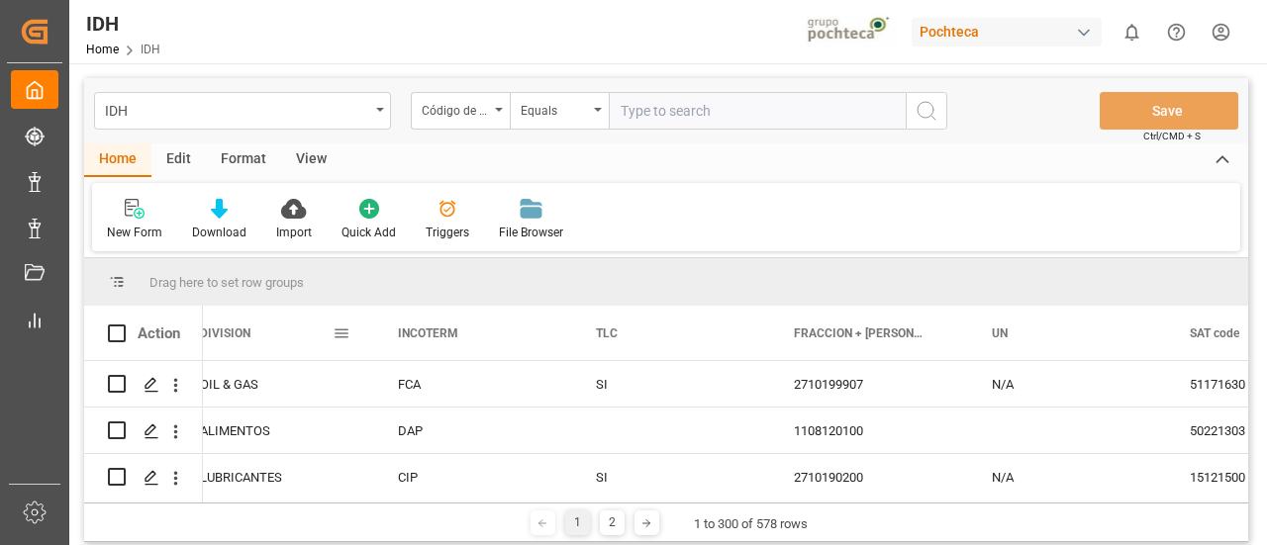
click at [344, 335] on span at bounding box center [342, 334] width 18 height 18
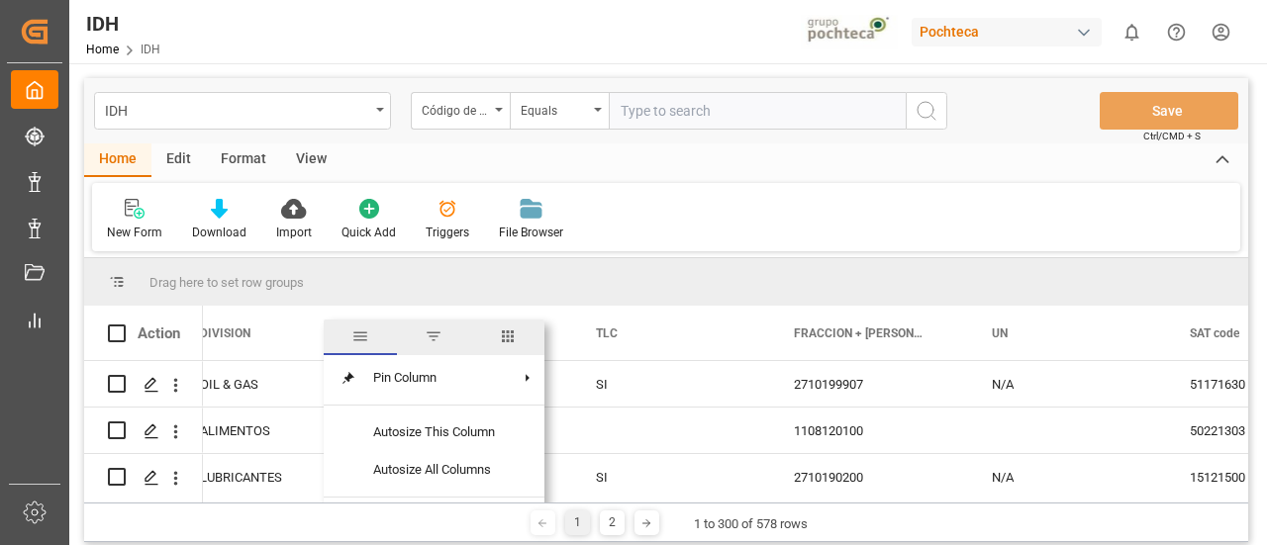
click at [499, 333] on span "columns" at bounding box center [507, 338] width 73 height 36
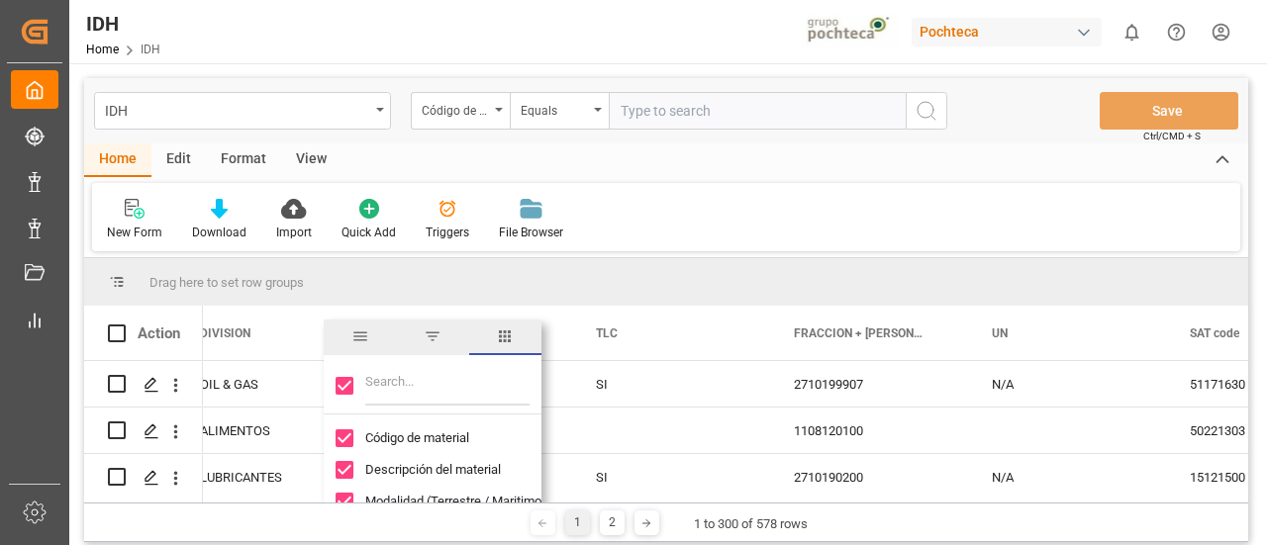
click at [424, 385] on input "Filter Columns Input" at bounding box center [447, 386] width 164 height 40
type input "esp"
checkbox input "false"
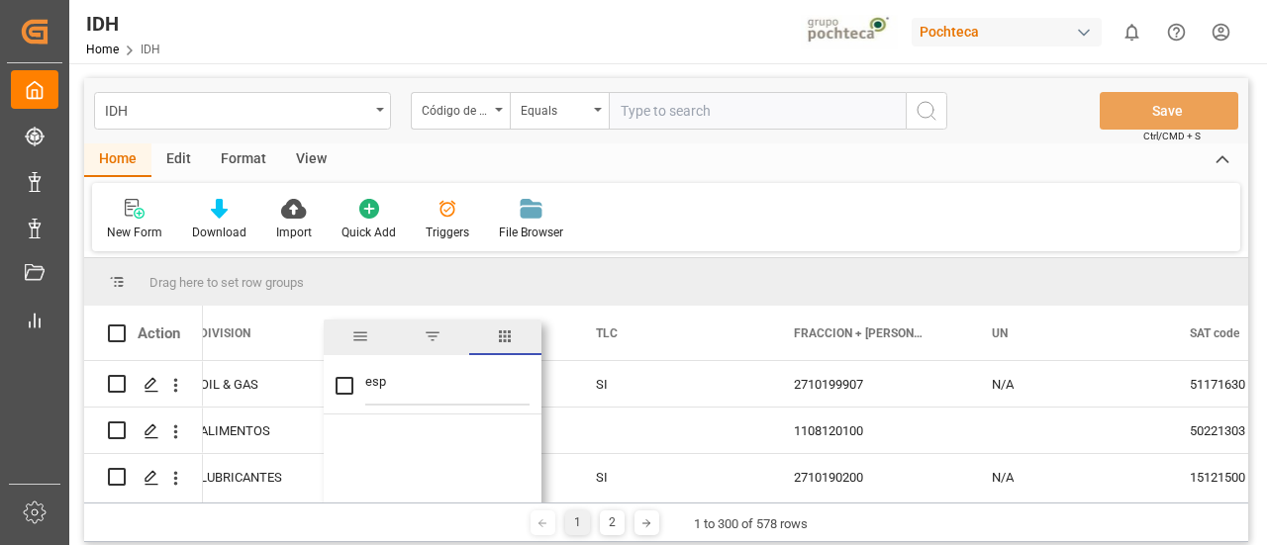
type input "es"
checkbox input "true"
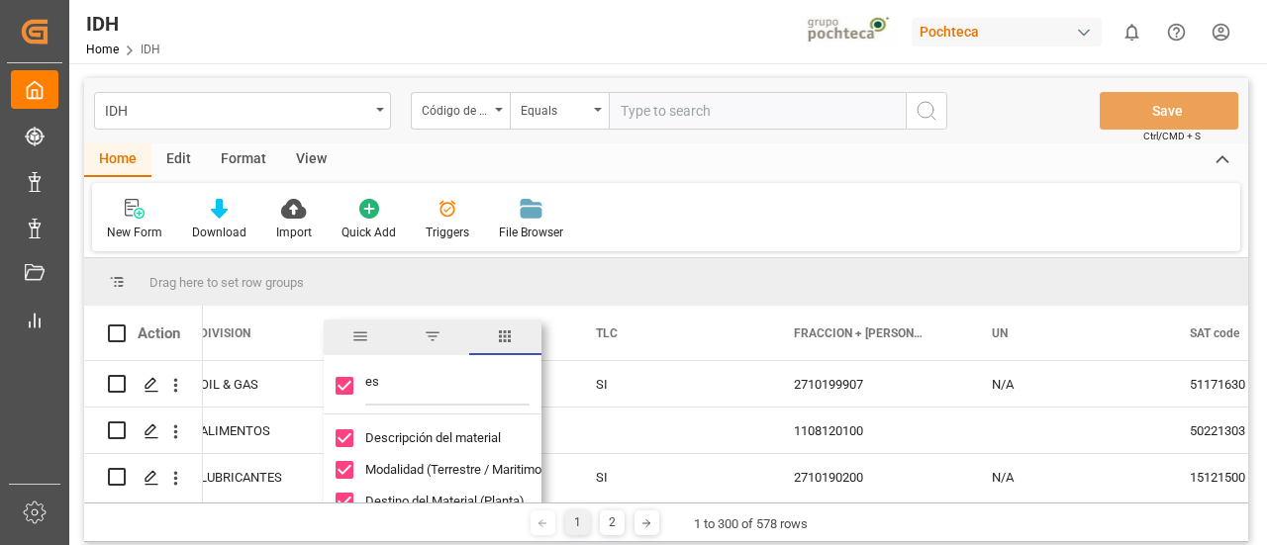
type input "e"
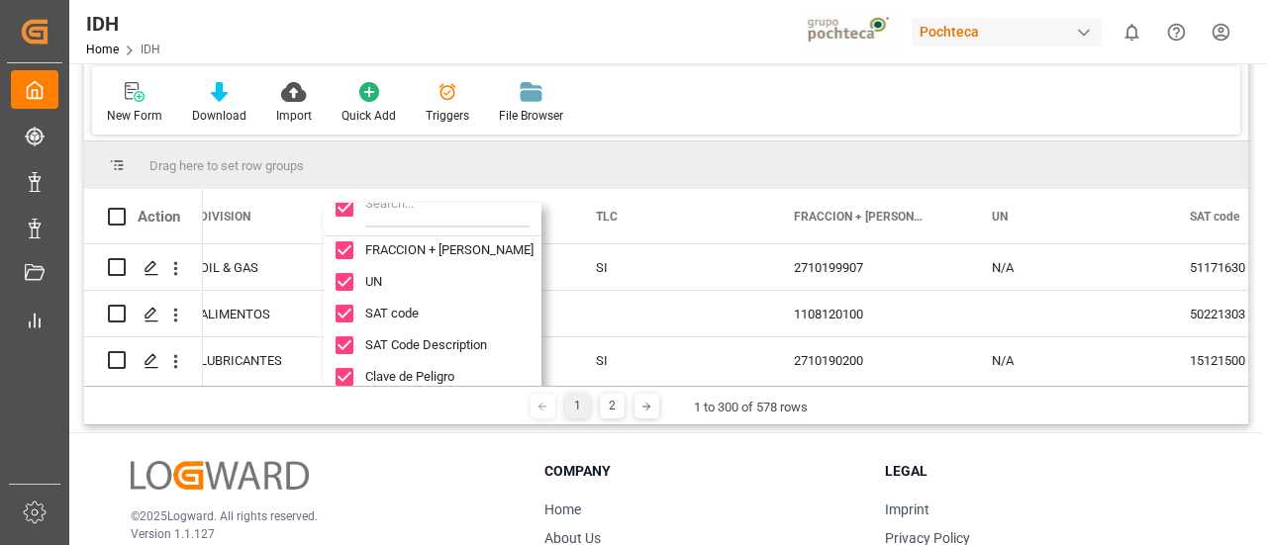
scroll to position [262, 0]
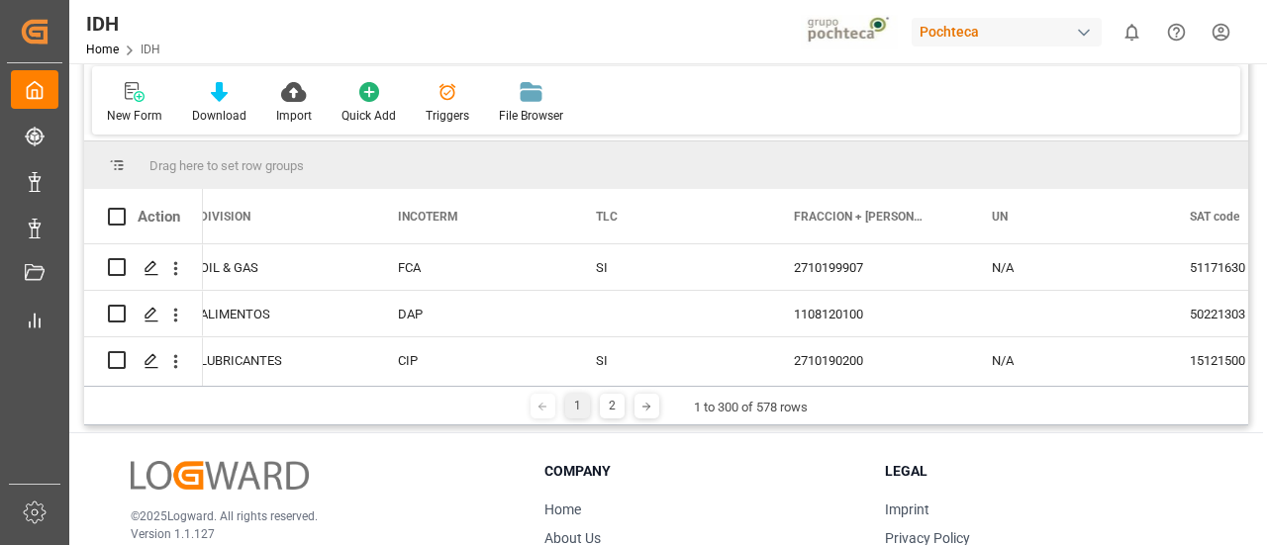
click at [627, 115] on div "New Form Download Import Quick Add Triggers File Browser" at bounding box center [666, 100] width 1148 height 68
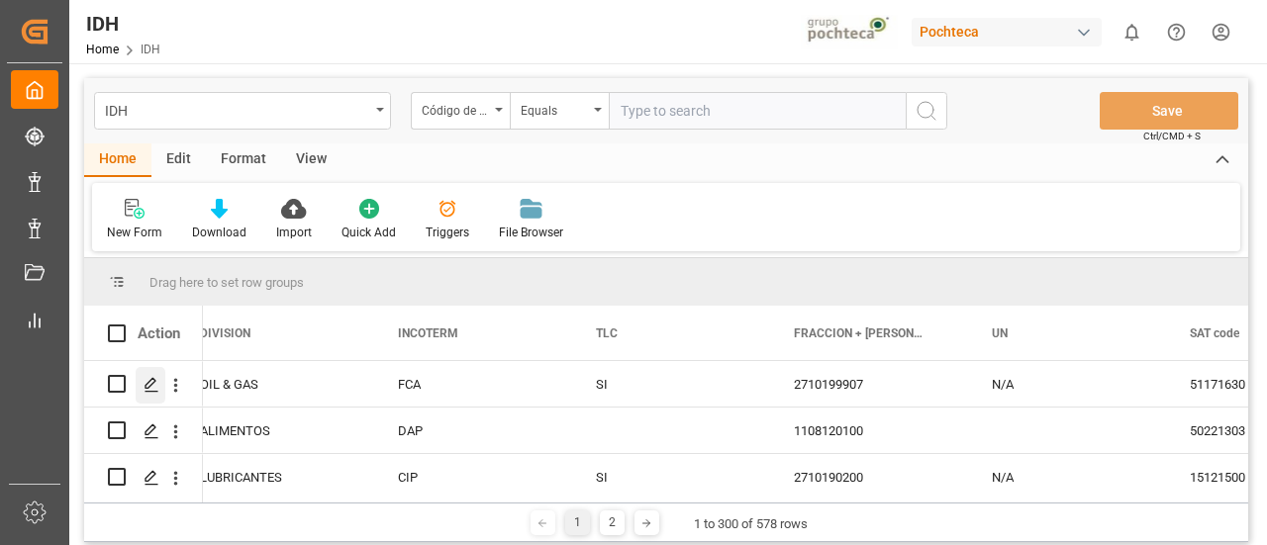
click at [151, 379] on polygon "Press SPACE to select this row." at bounding box center [150, 383] width 10 height 10
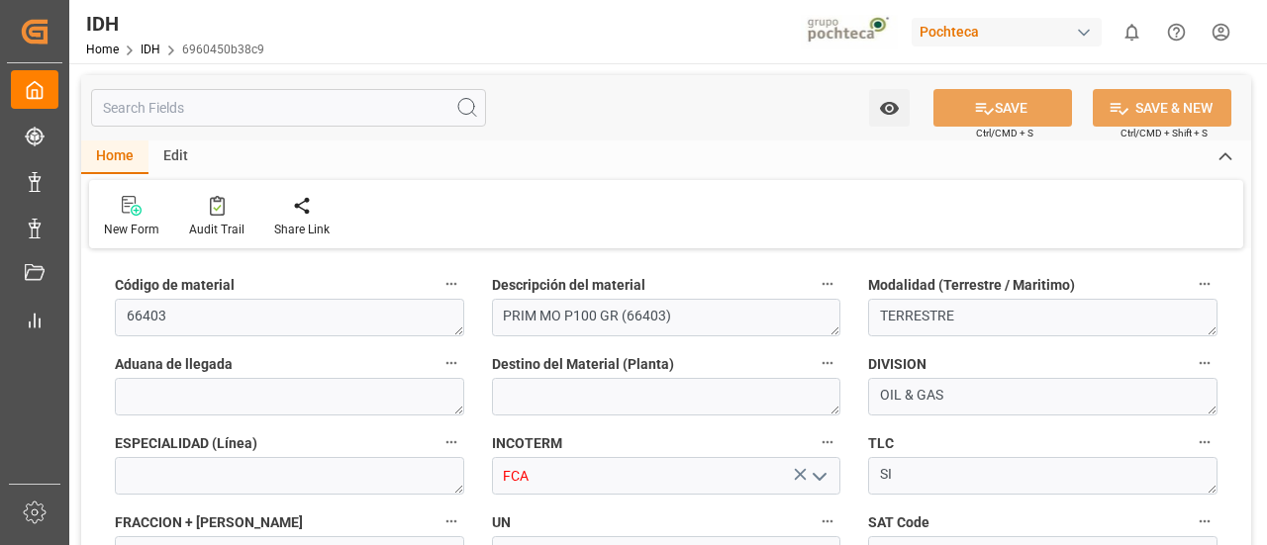
type input "[DATE] 18:22"
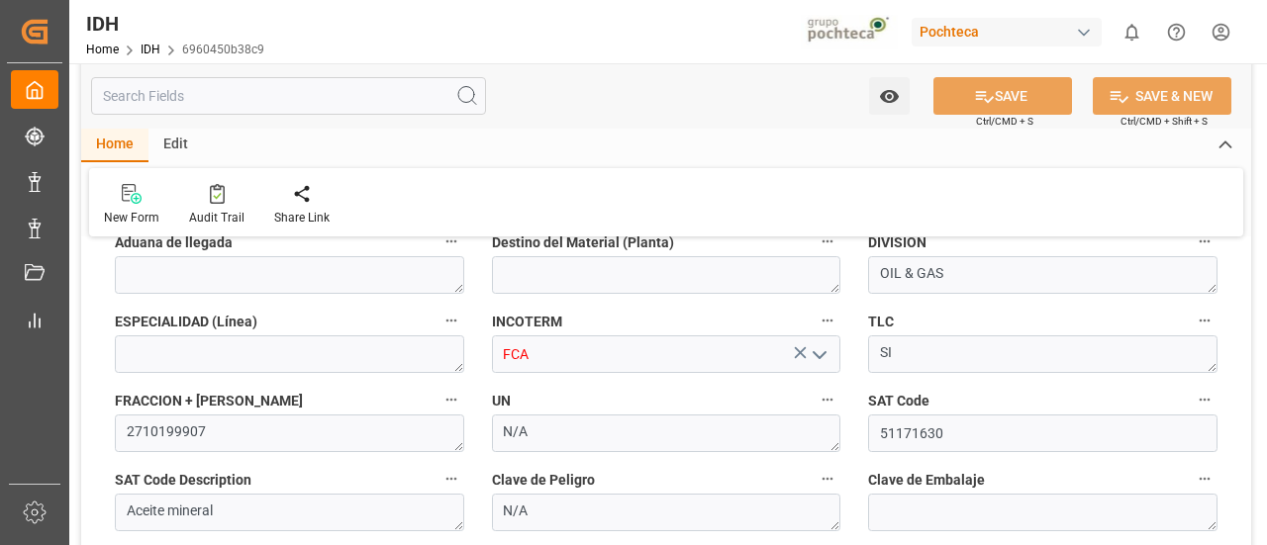
scroll to position [123, 0]
click at [289, 353] on textarea at bounding box center [289, 354] width 349 height 38
click at [443, 320] on icon "button" at bounding box center [451, 320] width 16 height 16
click at [181, 147] on div at bounding box center [633, 272] width 1267 height 545
click at [178, 145] on div "Edit" at bounding box center [175, 146] width 54 height 34
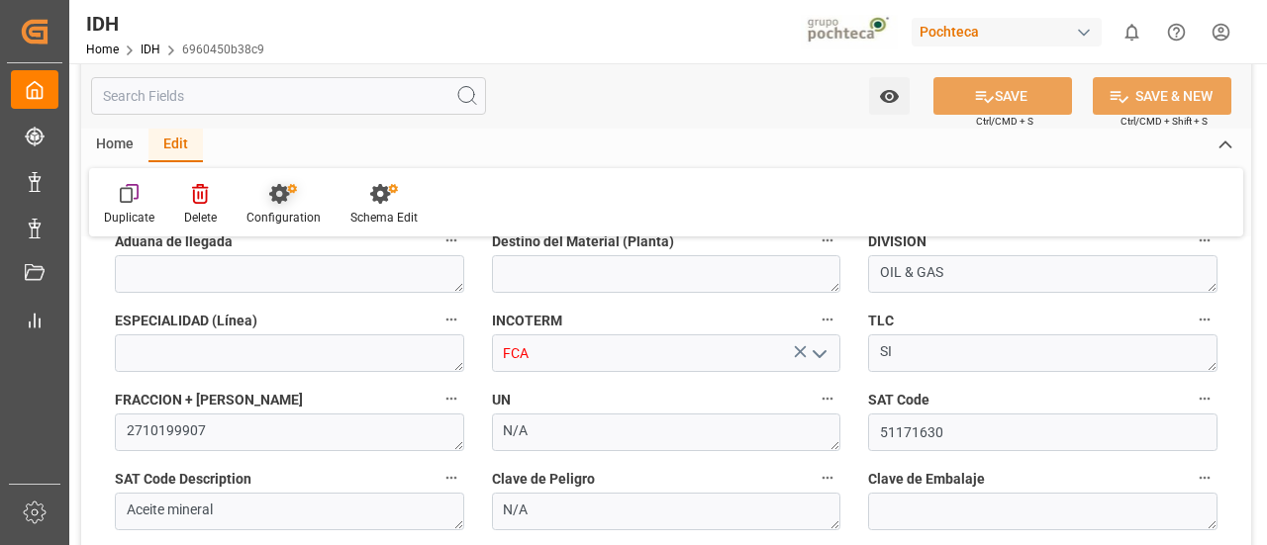
click at [281, 216] on div "Configuration" at bounding box center [283, 218] width 74 height 18
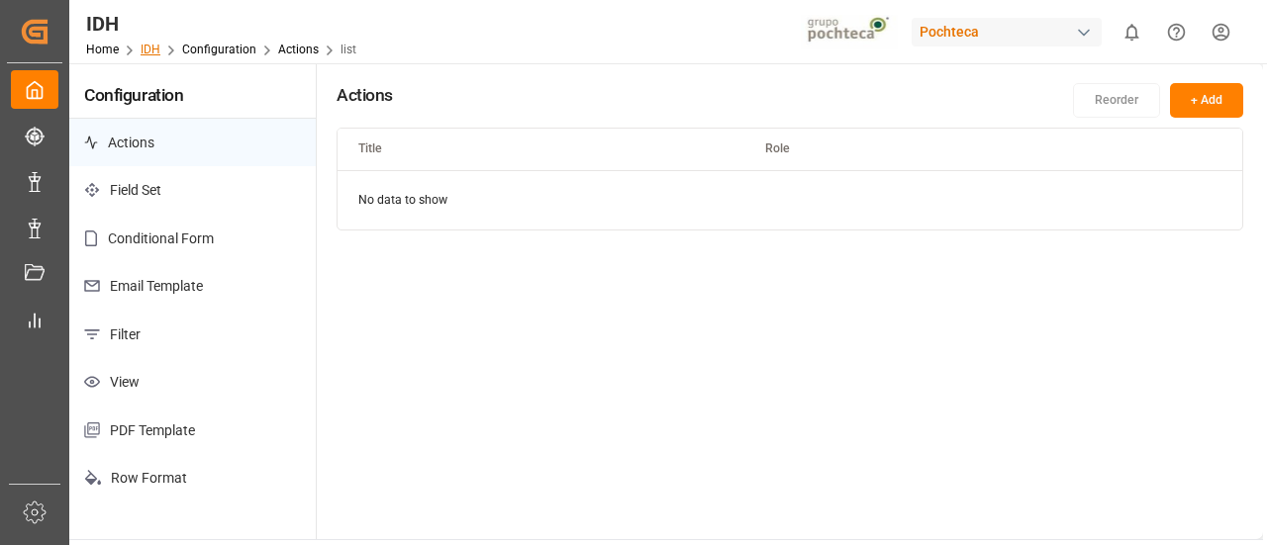
click at [153, 47] on link "IDH" at bounding box center [151, 50] width 20 height 14
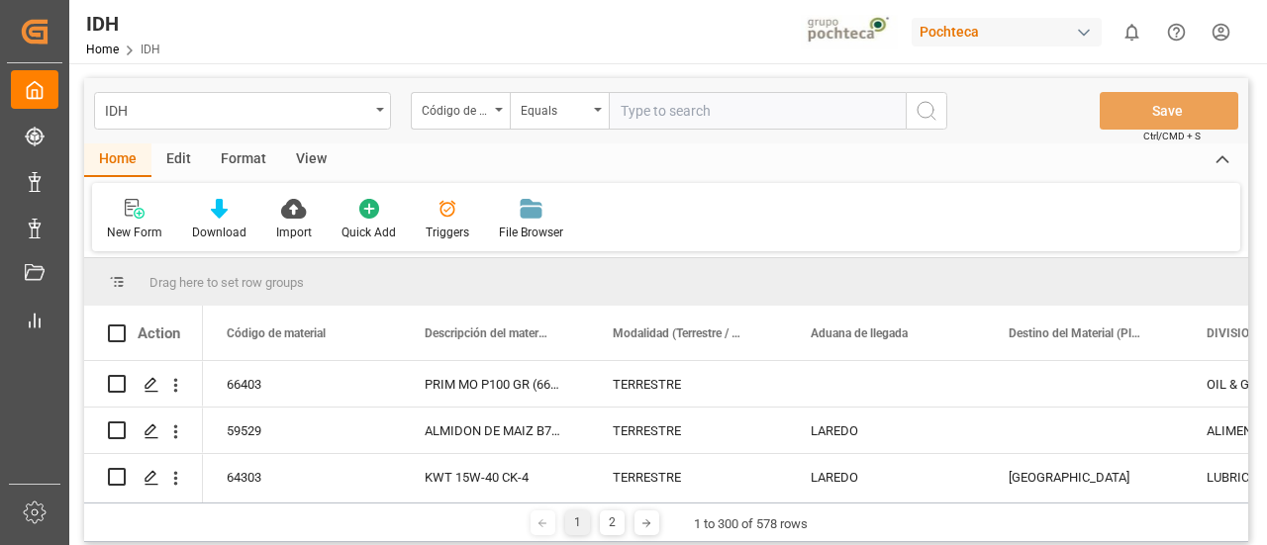
click at [188, 153] on div "Edit" at bounding box center [178, 161] width 54 height 34
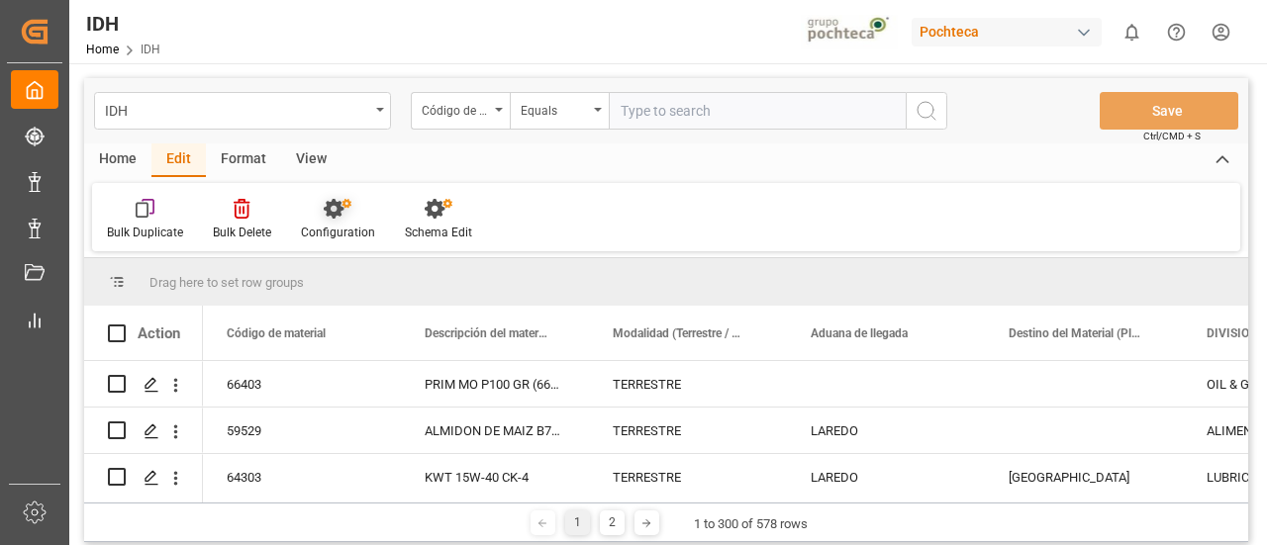
click at [358, 221] on div "Configuration" at bounding box center [338, 220] width 104 height 44
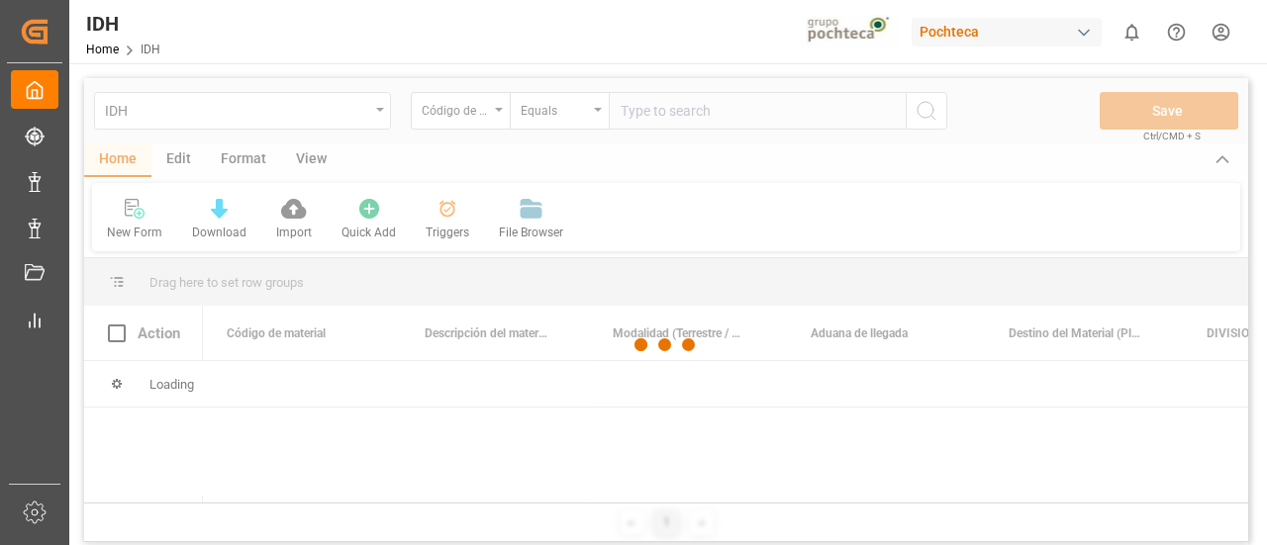
click at [186, 161] on div at bounding box center [666, 344] width 1164 height 533
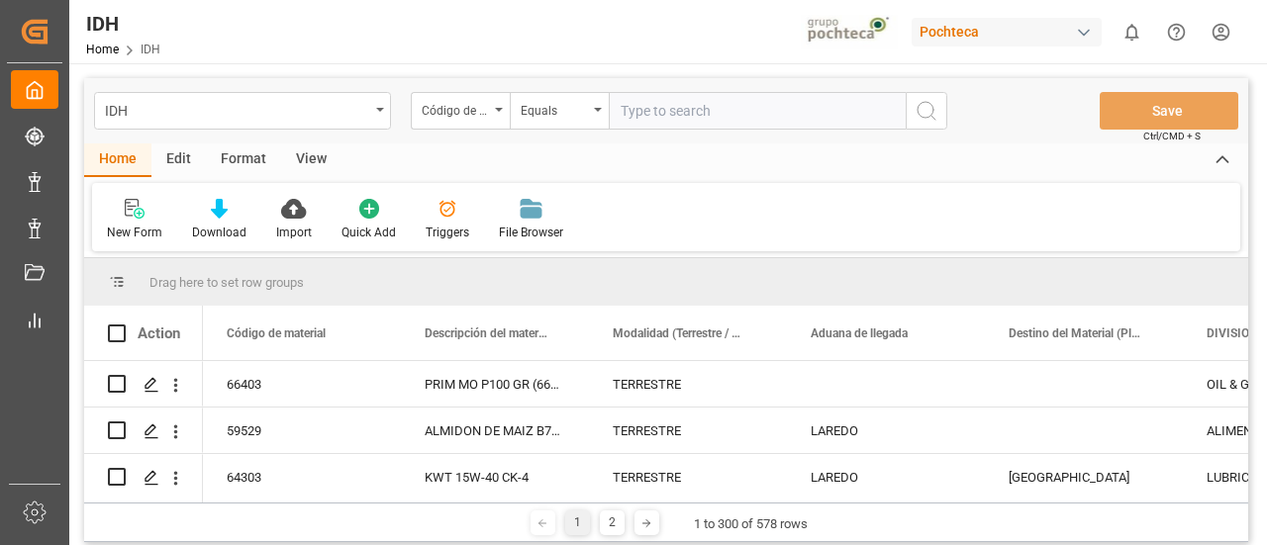
click at [186, 161] on div "Edit" at bounding box center [178, 161] width 54 height 34
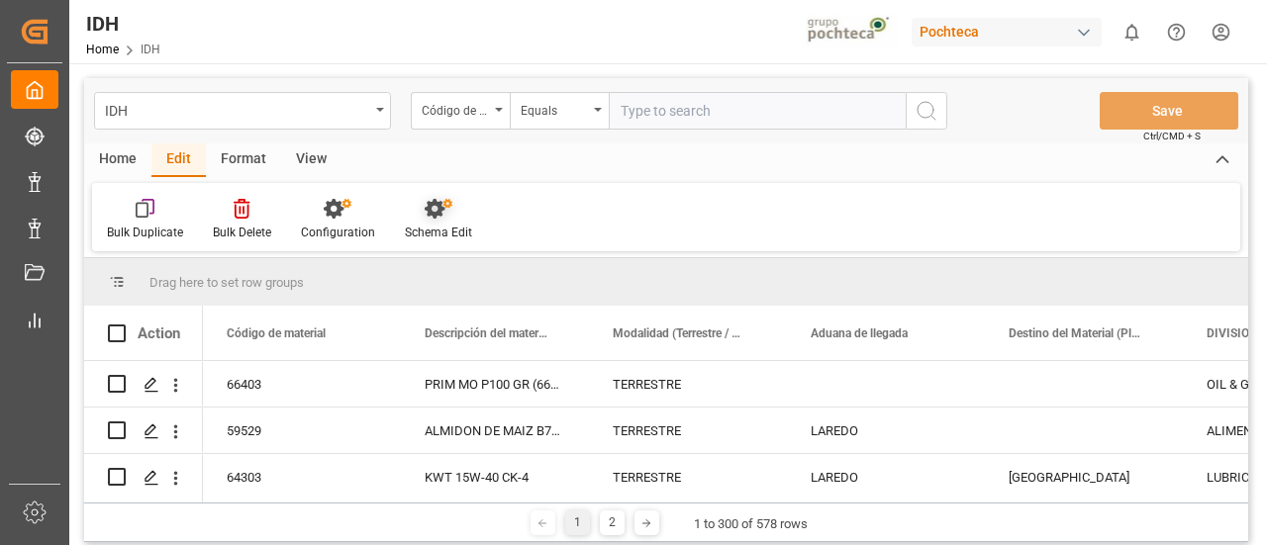
click at [456, 227] on div "Schema Edit" at bounding box center [438, 233] width 67 height 18
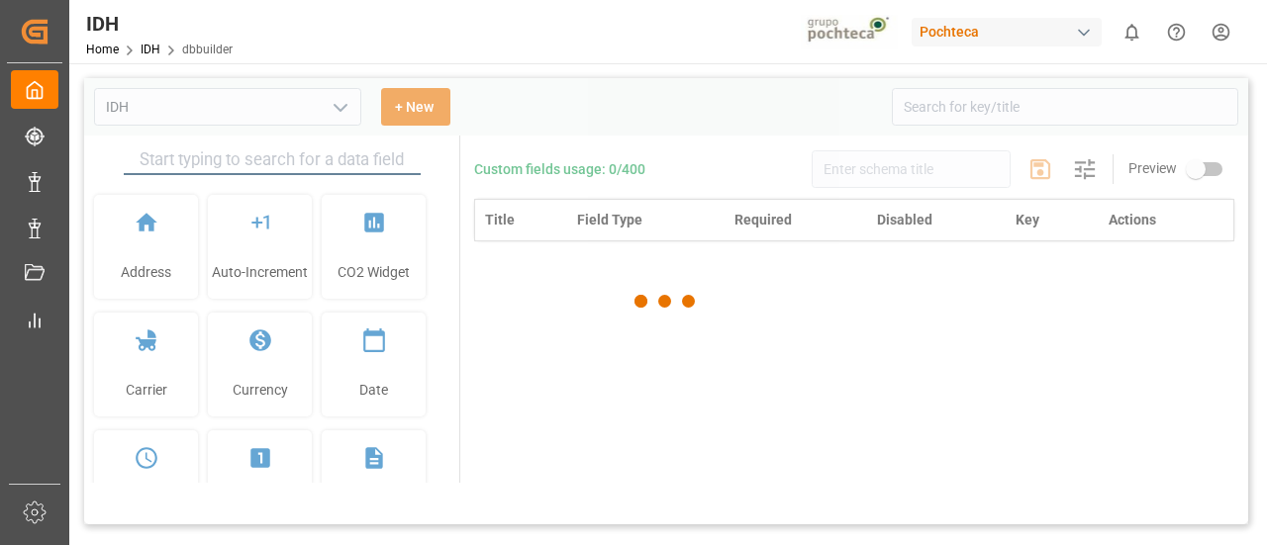
type input "IDH"
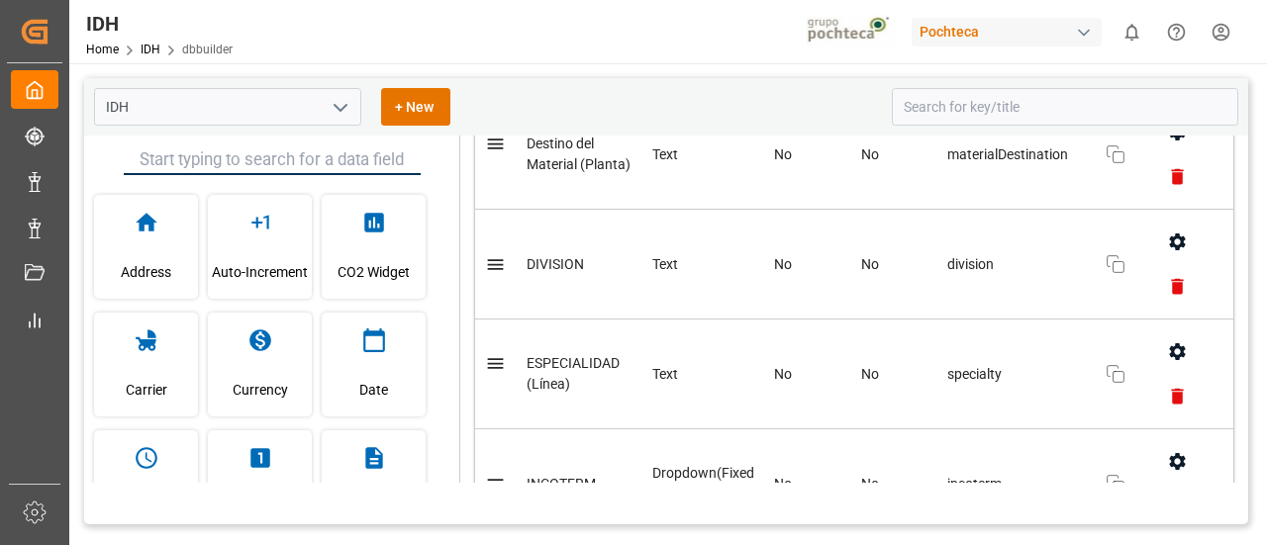
scroll to position [580, 0]
click at [1169, 343] on icon "button" at bounding box center [1177, 350] width 16 height 17
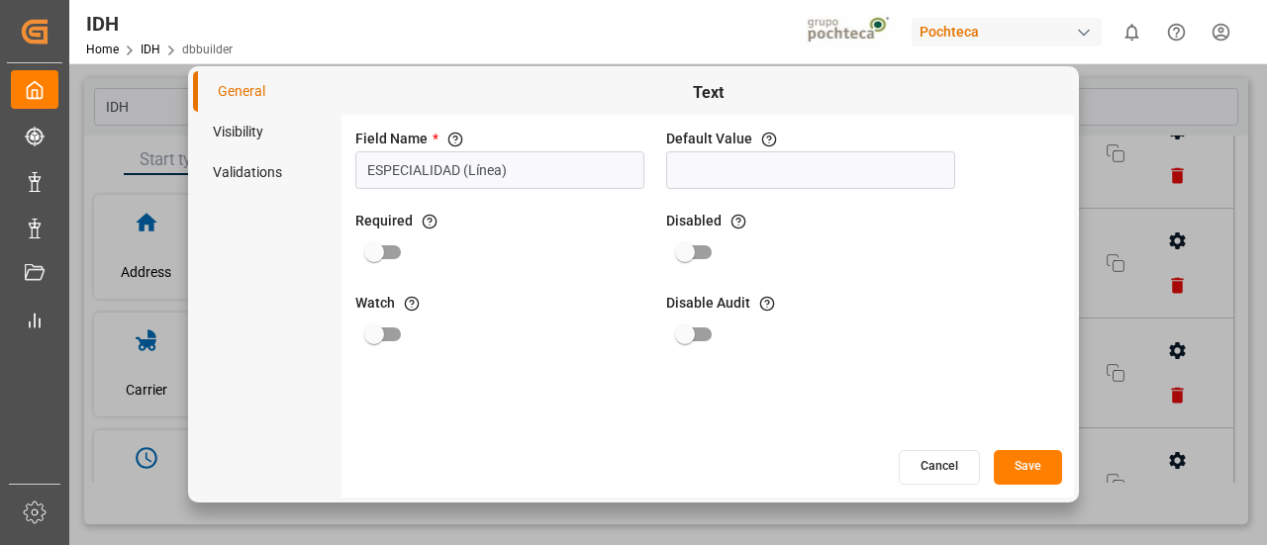
click at [242, 133] on li "Visibility" at bounding box center [267, 132] width 148 height 41
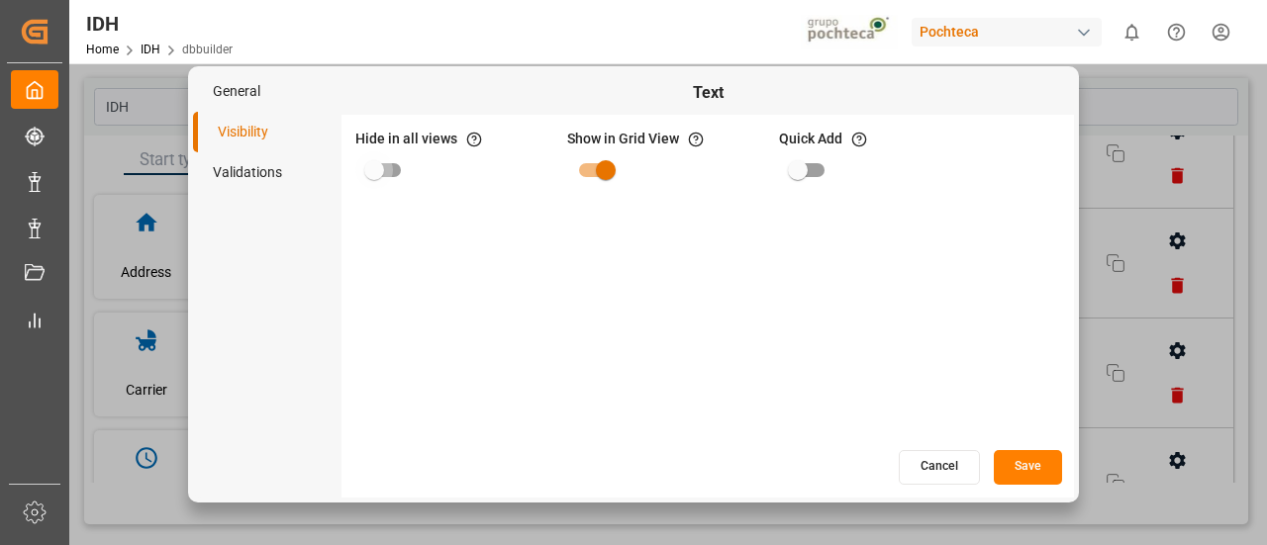
click at [408, 167] on input "primary checkbox" at bounding box center [374, 170] width 113 height 38
click at [408, 167] on input "primary checkbox" at bounding box center [394, 170] width 113 height 38
checkbox input "false"
click at [578, 167] on input "primary checkbox" at bounding box center [586, 170] width 113 height 38
checkbox input "true"
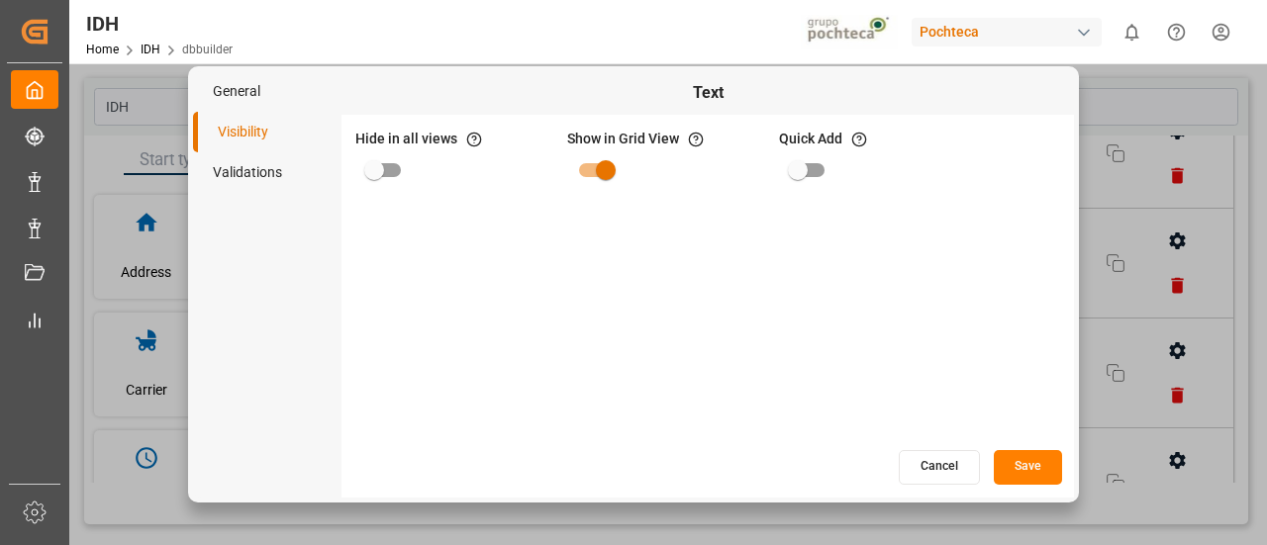
click at [292, 171] on li "Validations" at bounding box center [267, 172] width 148 height 41
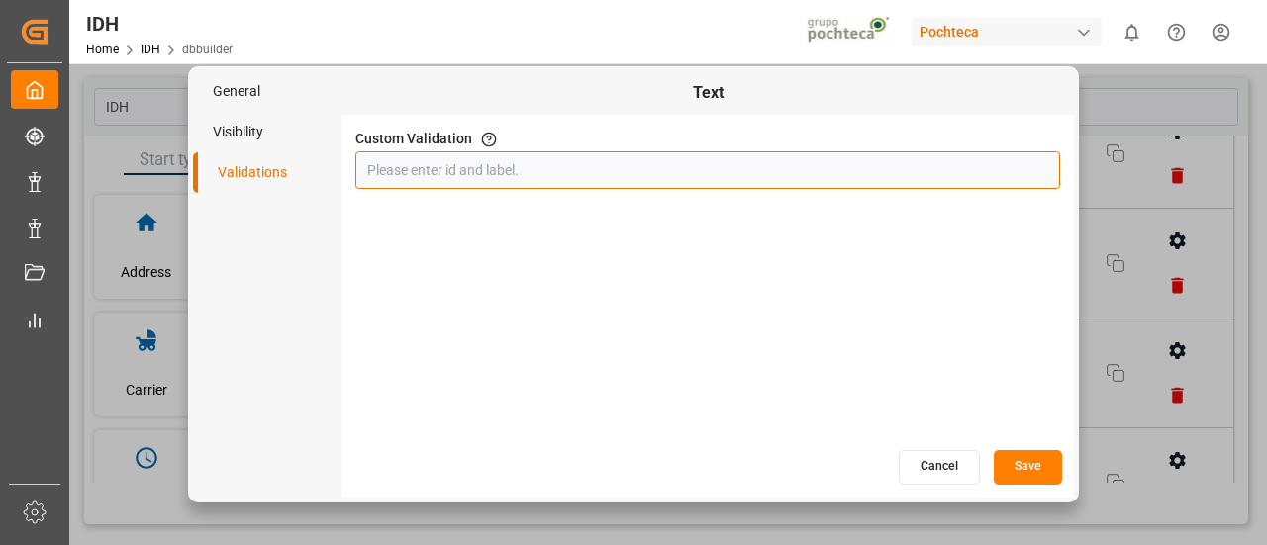
click at [446, 169] on input "text" at bounding box center [707, 170] width 705 height 38
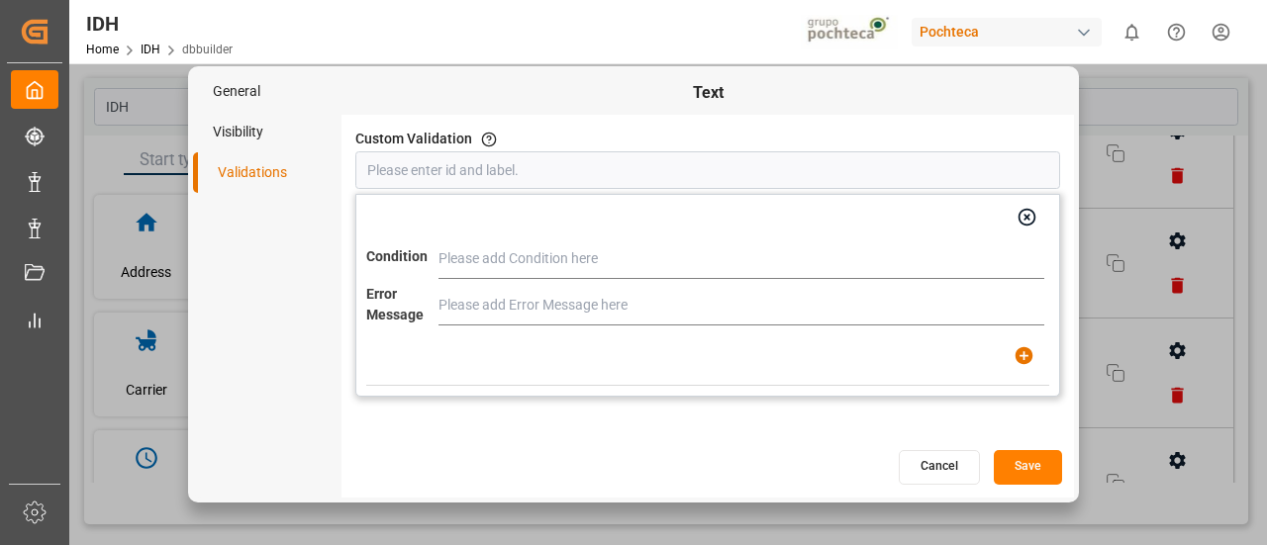
click at [250, 85] on li "General" at bounding box center [267, 91] width 148 height 41
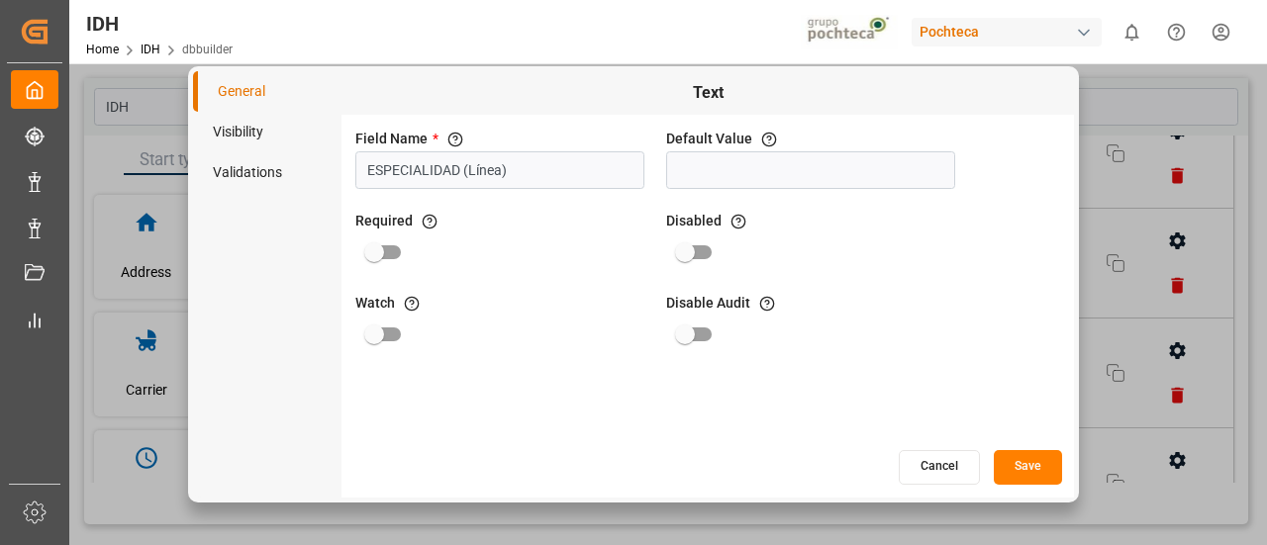
click at [1020, 469] on button "Save" at bounding box center [1028, 467] width 68 height 35
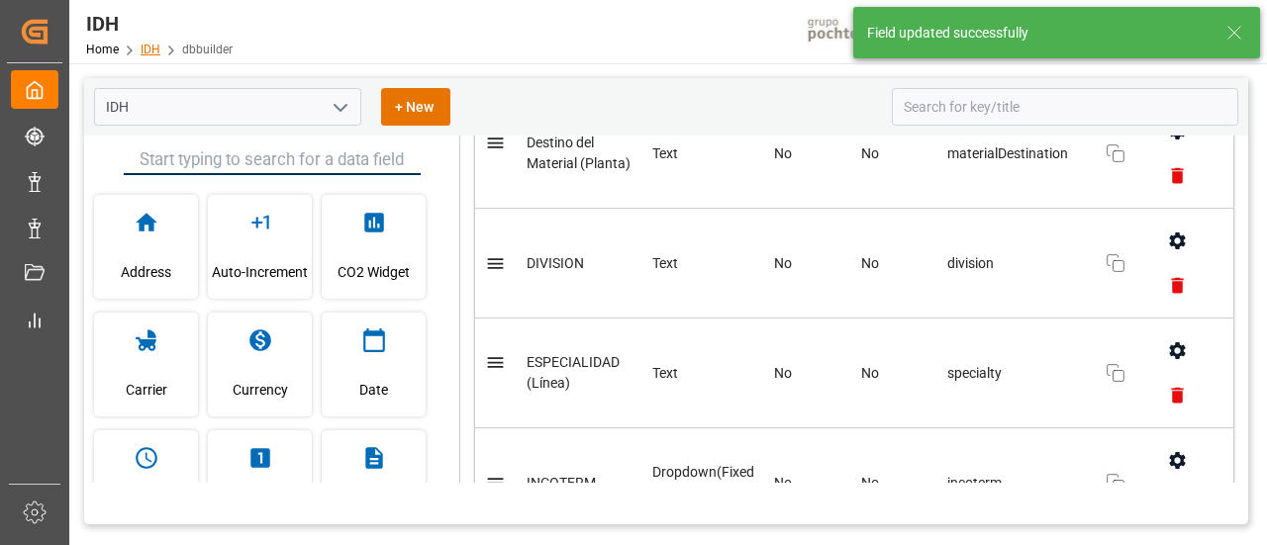
click at [148, 48] on link "IDH" at bounding box center [151, 50] width 20 height 14
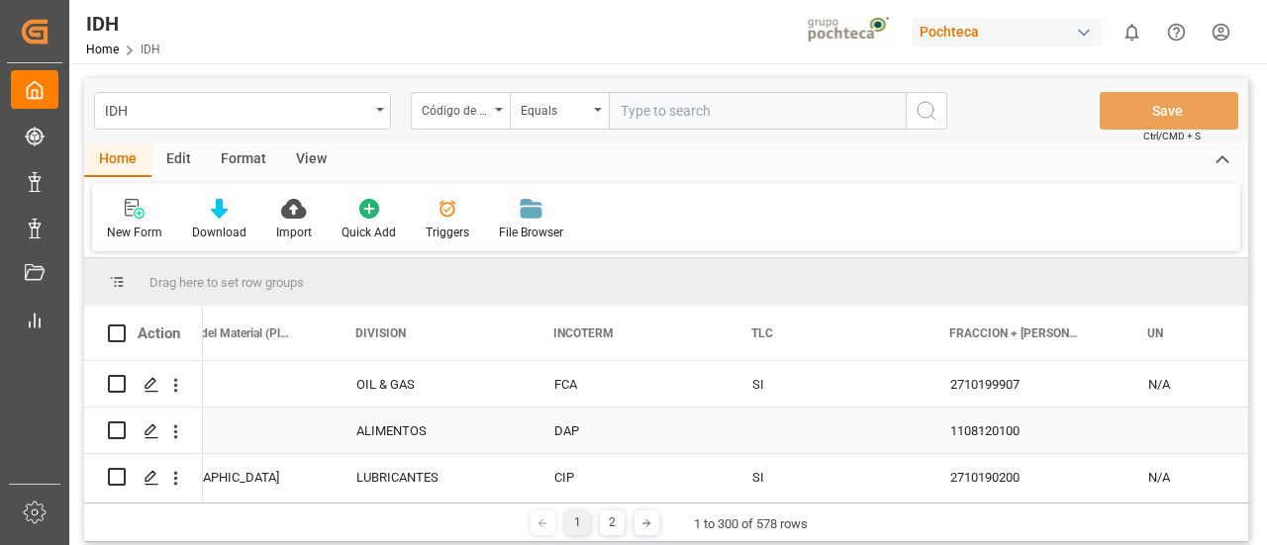
scroll to position [0, 851]
click at [152, 429] on polygon "Press SPACE to select this row." at bounding box center [150, 430] width 10 height 10
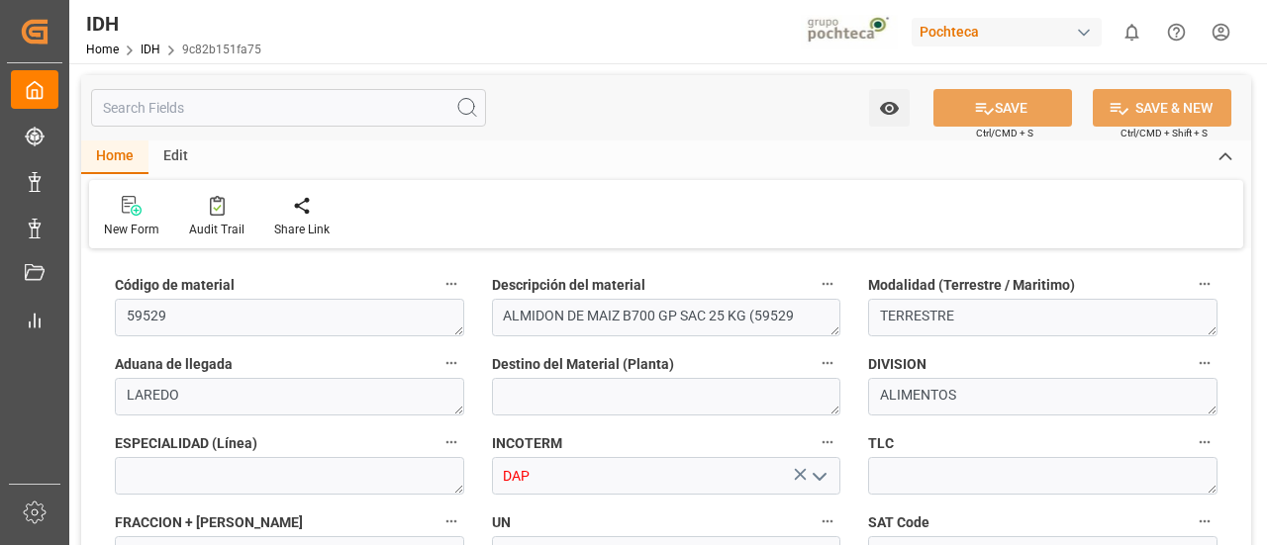
type input "29-08-2025 17:08"
click at [170, 109] on input "text" at bounding box center [288, 108] width 395 height 38
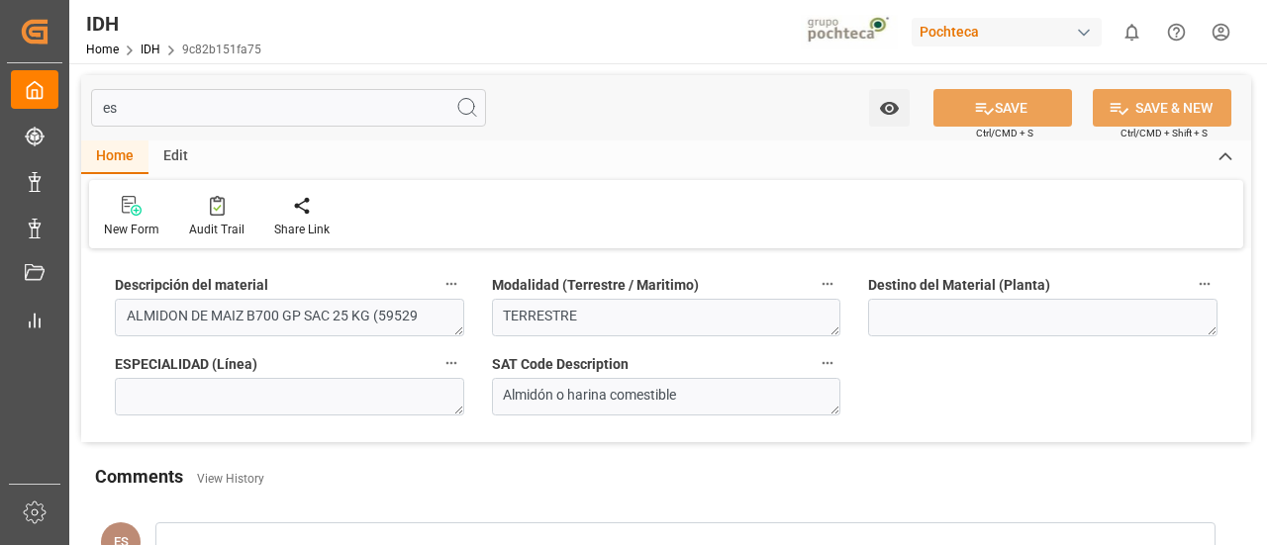
type input "e"
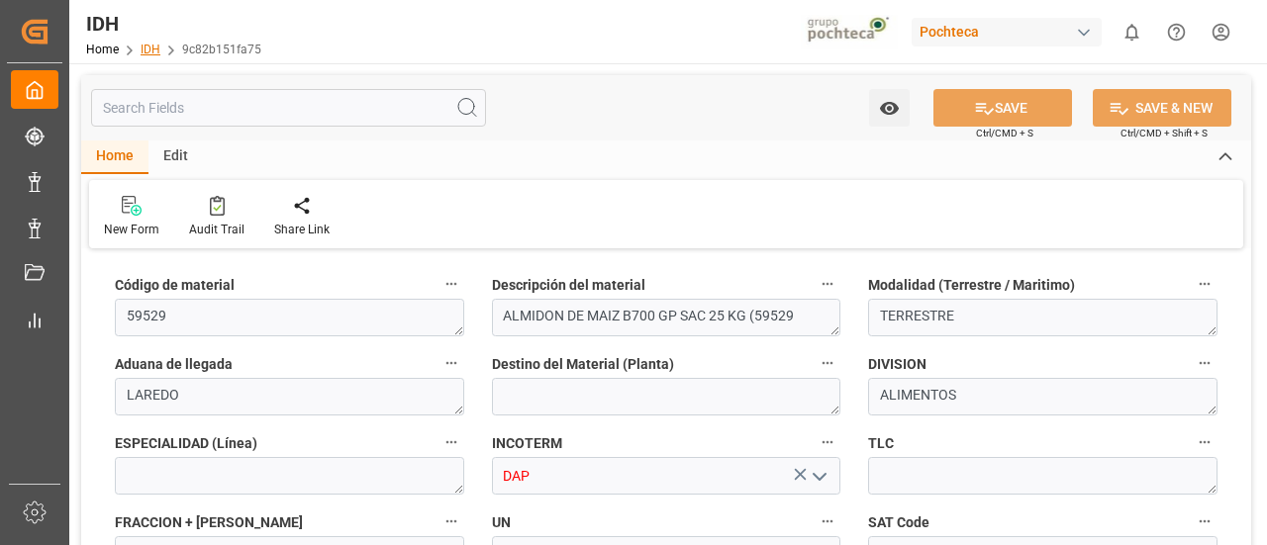
click at [151, 49] on link "IDH" at bounding box center [151, 50] width 20 height 14
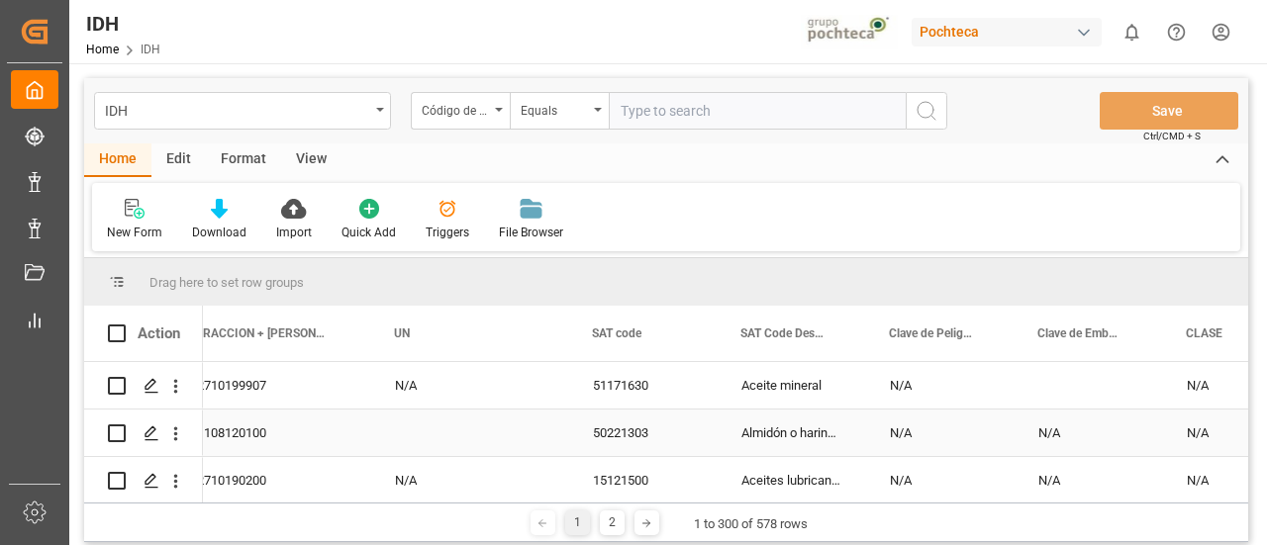
scroll to position [0, 1604]
click at [283, 159] on div "View" at bounding box center [311, 161] width 60 height 34
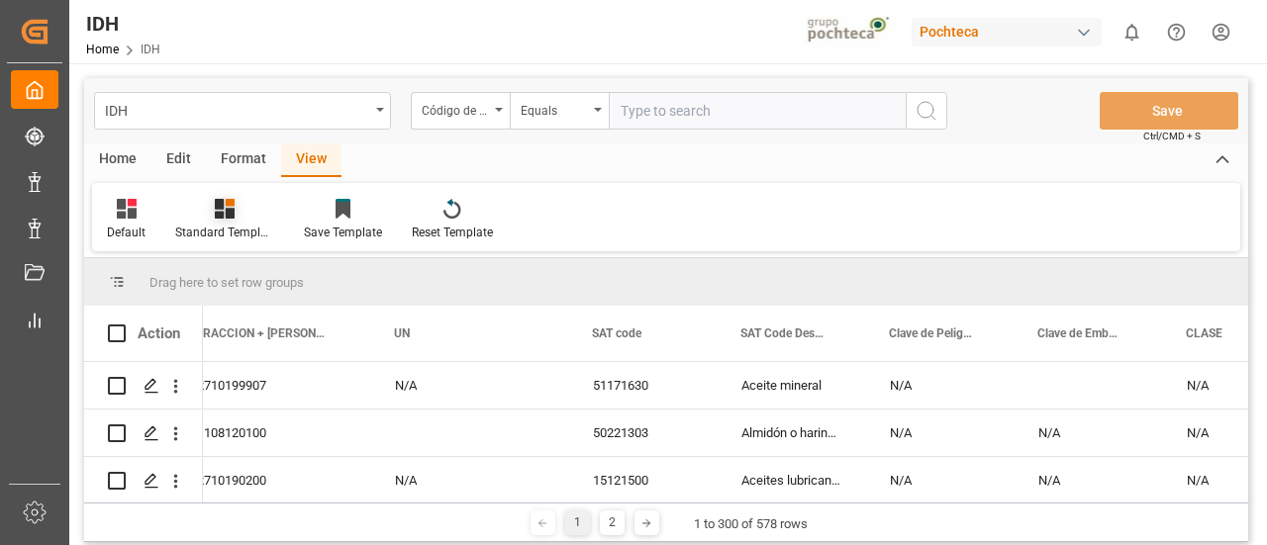
click at [259, 230] on div "Standard Templates" at bounding box center [224, 233] width 99 height 18
click at [227, 159] on div "Format" at bounding box center [243, 161] width 75 height 34
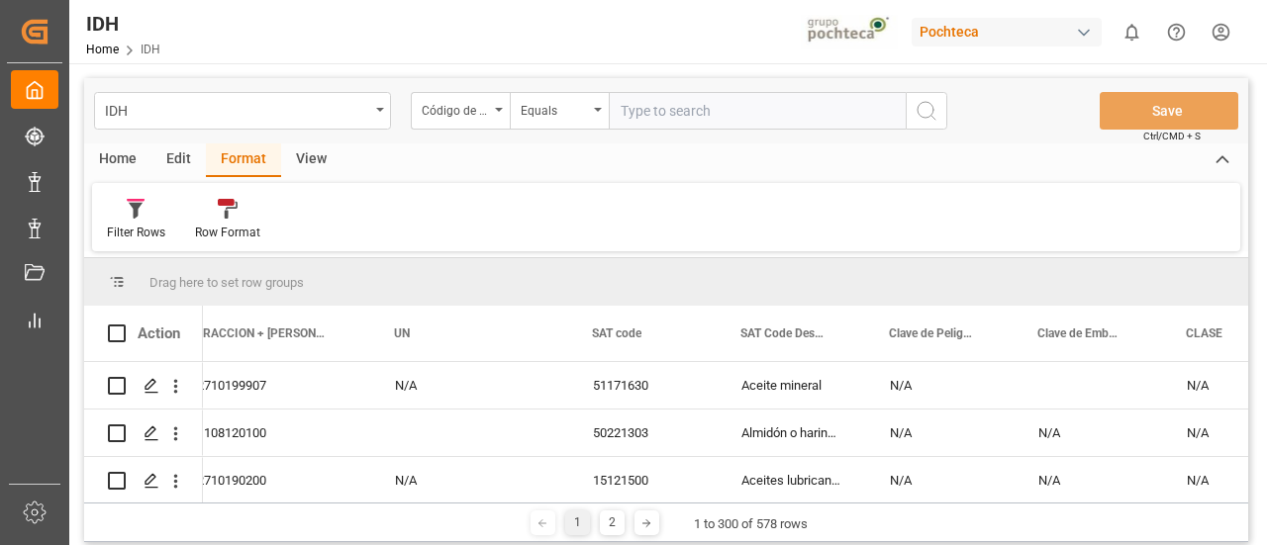
click at [321, 155] on div "View" at bounding box center [311, 161] width 60 height 34
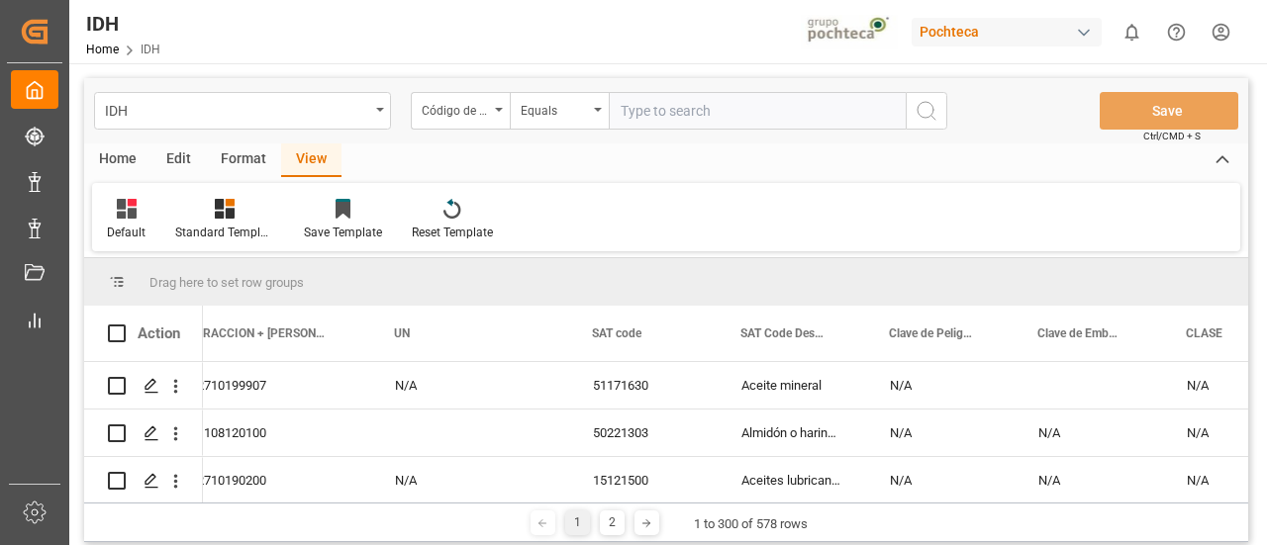
click at [125, 242] on div "Default Standard Templates Save Template Reset Template" at bounding box center [666, 217] width 1148 height 68
click at [127, 232] on div "Default" at bounding box center [126, 233] width 39 height 18
click at [183, 156] on div "Edit" at bounding box center [178, 161] width 54 height 34
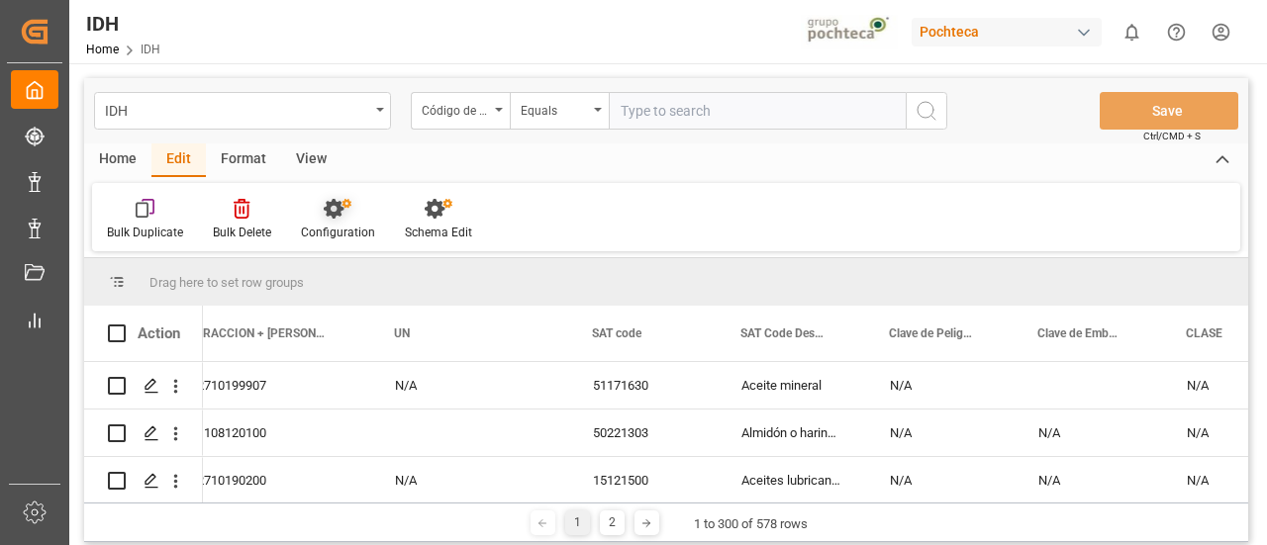
click at [344, 229] on div "Configuration" at bounding box center [338, 233] width 74 height 18
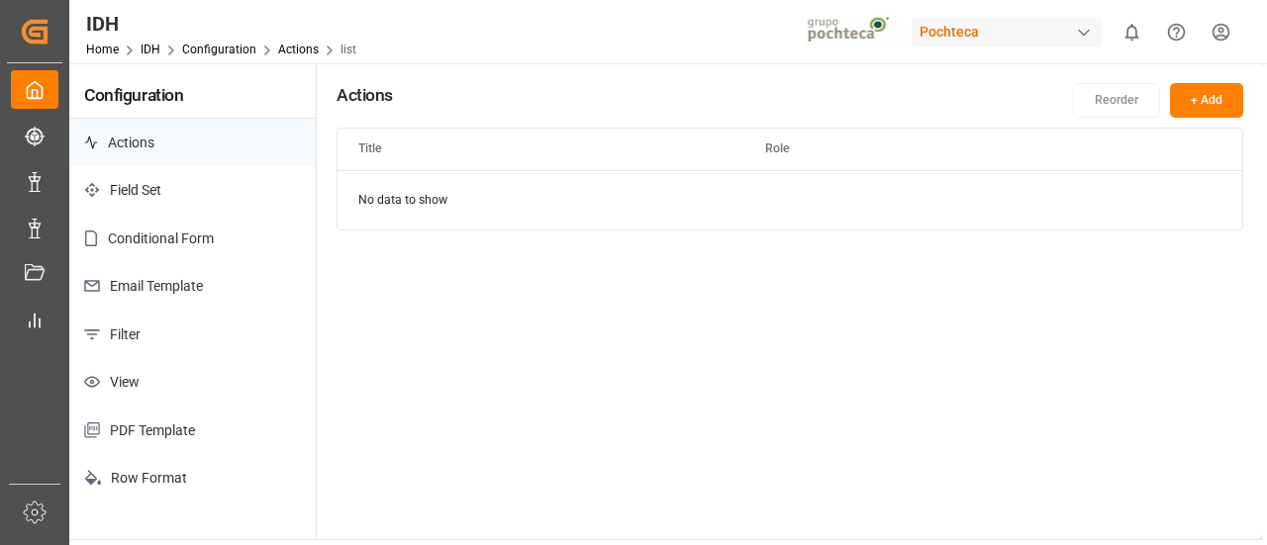
click at [172, 385] on p "View" at bounding box center [192, 382] width 246 height 48
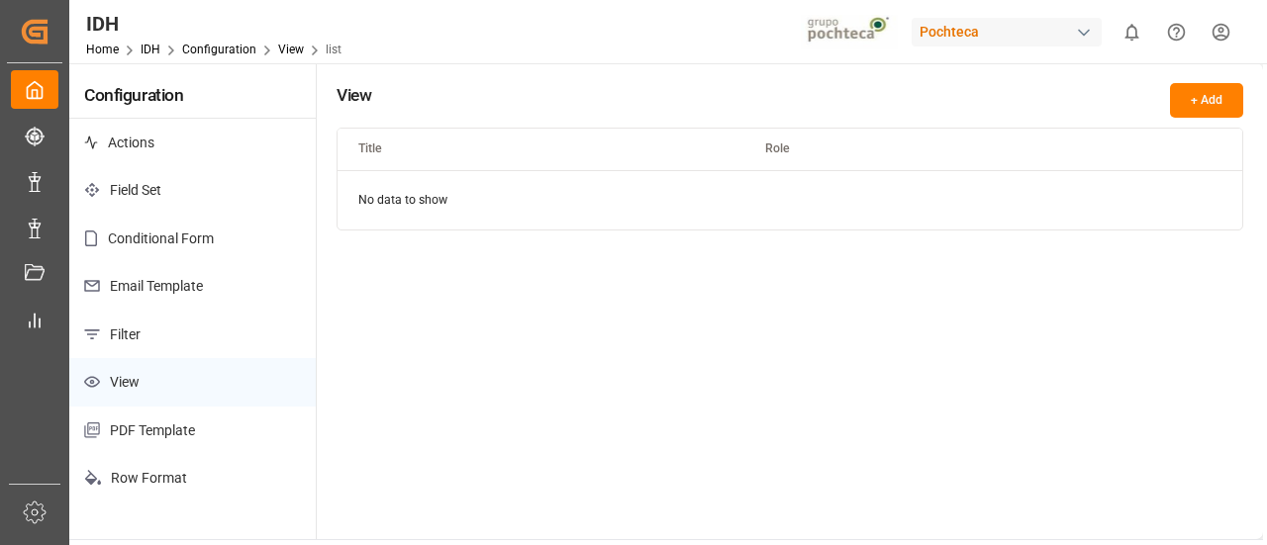
click at [158, 341] on p "Filter" at bounding box center [192, 335] width 246 height 48
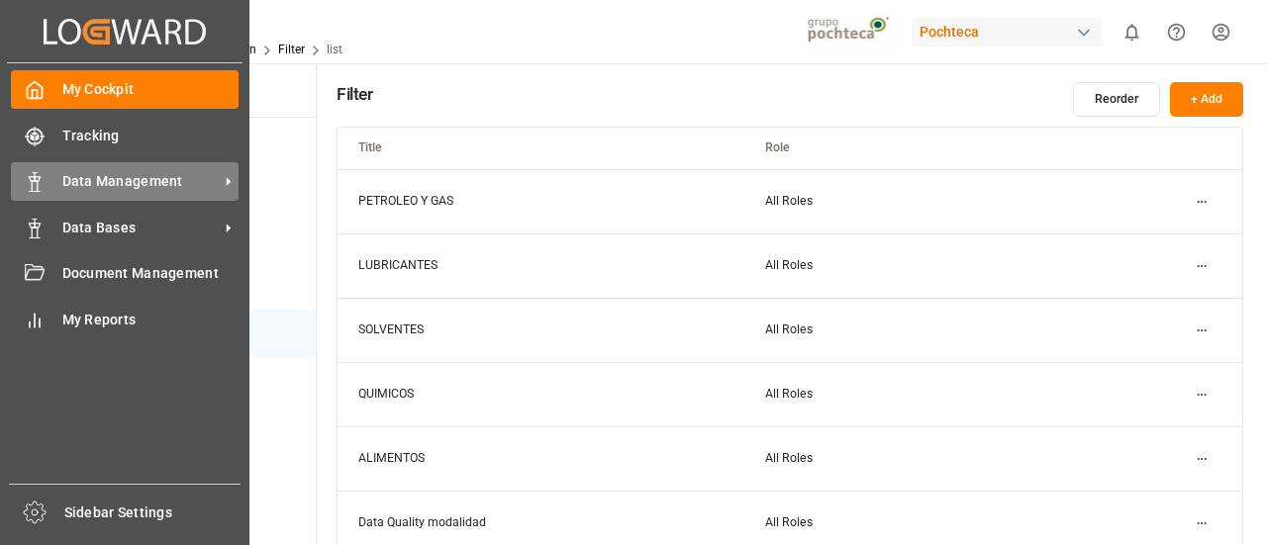
click at [67, 179] on span "Data Management" at bounding box center [140, 181] width 156 height 21
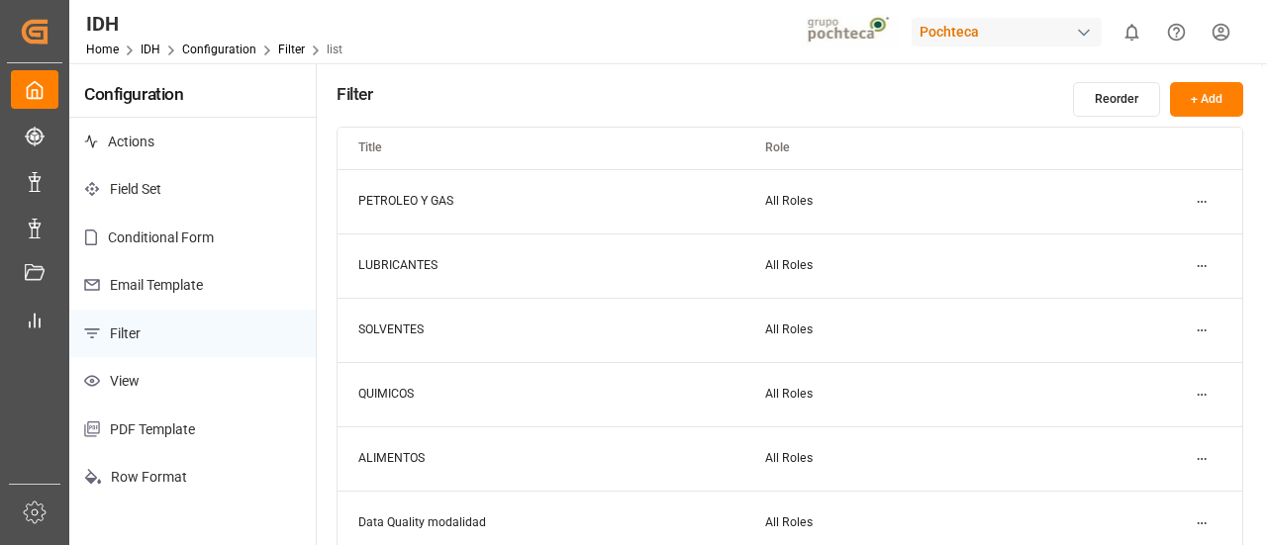
click at [586, 92] on div "Filter Reorder + Add" at bounding box center [790, 99] width 907 height 35
click at [155, 47] on link "IDH" at bounding box center [151, 50] width 20 height 14
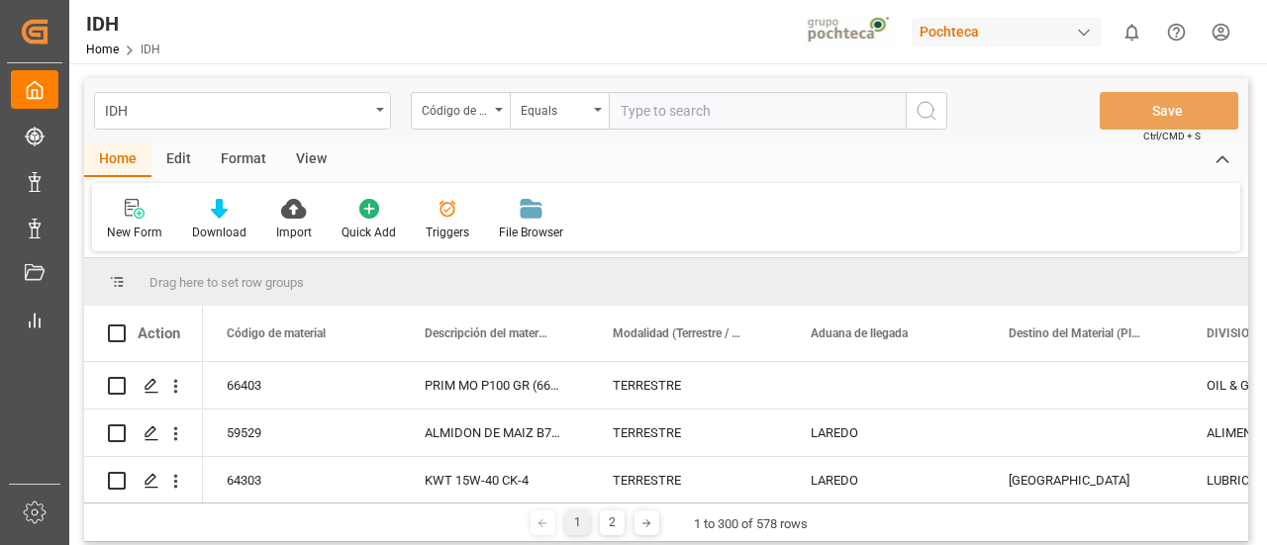
click at [228, 160] on div "Format" at bounding box center [243, 161] width 75 height 34
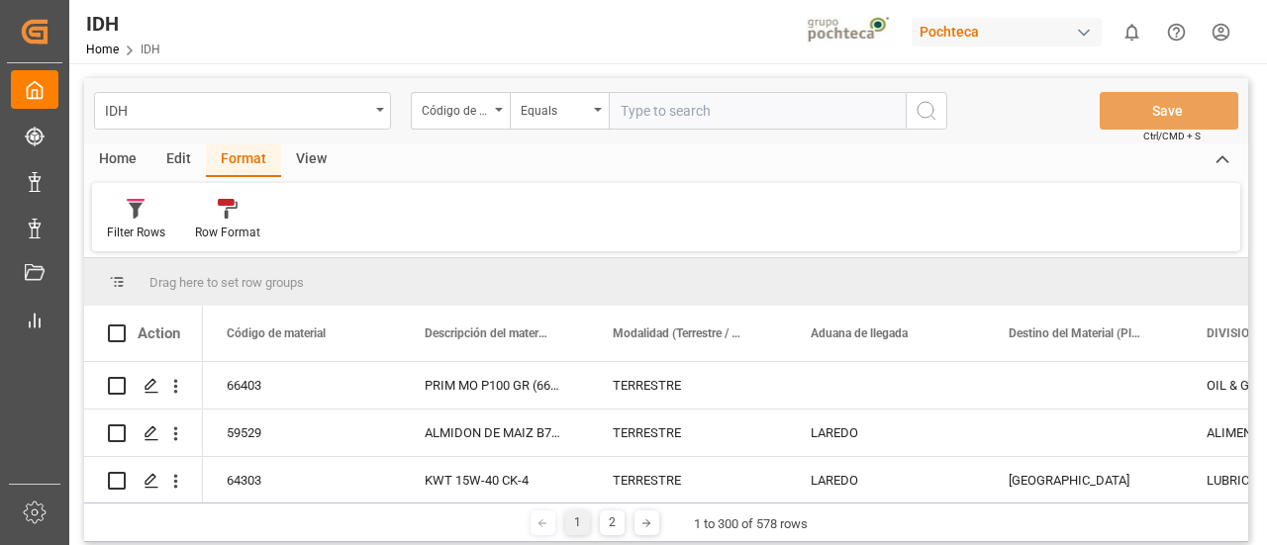
click at [181, 163] on div "Edit" at bounding box center [178, 161] width 54 height 34
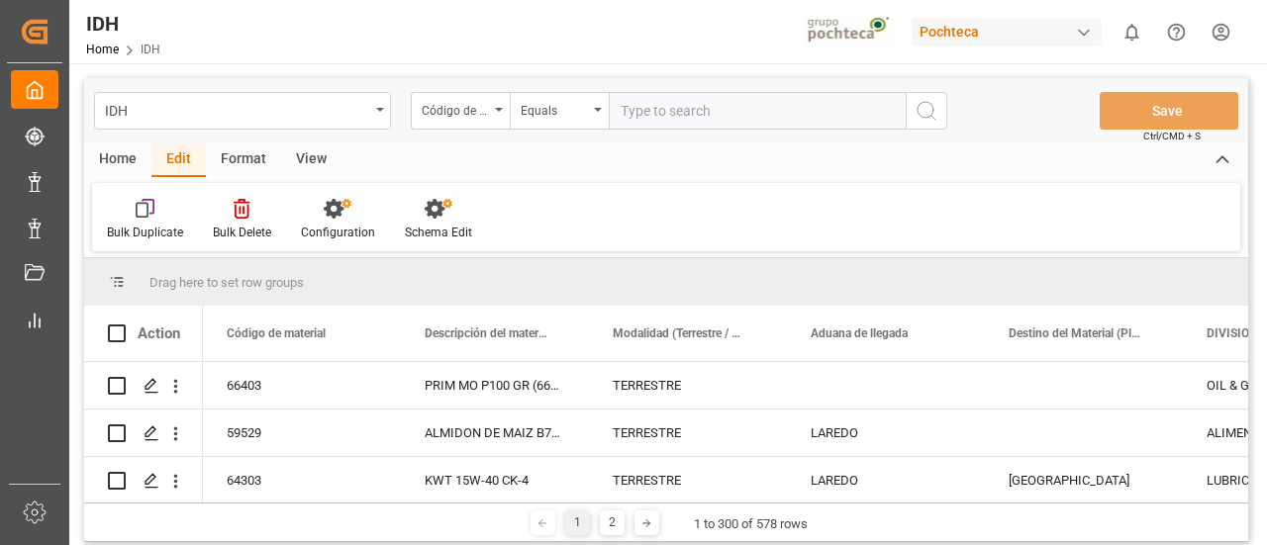
click at [310, 161] on div "View" at bounding box center [311, 161] width 60 height 34
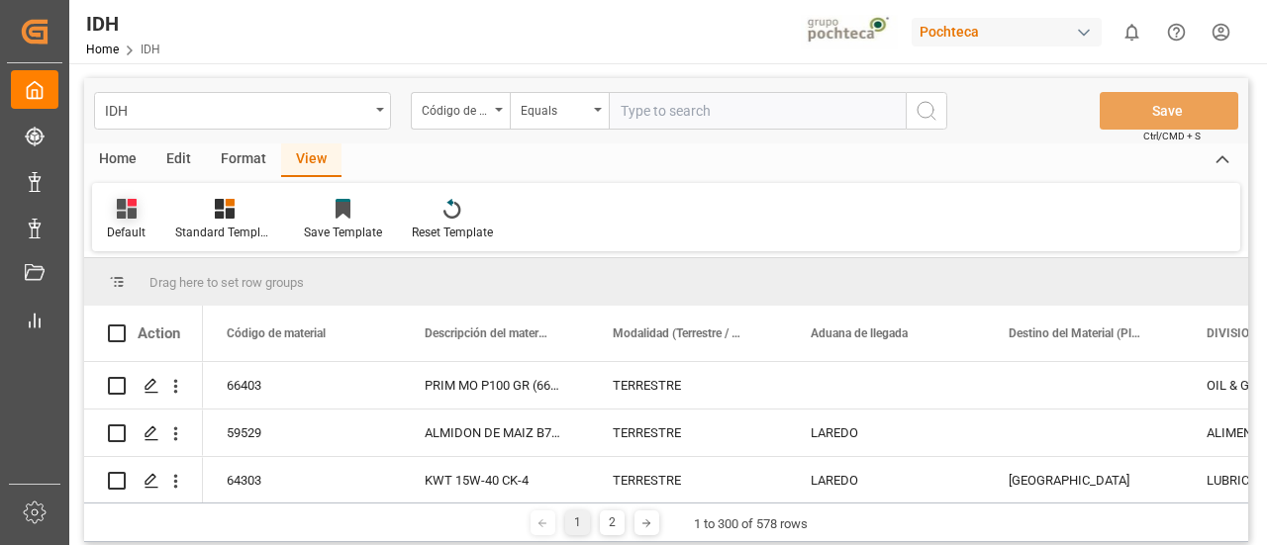
click at [122, 215] on icon at bounding box center [127, 209] width 20 height 20
click at [160, 272] on div "Default" at bounding box center [203, 279] width 173 height 21
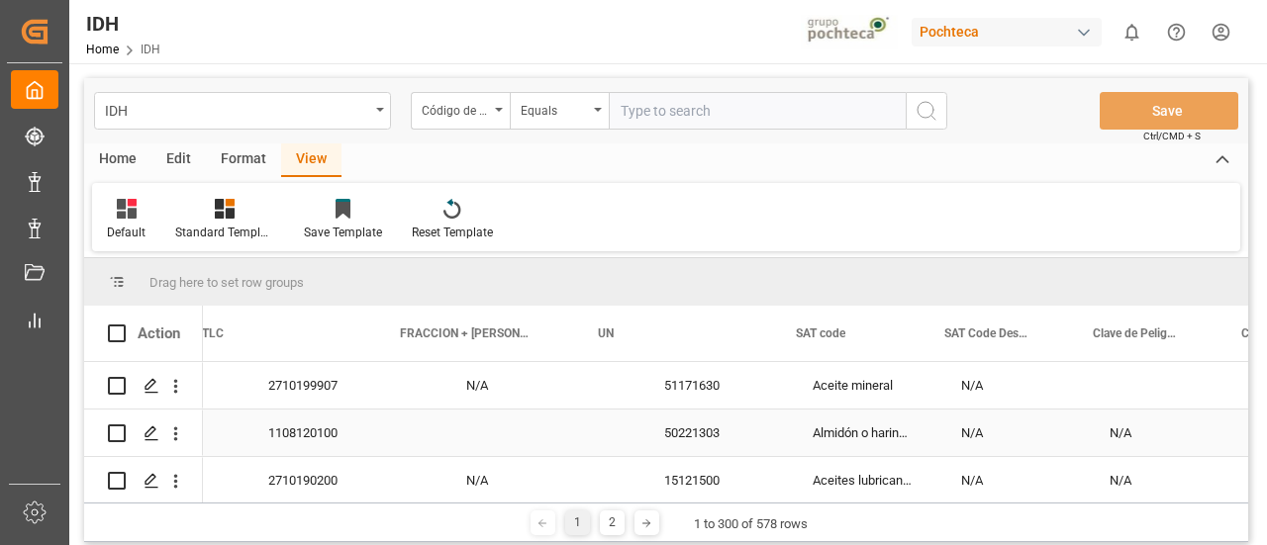
scroll to position [0, 1532]
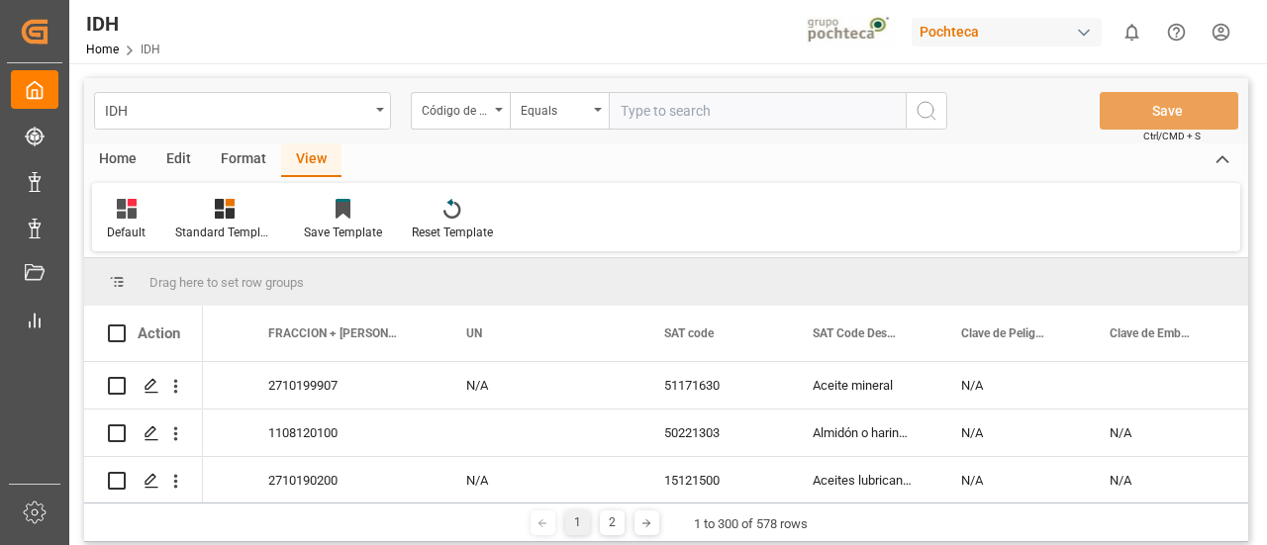
click at [184, 155] on div "Edit" at bounding box center [178, 161] width 54 height 34
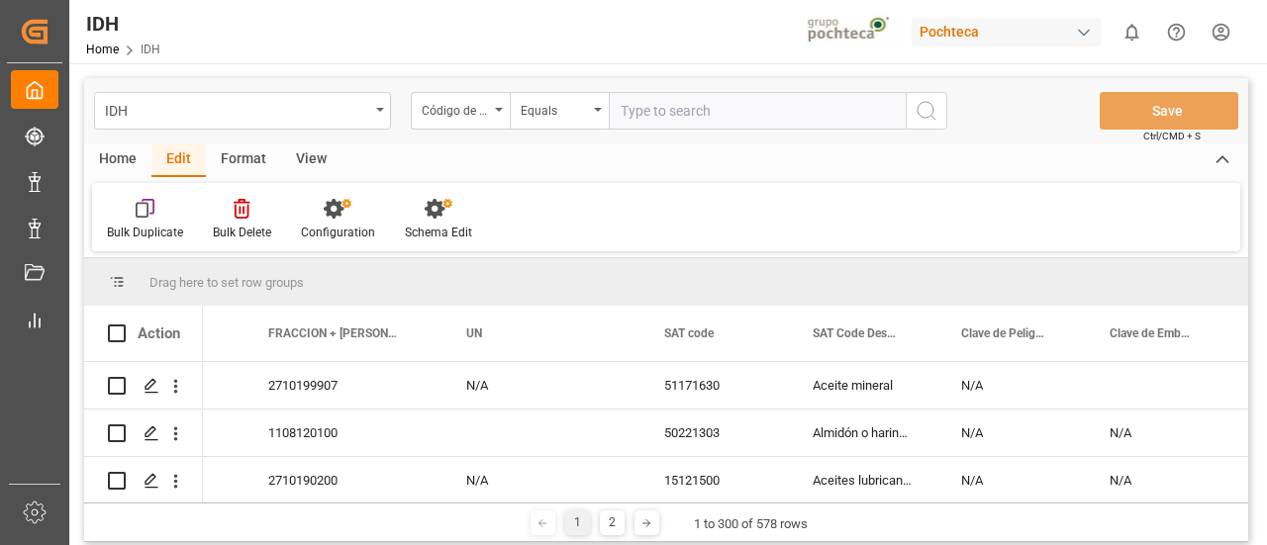
click at [303, 197] on div "Bulk Duplicate Bulk Delete Configuration Schema Edit" at bounding box center [666, 217] width 1148 height 68
click at [325, 214] on icon at bounding box center [338, 209] width 28 height 20
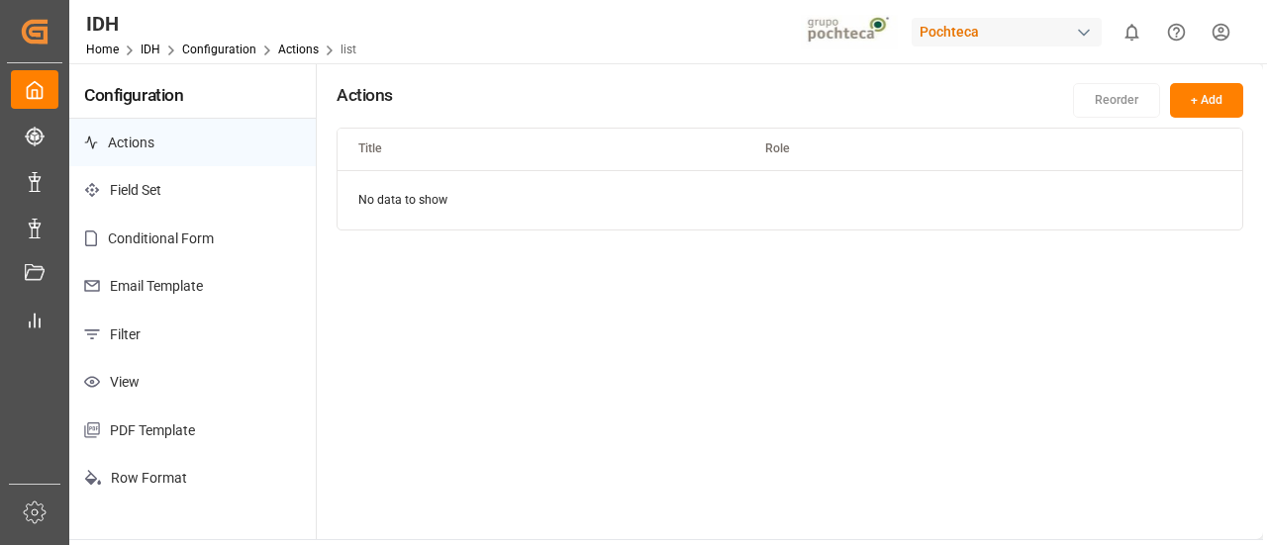
click at [171, 379] on p "View" at bounding box center [192, 382] width 246 height 48
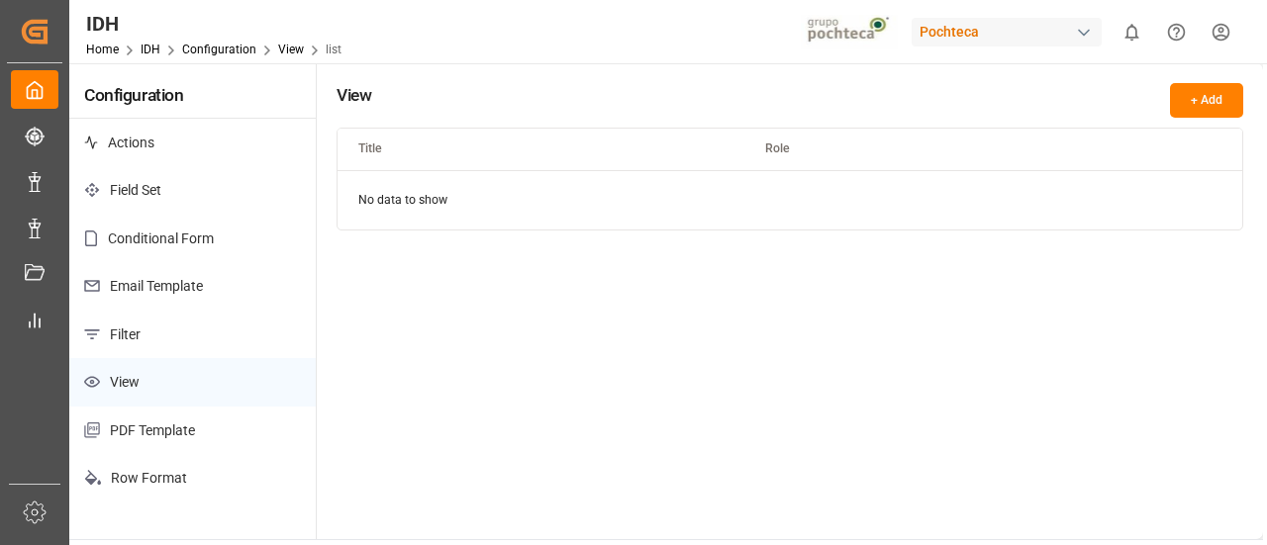
click at [218, 197] on p "Field Set" at bounding box center [192, 190] width 246 height 48
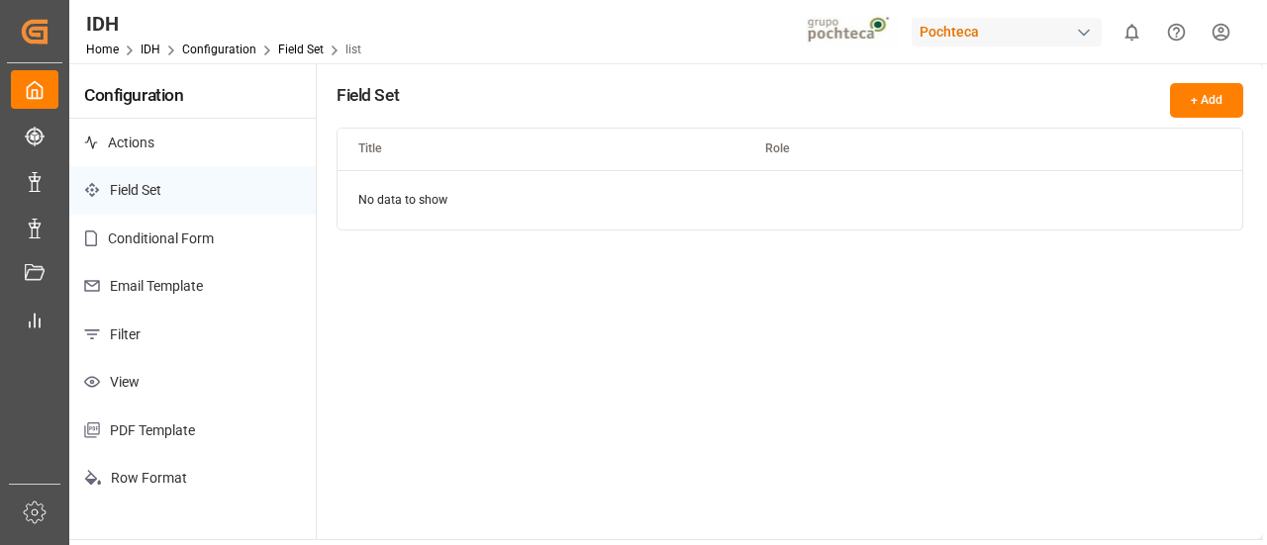
click at [208, 149] on p "Actions" at bounding box center [192, 143] width 246 height 48
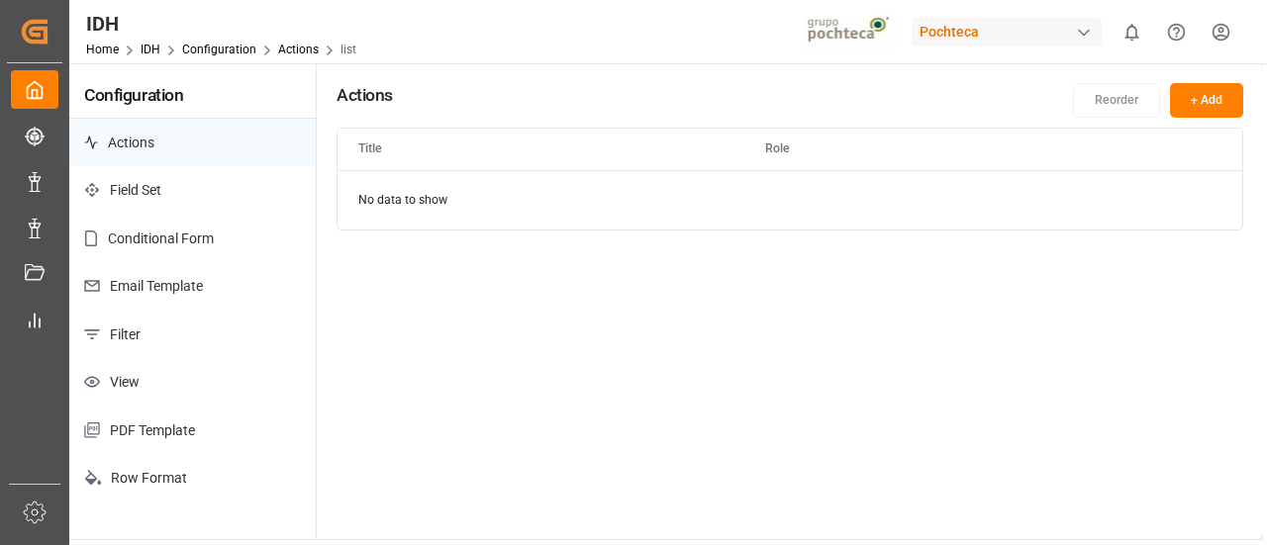
click at [235, 461] on p "Row Format" at bounding box center [192, 478] width 246 height 48
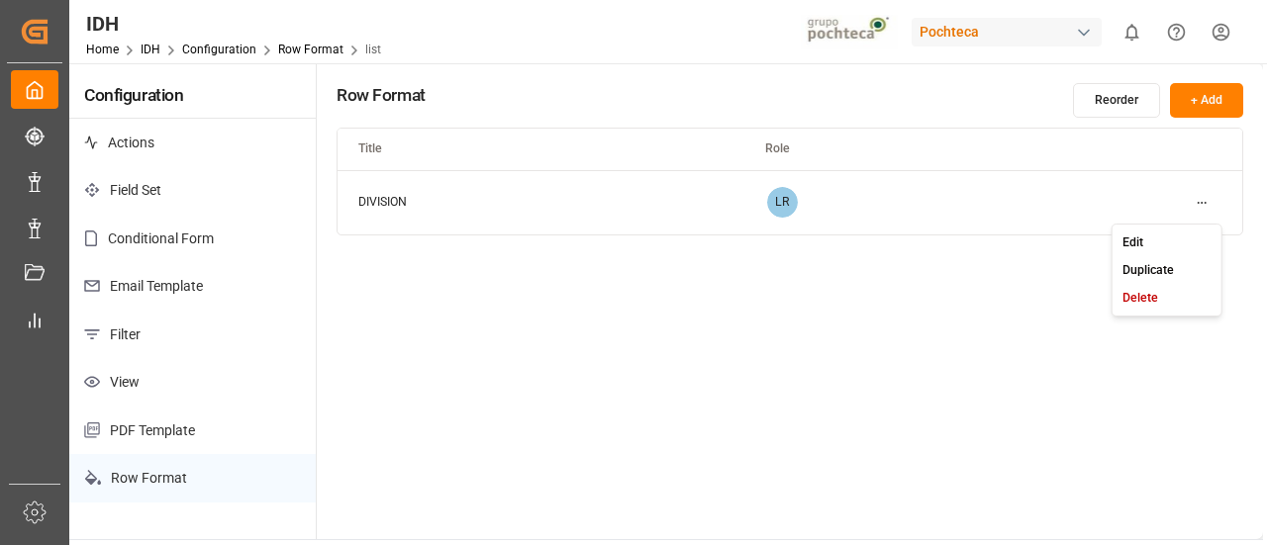
click at [1200, 202] on html "Created by potrace 1.15, written by Peter Selinger 2001-2017 Created by potrace…" at bounding box center [633, 272] width 1267 height 545
click at [1148, 231] on div "Edit" at bounding box center [1166, 243] width 102 height 28
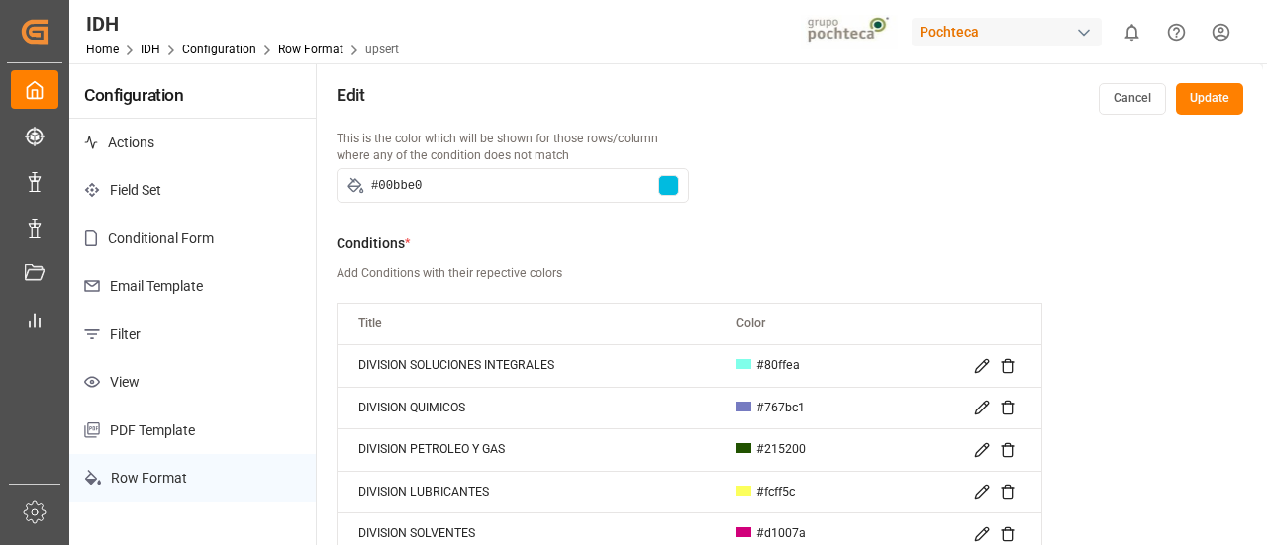
click at [1117, 103] on button "Cancel" at bounding box center [1132, 99] width 67 height 32
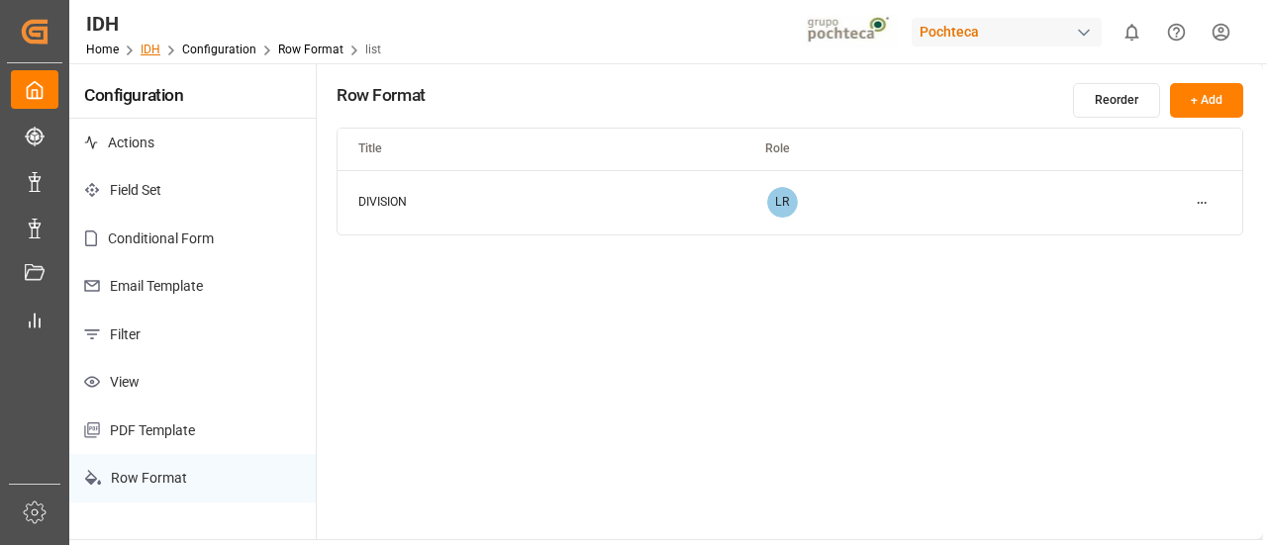
click at [150, 48] on link "IDH" at bounding box center [151, 50] width 20 height 14
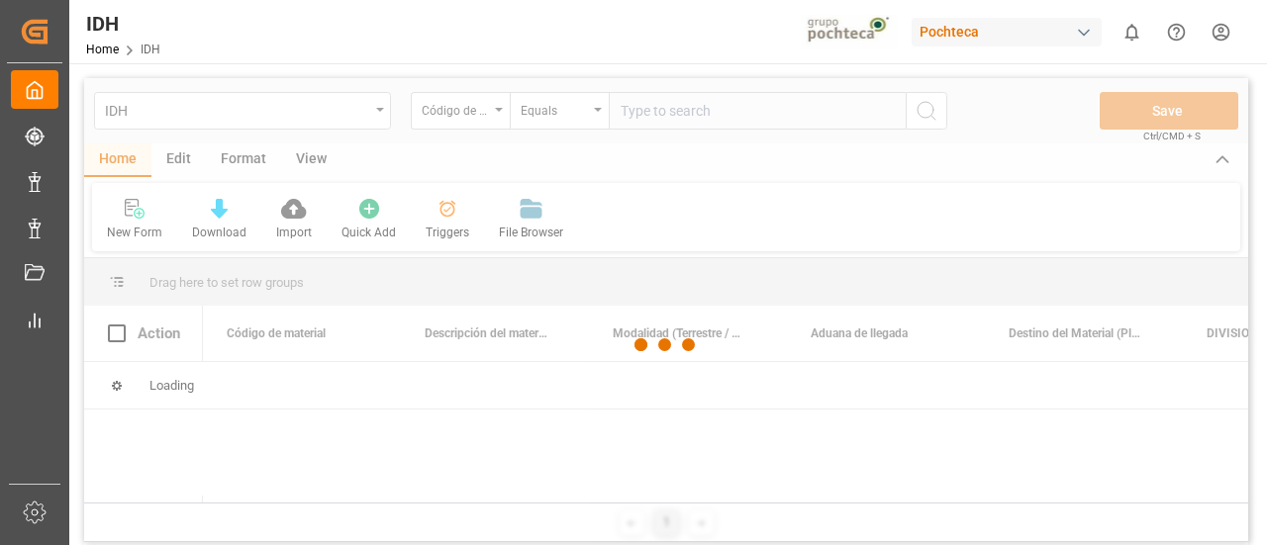
click at [321, 170] on div at bounding box center [666, 344] width 1164 height 533
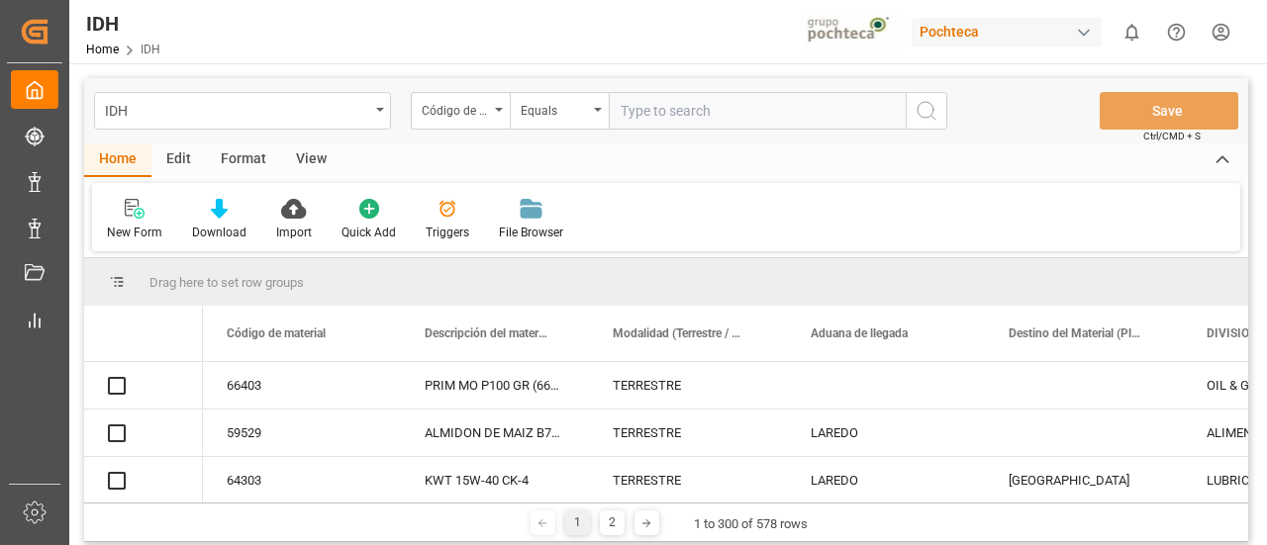
click at [318, 163] on div "View" at bounding box center [311, 161] width 60 height 34
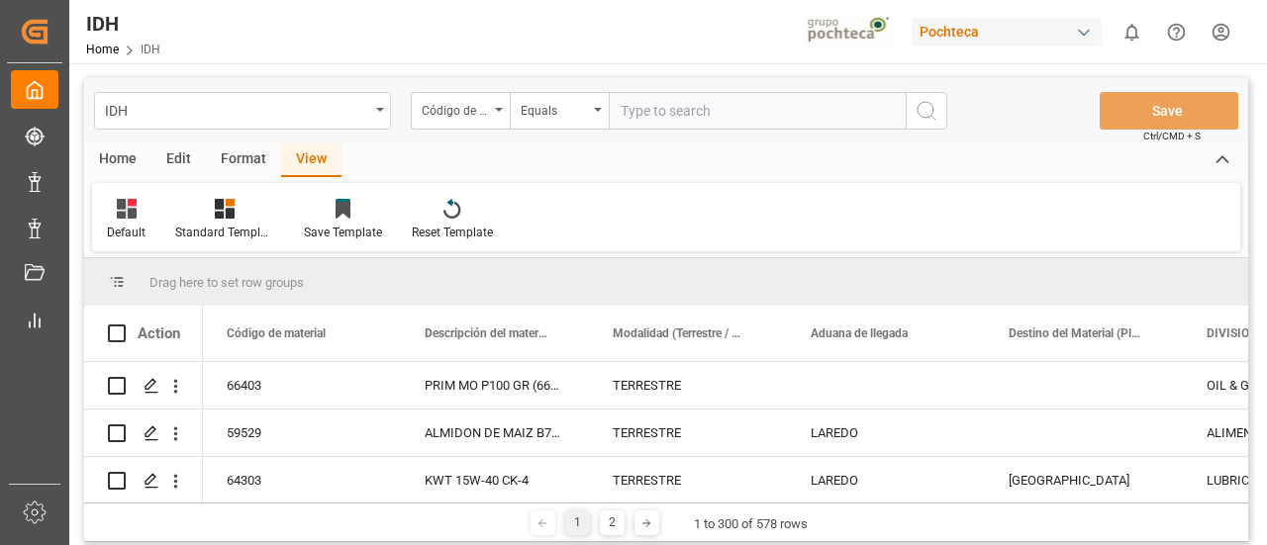
click at [251, 158] on div "Format" at bounding box center [243, 161] width 75 height 34
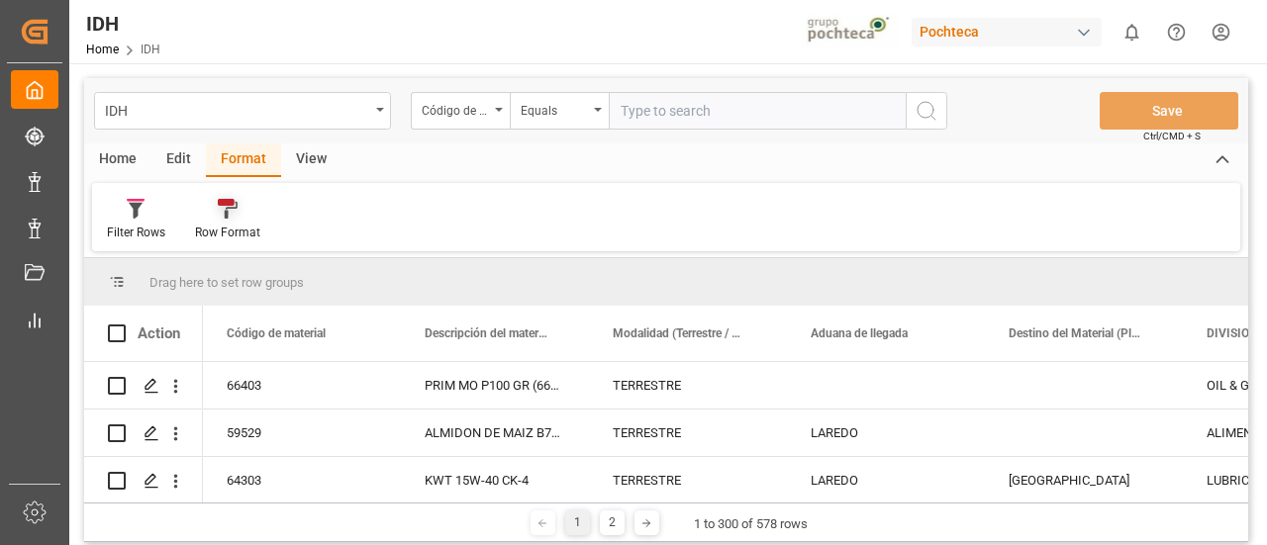
click at [240, 213] on div at bounding box center [227, 208] width 65 height 21
click at [237, 268] on div "DIVISION" at bounding box center [236, 279] width 77 height 41
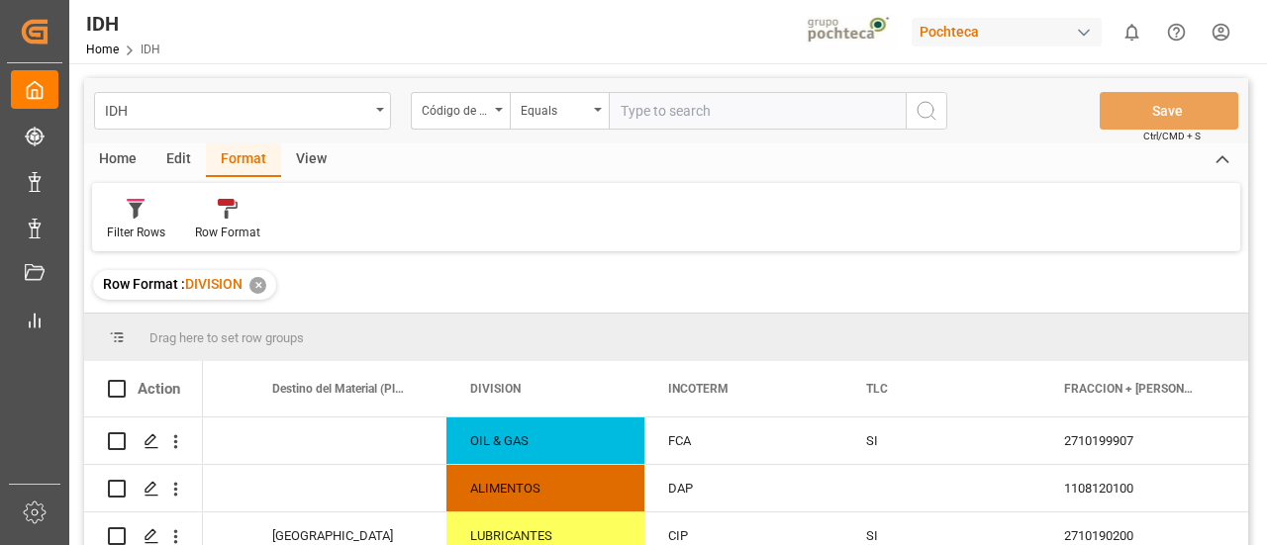
click at [254, 284] on div "✕" at bounding box center [257, 285] width 17 height 17
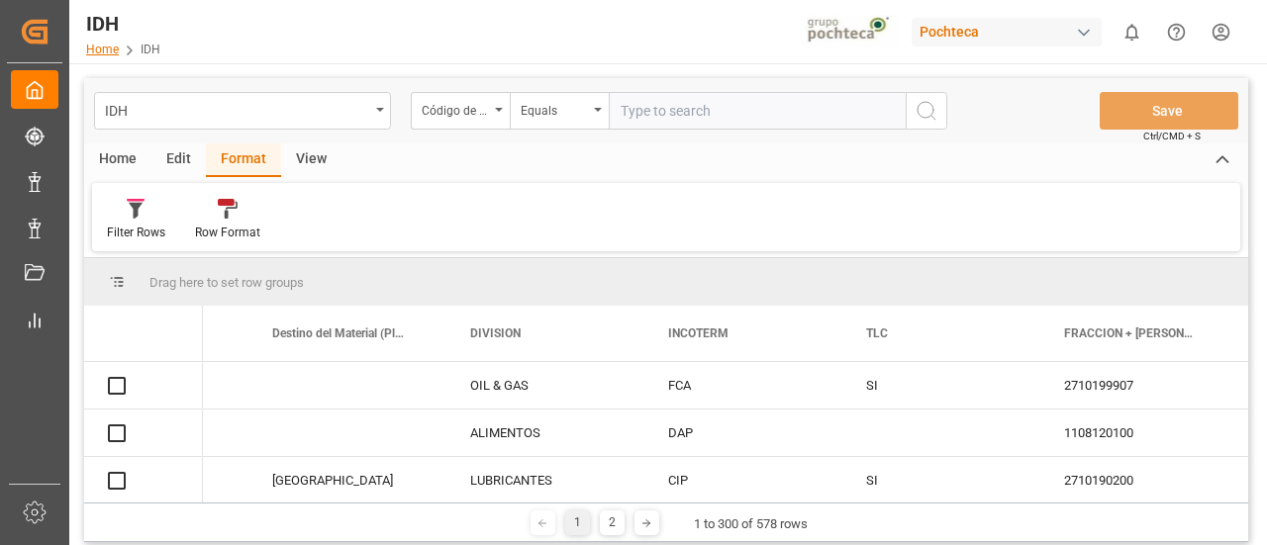
click at [107, 49] on link "Home" at bounding box center [102, 50] width 33 height 14
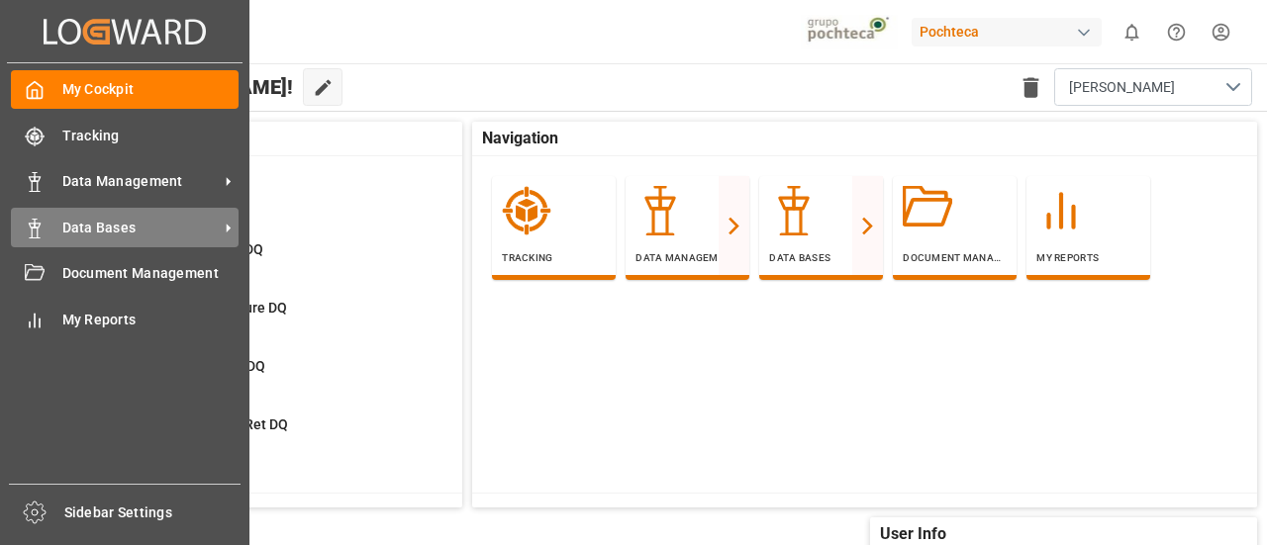
click at [154, 214] on div "Data Bases Data Bases" at bounding box center [125, 227] width 228 height 39
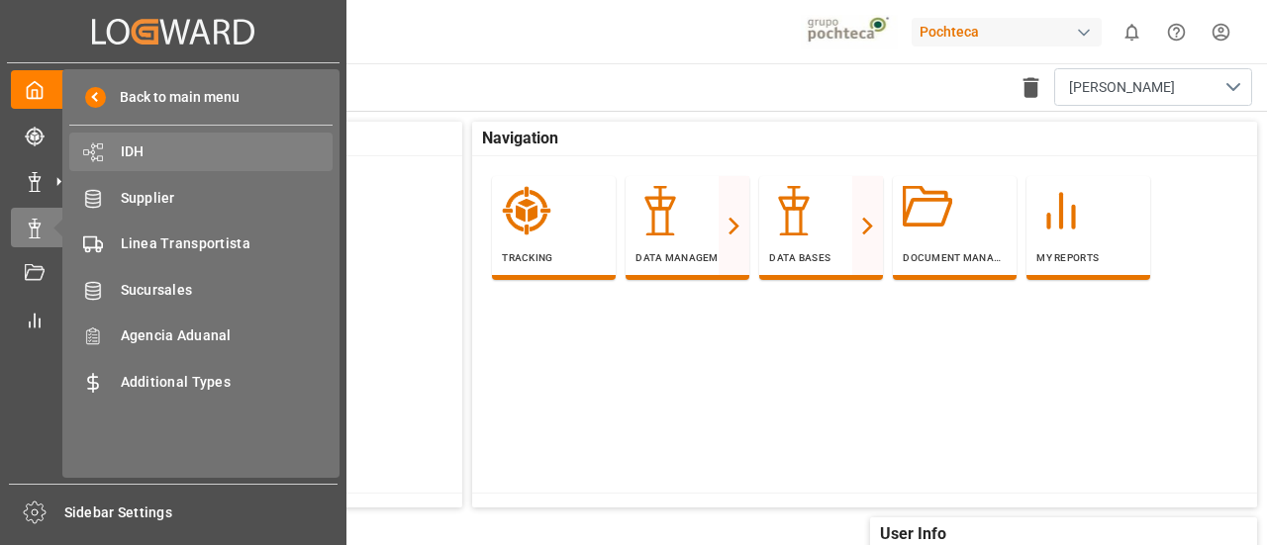
click at [158, 154] on span "IDH" at bounding box center [227, 152] width 213 height 21
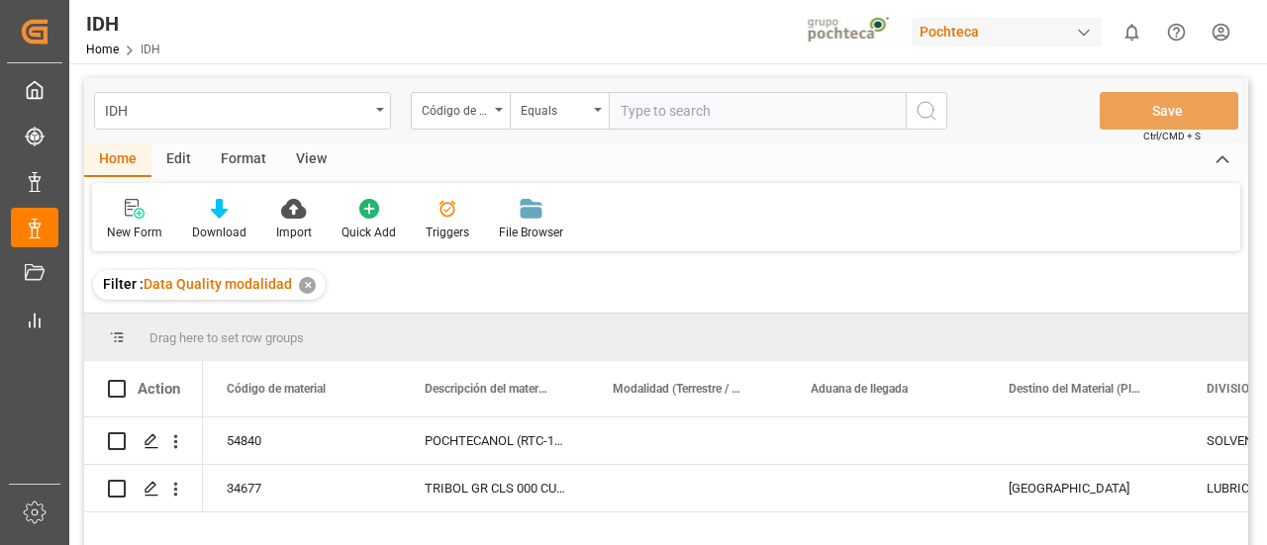
click at [310, 282] on div "✕" at bounding box center [307, 285] width 17 height 17
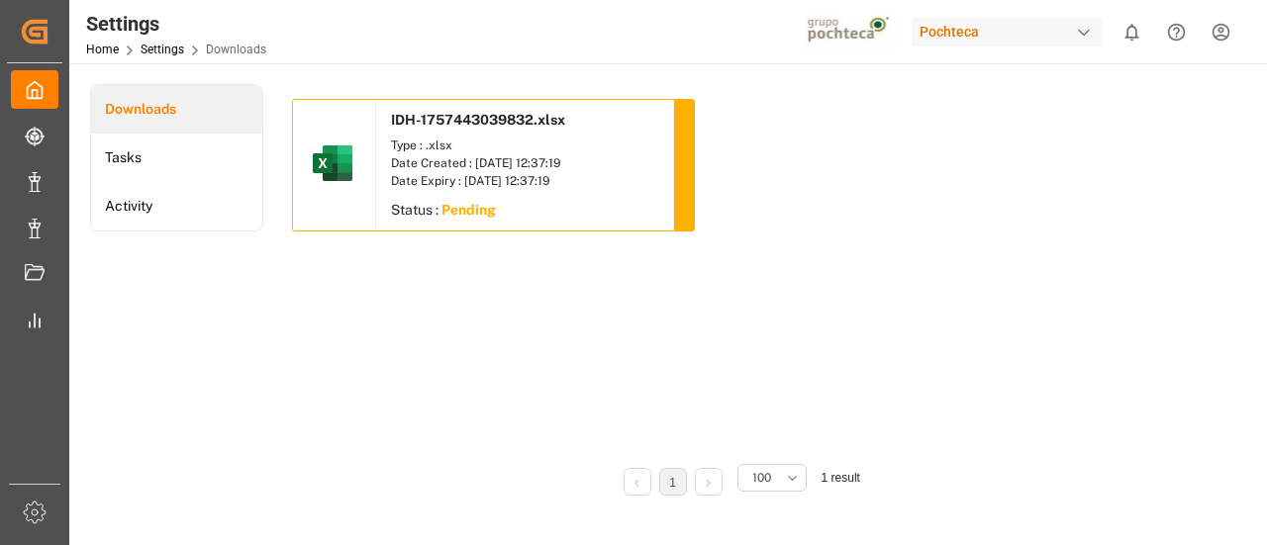
click at [918, 290] on div "IDH-1757443039832.xlsx Type : .xlsx Date Created : [DATE] 12:37:19 Date Expiry …" at bounding box center [738, 272] width 892 height 347
click at [747, 292] on div "IDH-1757443039832.xlsx Type : .xlsx Date Created : [DATE] 12:37:19 Date Expiry …" at bounding box center [738, 272] width 892 height 347
click at [747, 292] on div "IDH-1757443039832.xlsx Type : .xlsx Date Created : 09-09-2025 12:37:19 Date Exp…" at bounding box center [738, 272] width 892 height 347
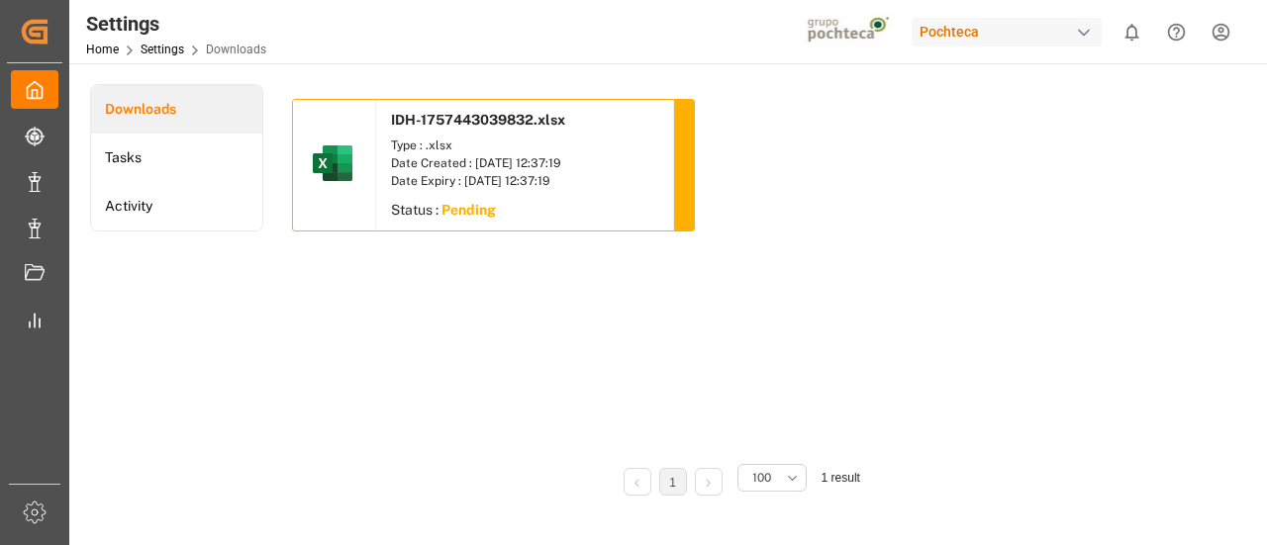
click at [747, 292] on div "IDH-1757443039832.xlsx Type : .xlsx Date Created : 09-09-2025 12:37:19 Date Exp…" at bounding box center [738, 272] width 892 height 347
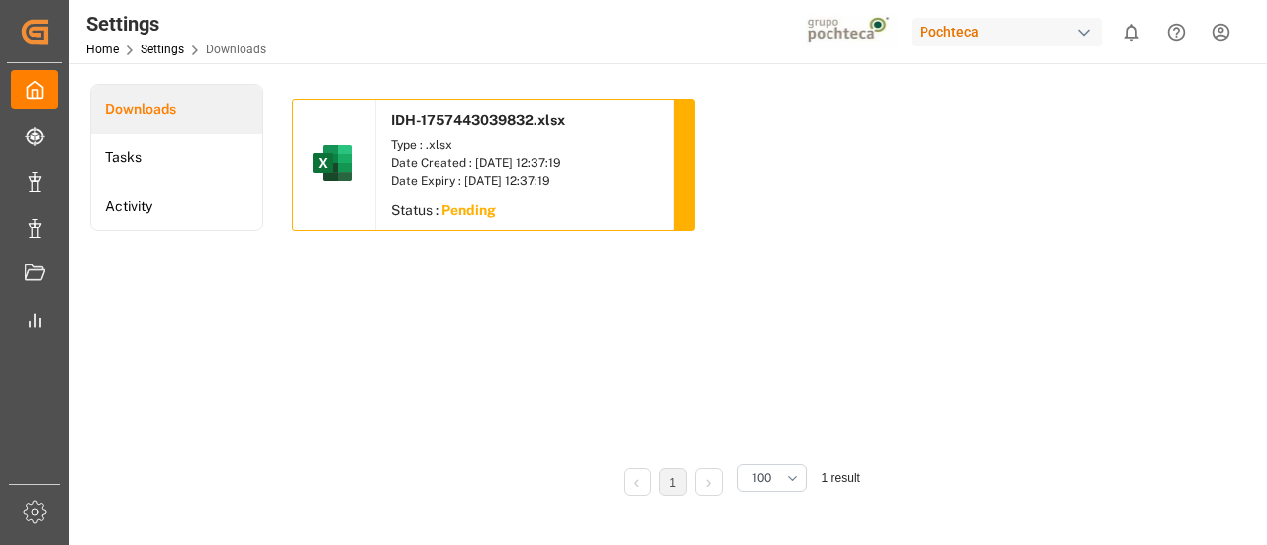
click at [747, 292] on div "IDH-1757443039832.xlsx Type : .xlsx Date Created : 09-09-2025 12:37:19 Date Exp…" at bounding box center [738, 272] width 892 height 347
